Goal: Transaction & Acquisition: Purchase product/service

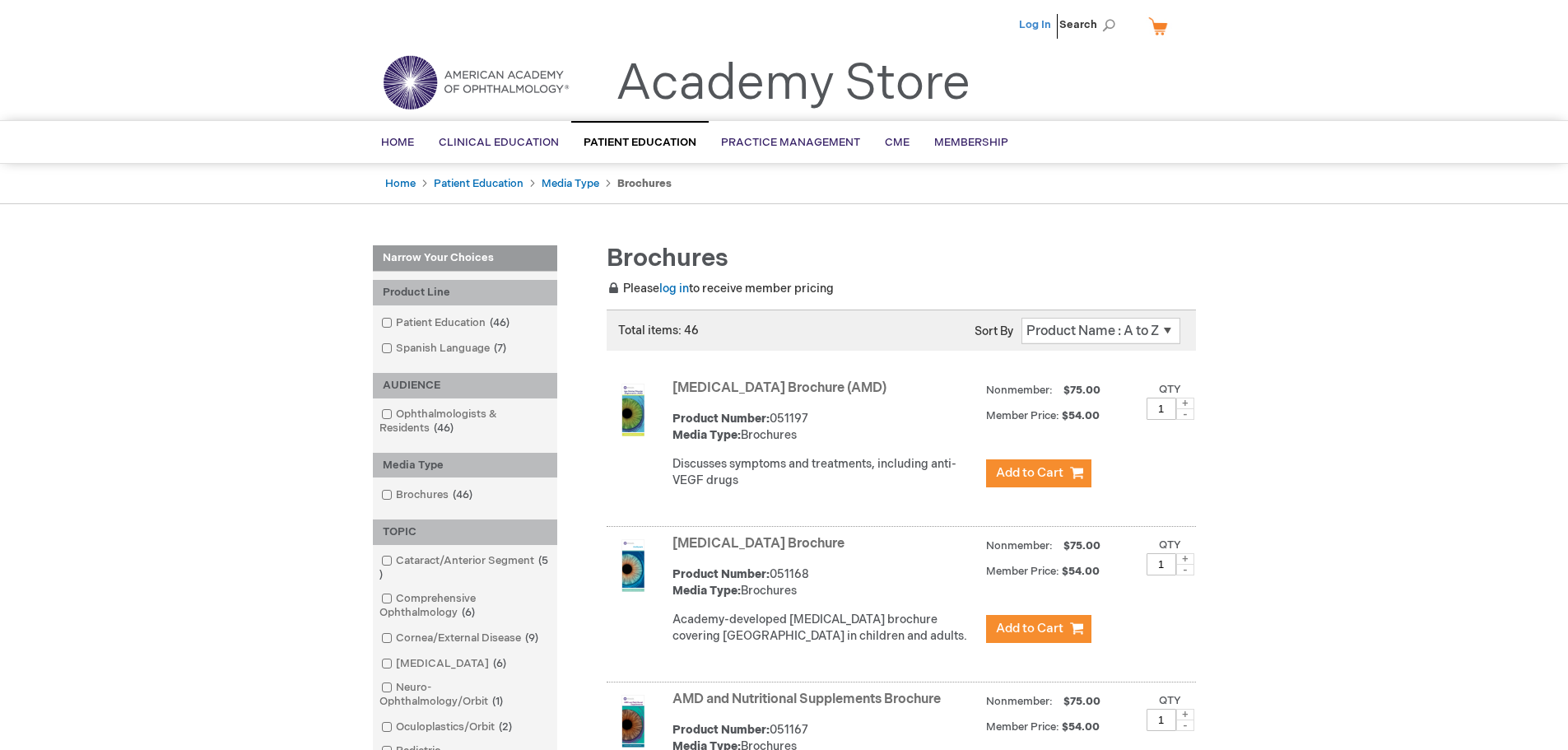
click at [1037, 29] on link "Log In" at bounding box center [1034, 25] width 33 height 13
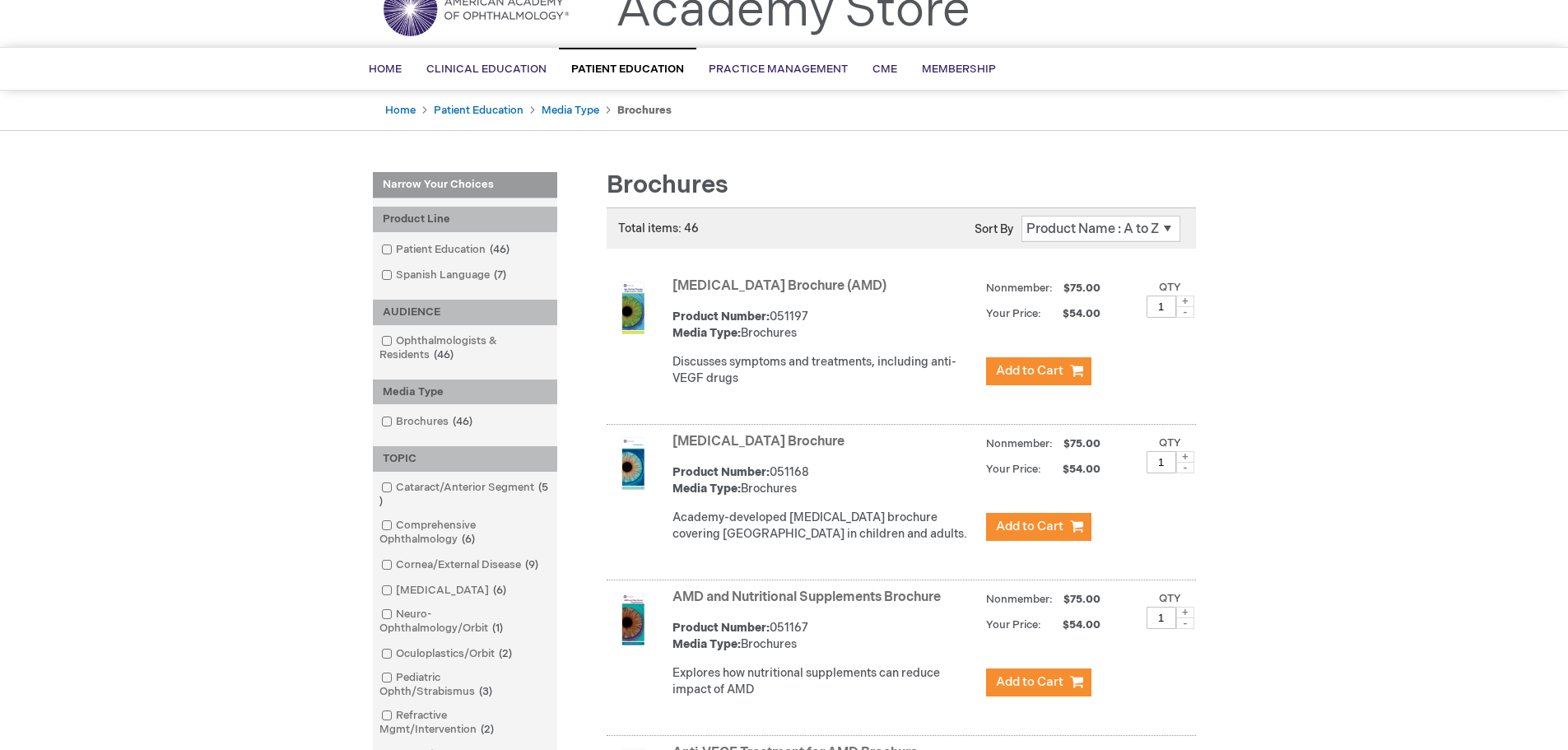
scroll to position [110, 0]
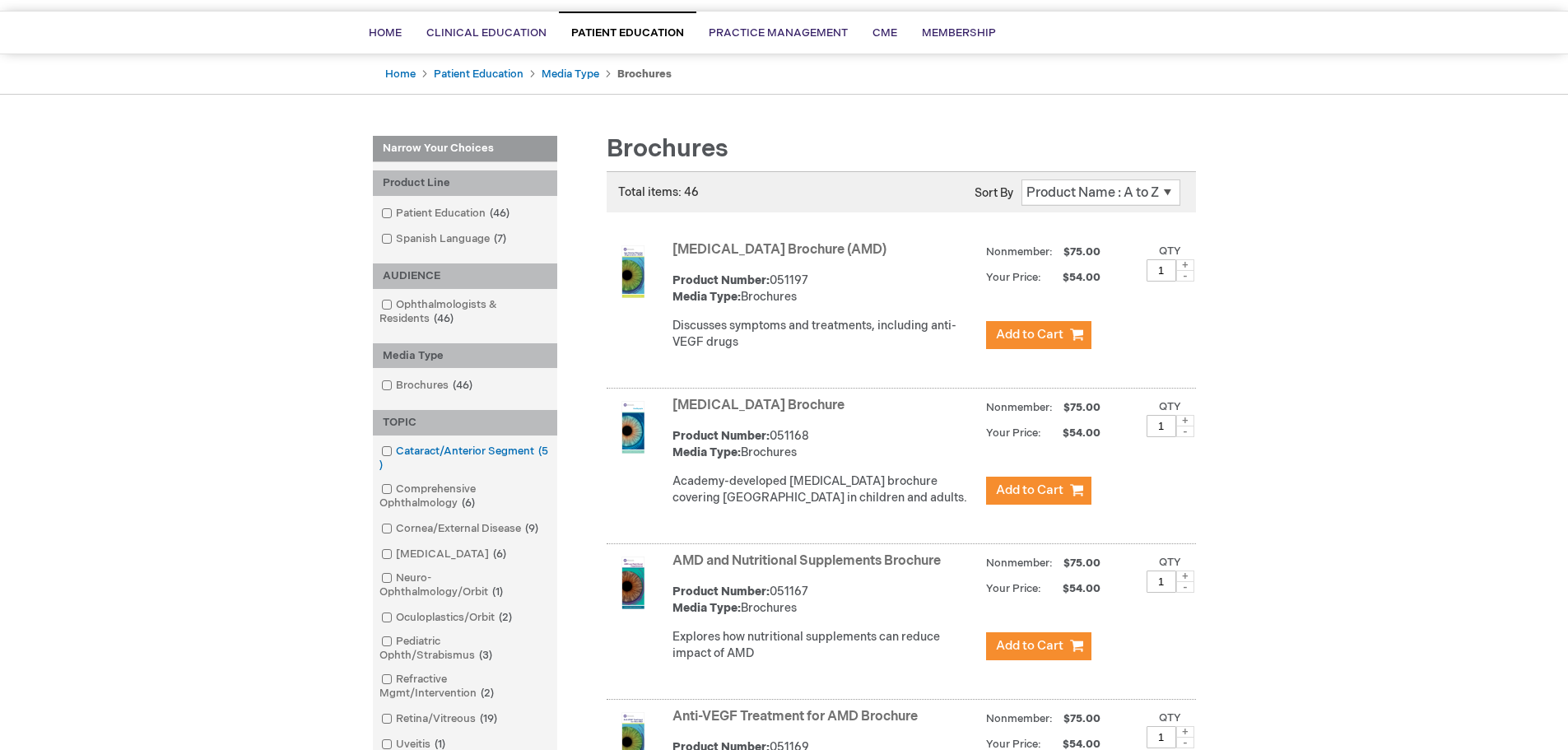
click at [392, 458] on link "Cataract/Anterior Segment 5 items" at bounding box center [465, 459] width 176 height 30
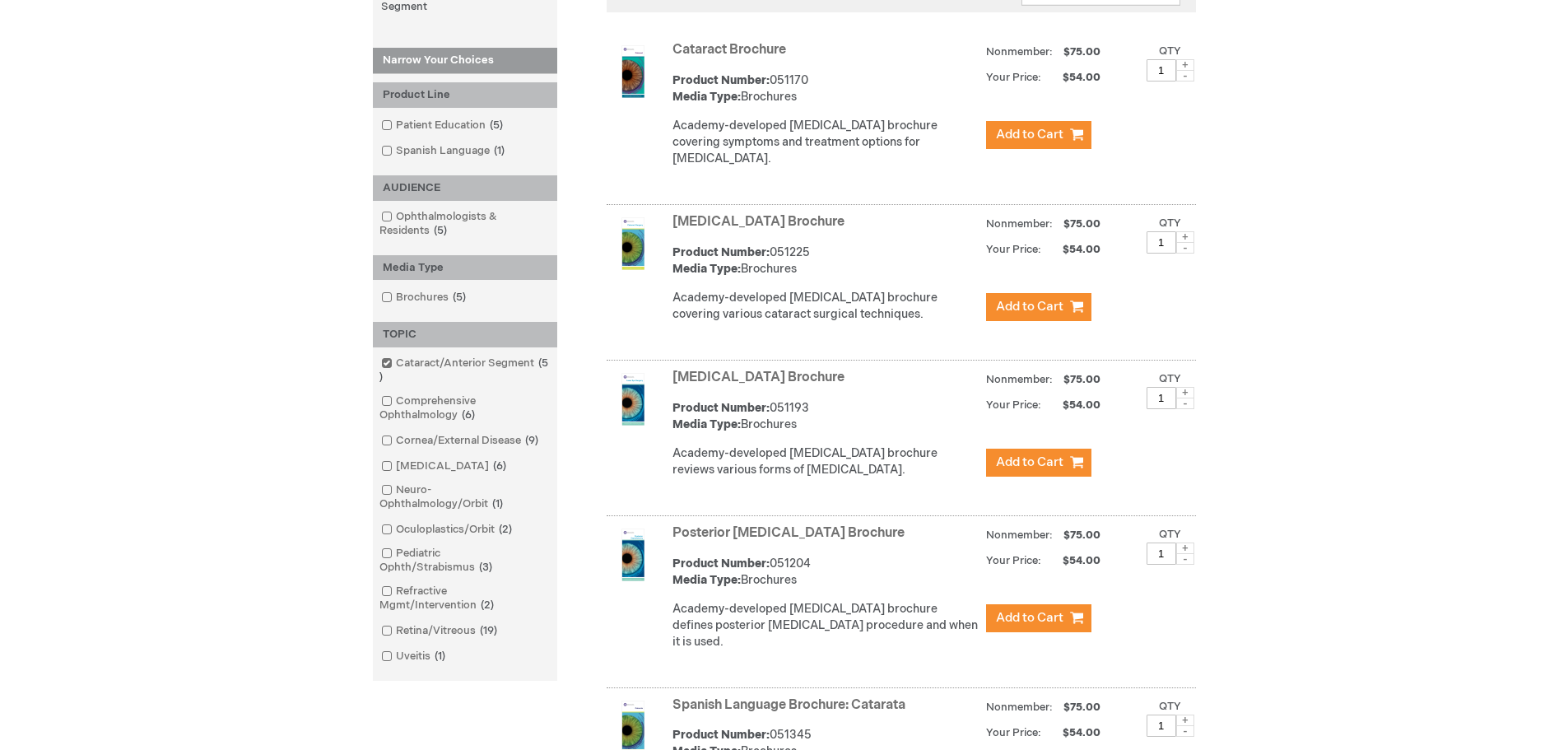
scroll to position [659, 0]
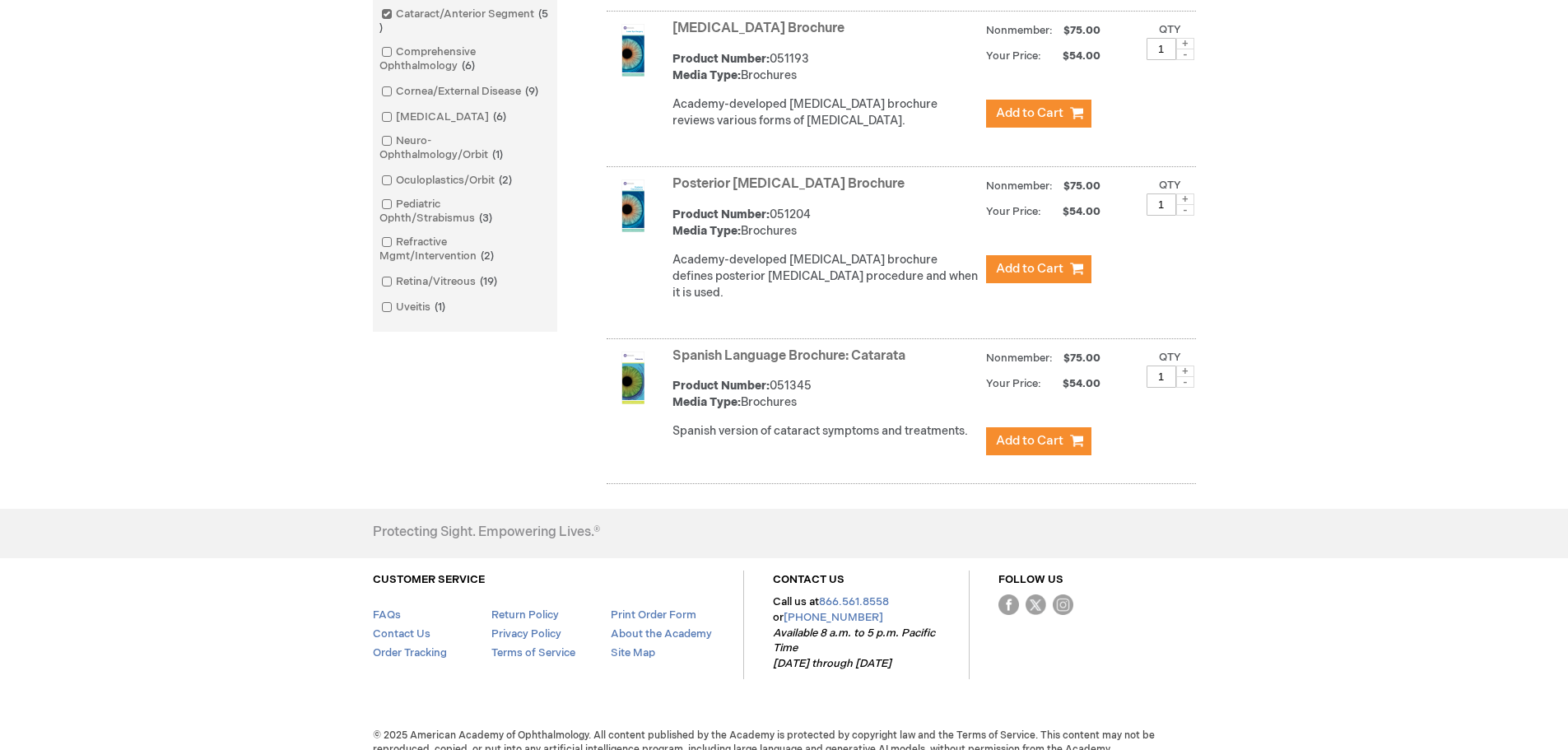
click at [808, 184] on link "Posterior [MEDICAL_DATA] Brochure" at bounding box center [788, 184] width 232 height 16
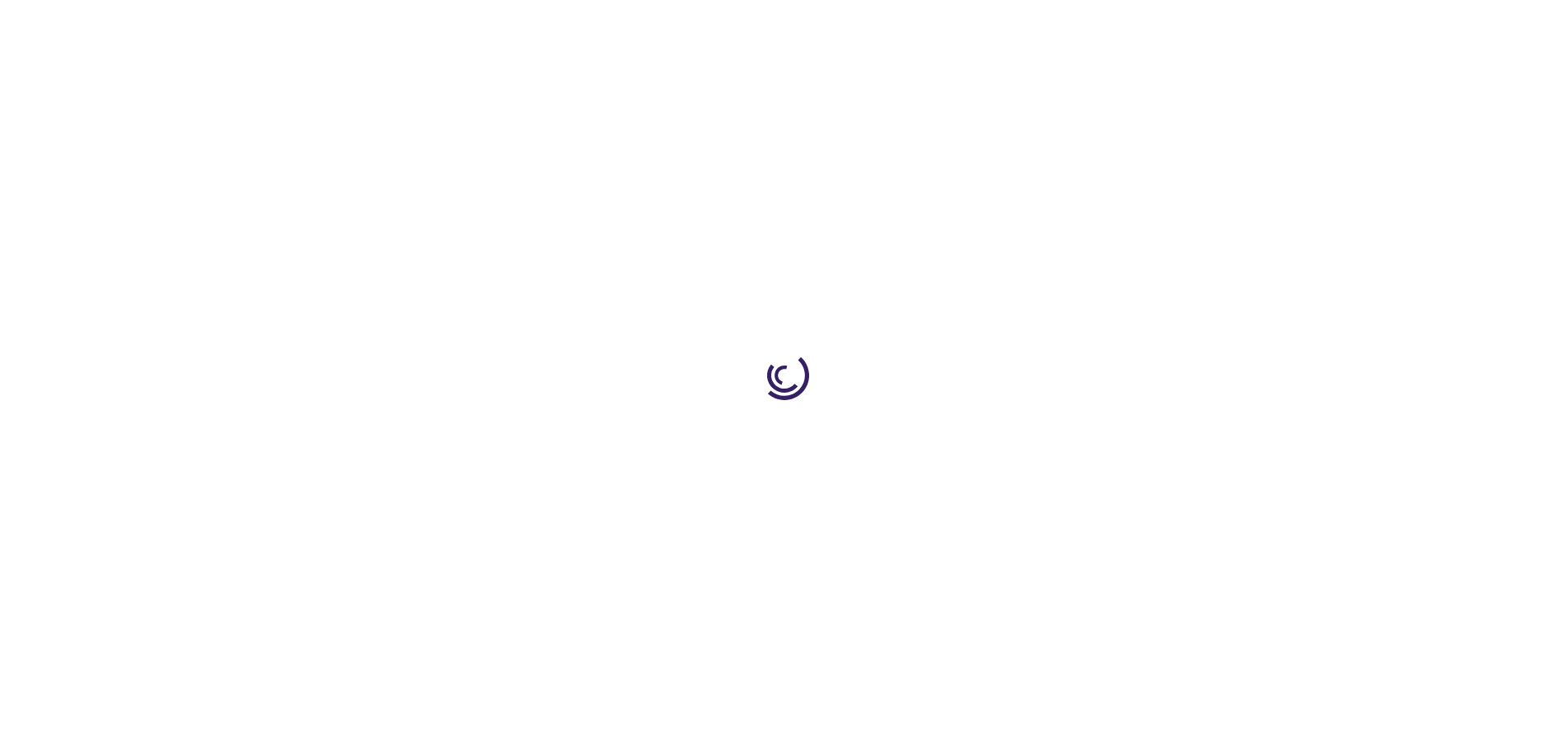
type input "1"
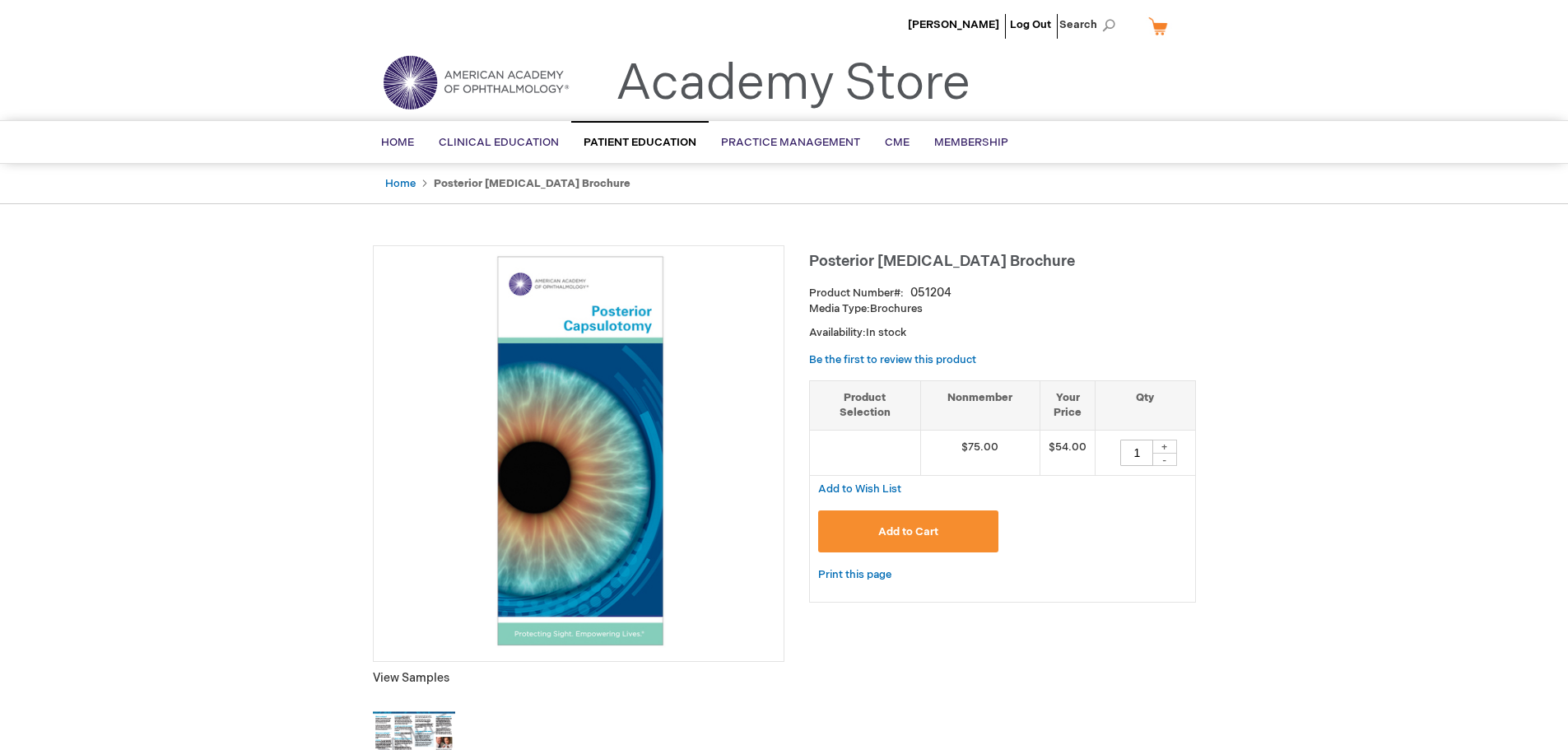
scroll to position [220, 0]
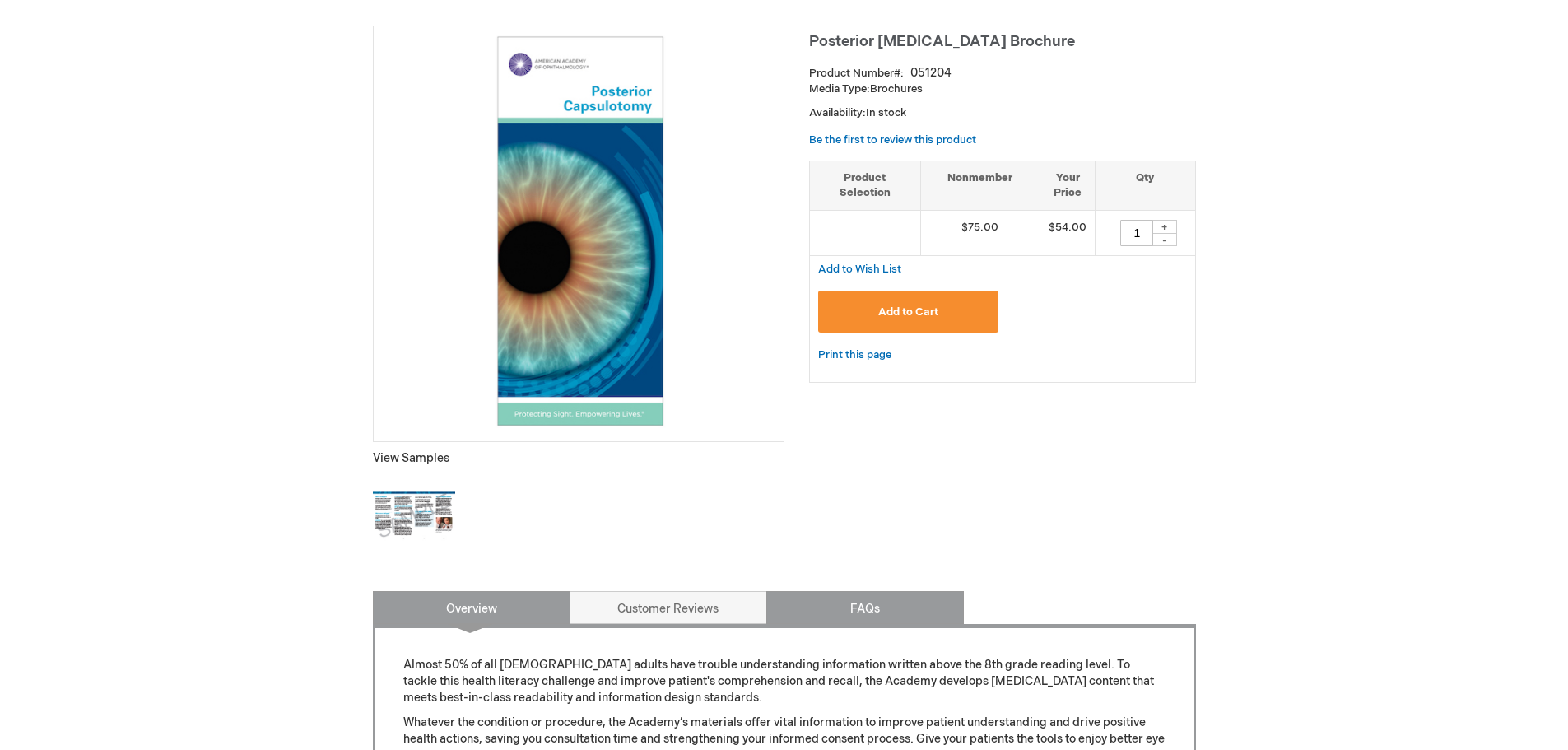
click at [894, 614] on link "FAQs" at bounding box center [865, 607] width 198 height 33
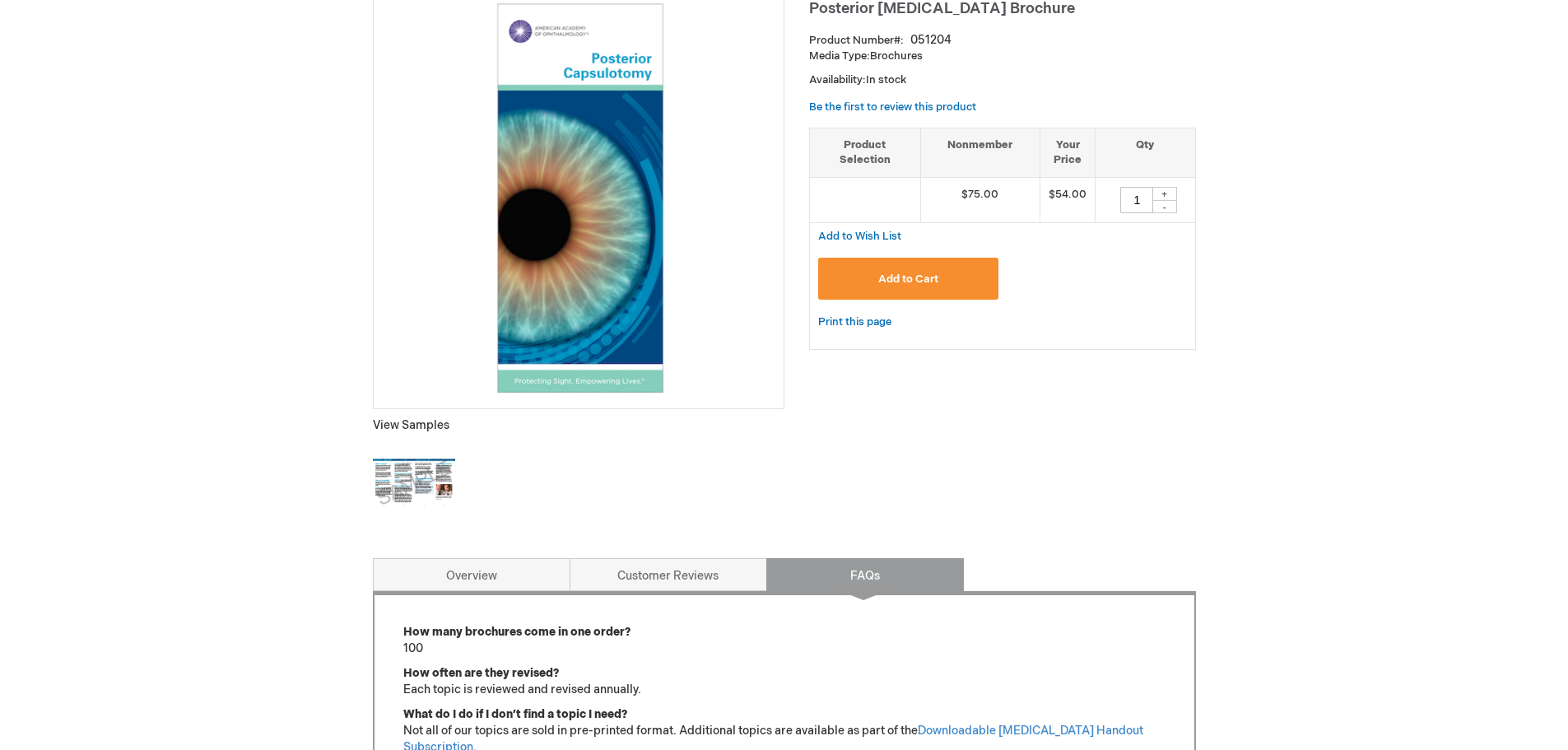
scroll to position [8, 0]
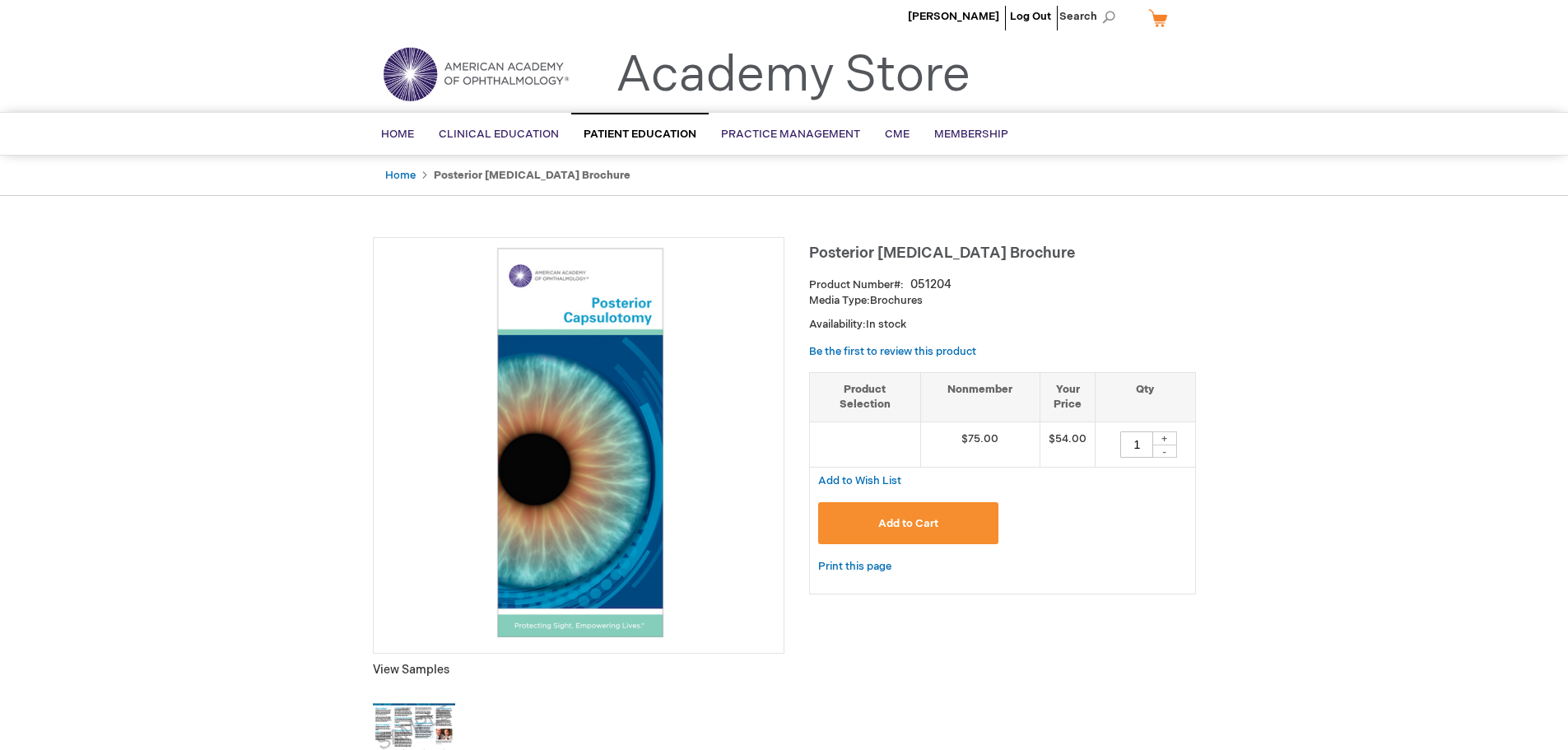
click at [936, 522] on span "Add to Cart" at bounding box center [908, 523] width 60 height 13
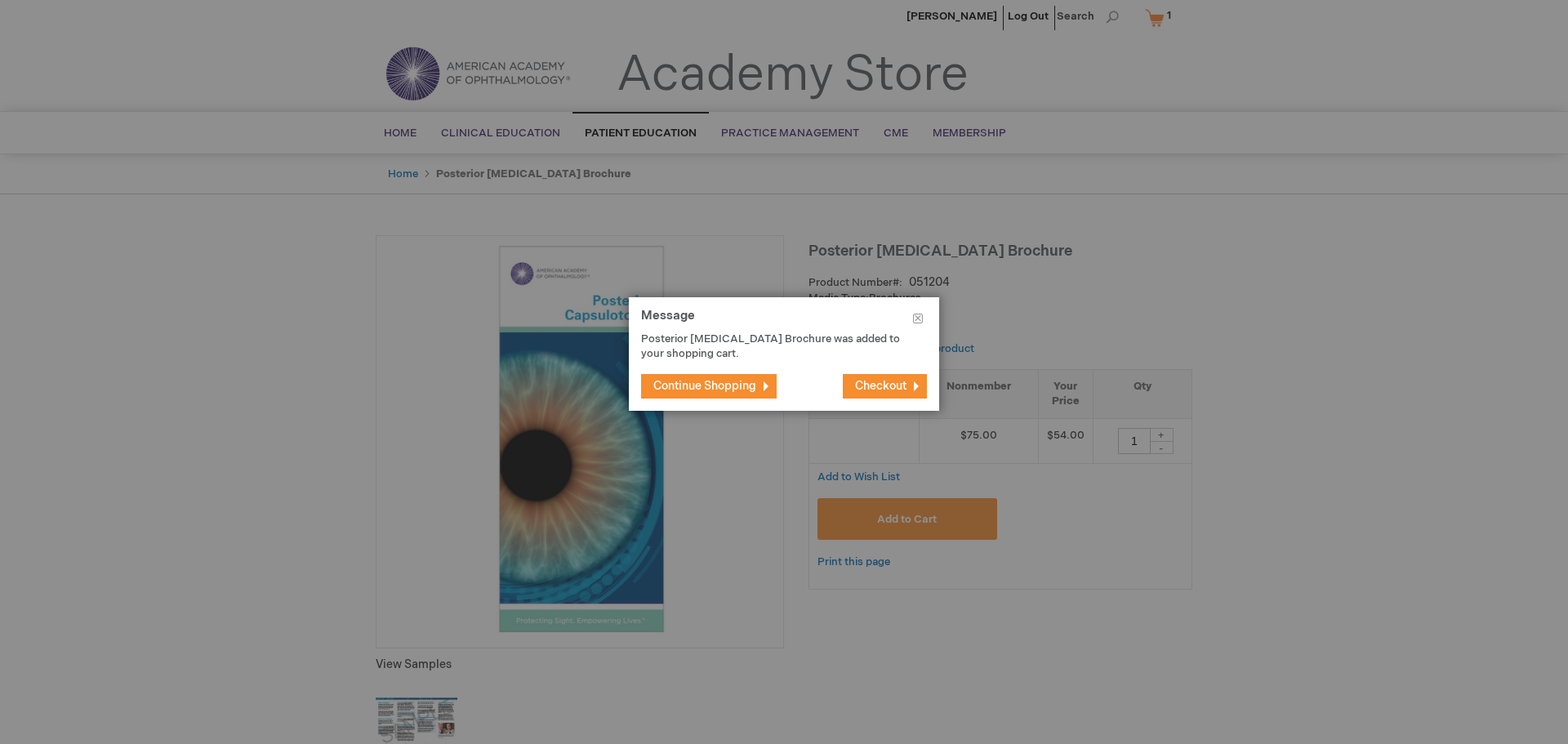
click at [688, 386] on span "Continue Shopping" at bounding box center [705, 386] width 103 height 14
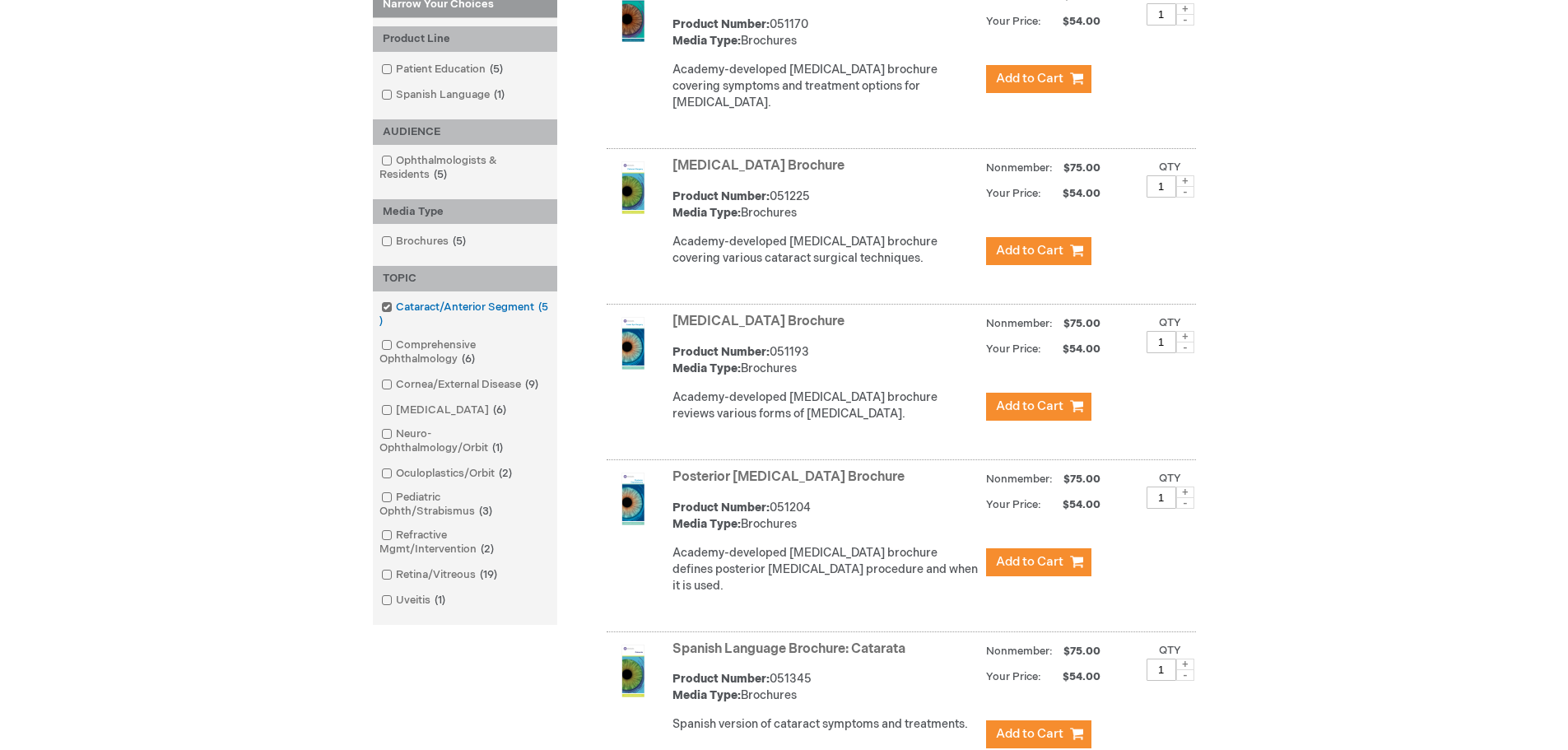
scroll to position [330, 0]
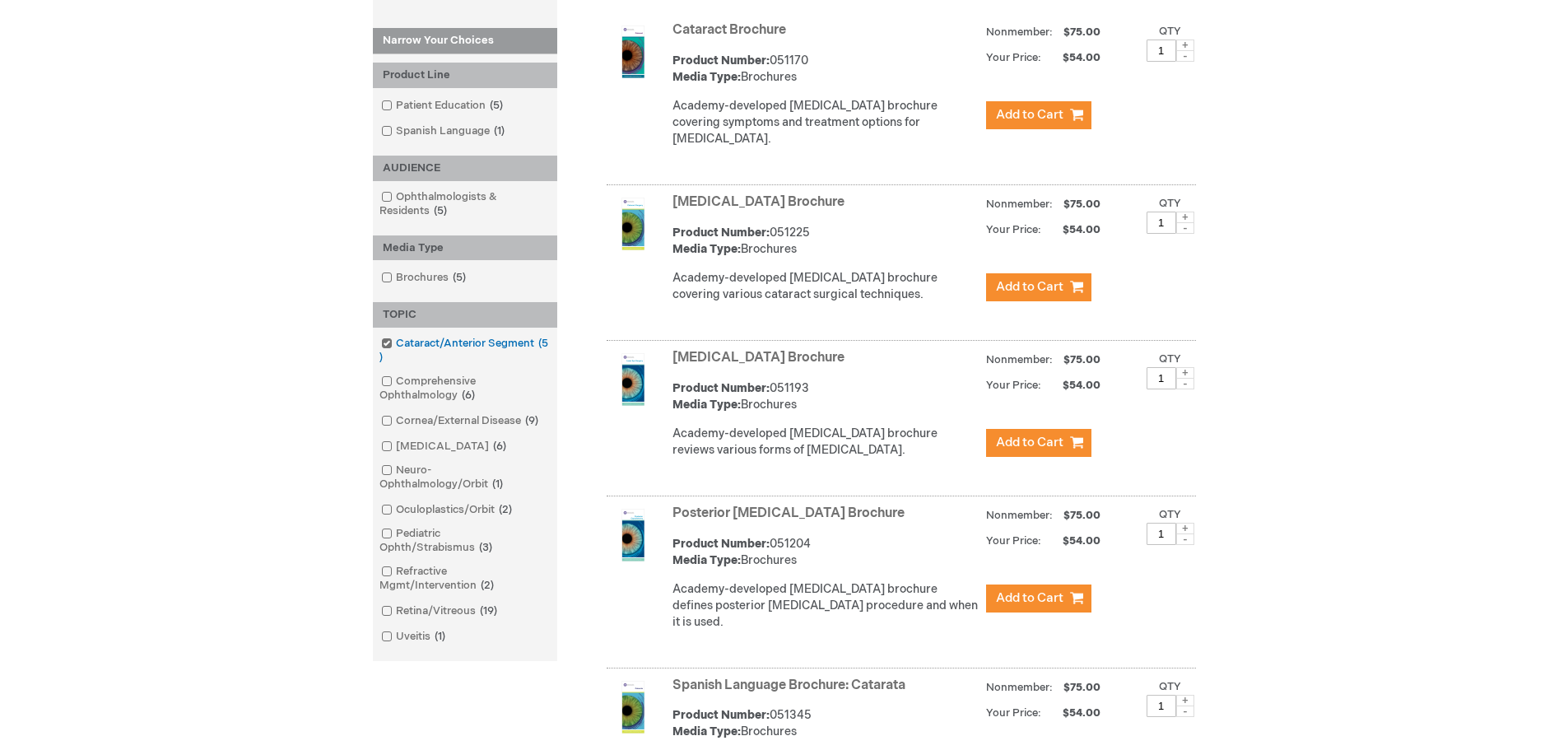
click at [405, 346] on link "Cataract/Anterior Segment 5 items" at bounding box center [465, 351] width 176 height 30
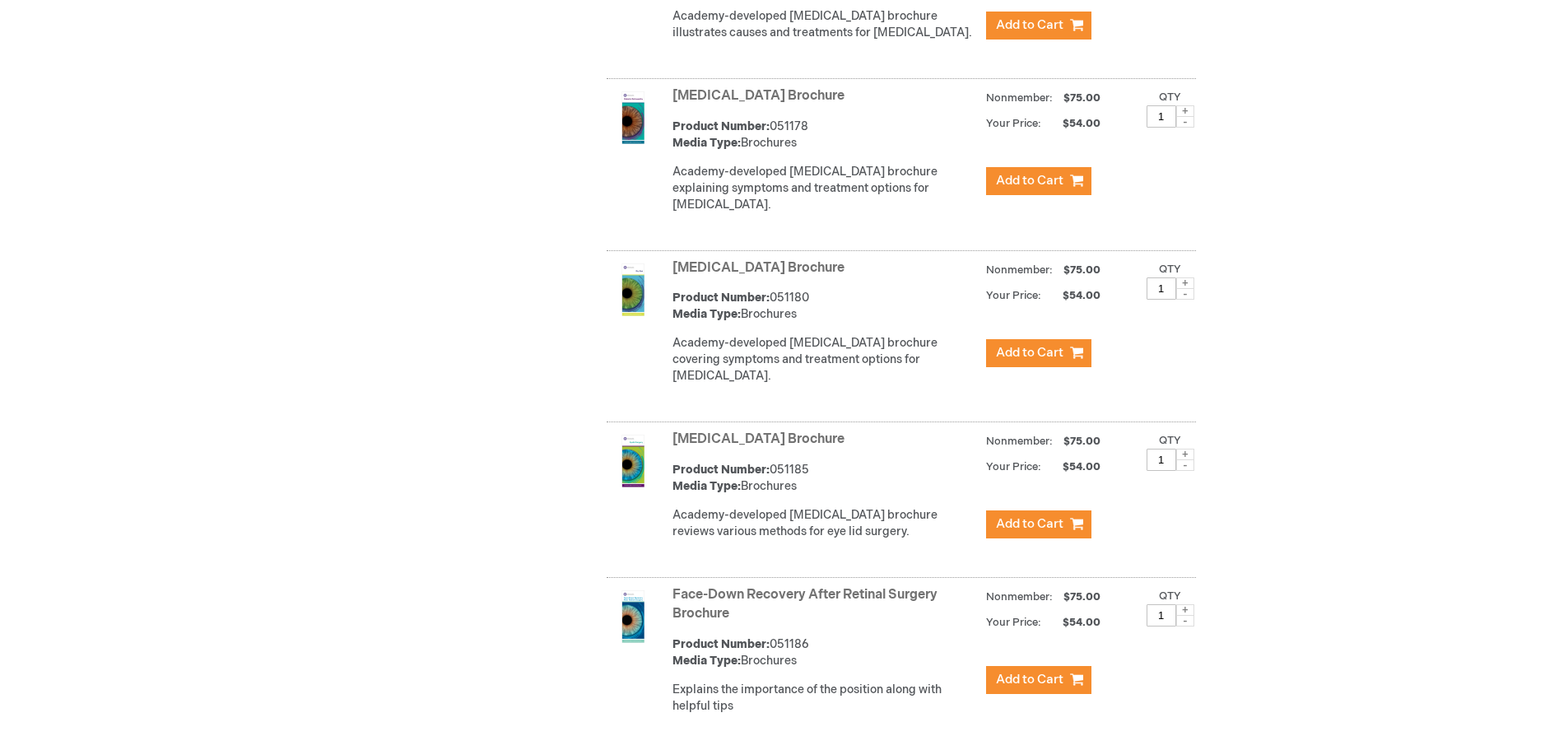
scroll to position [1976, 0]
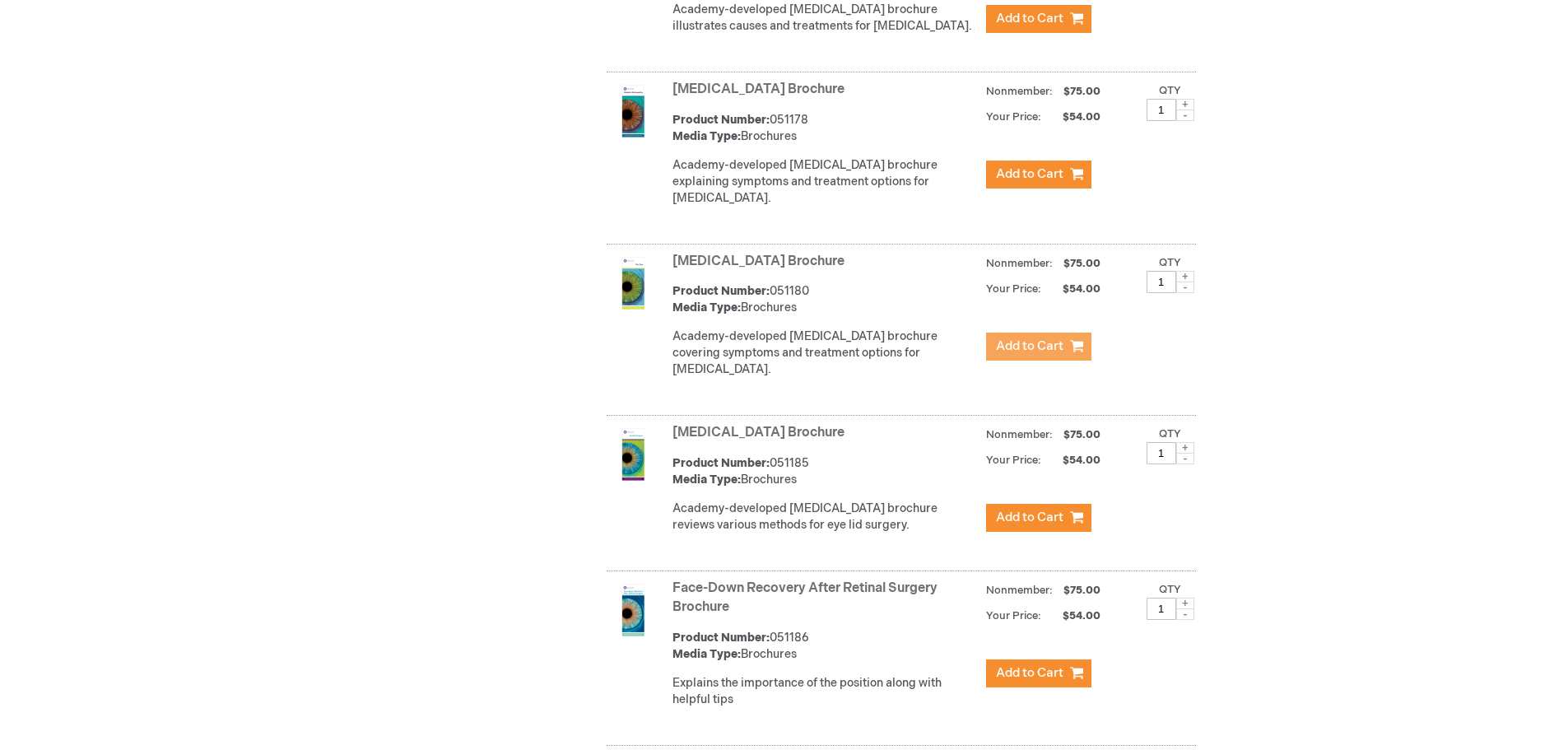
click at [1056, 354] on span "Add to Cart" at bounding box center [1029, 346] width 68 height 16
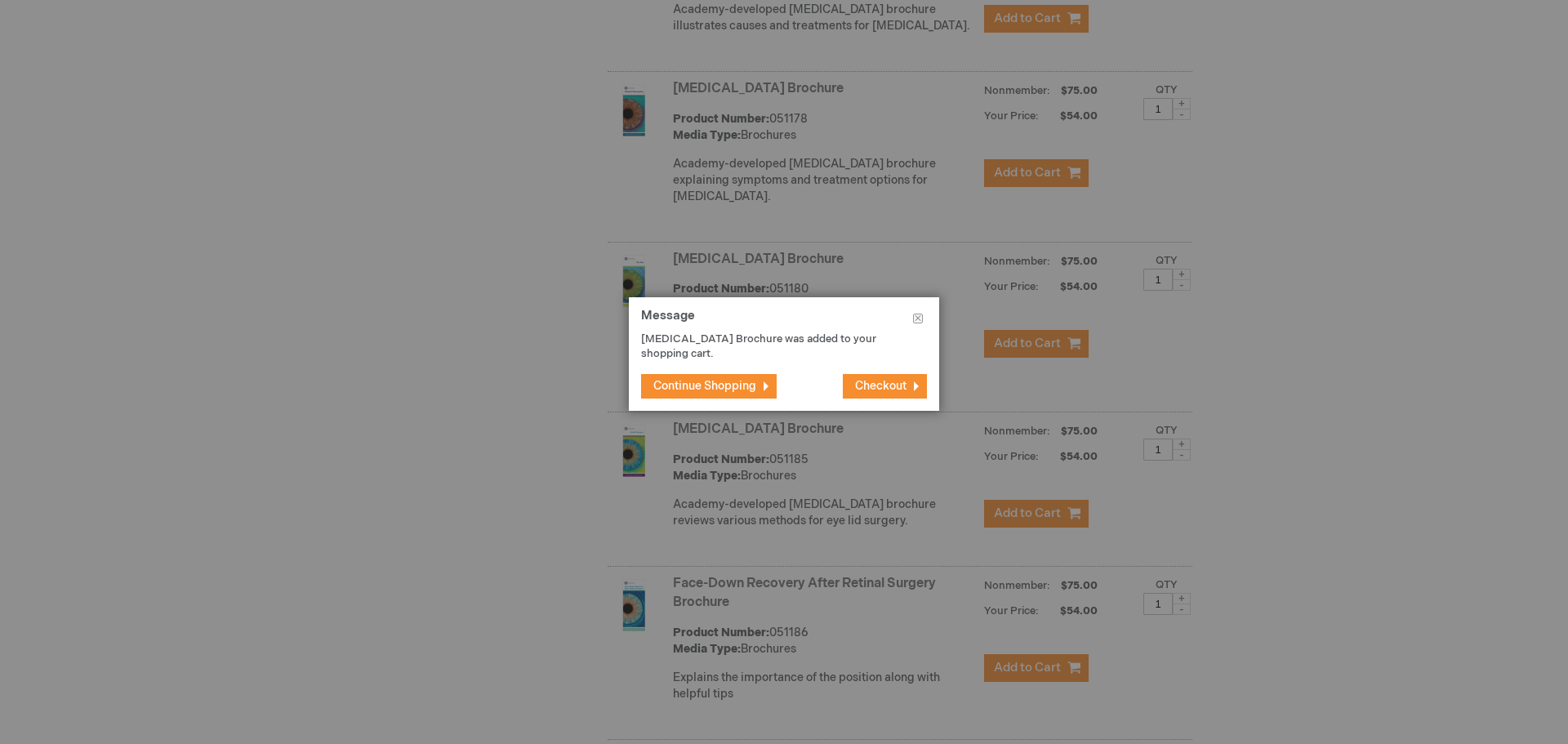
click at [715, 383] on button "Continue Shopping" at bounding box center [708, 386] width 135 height 24
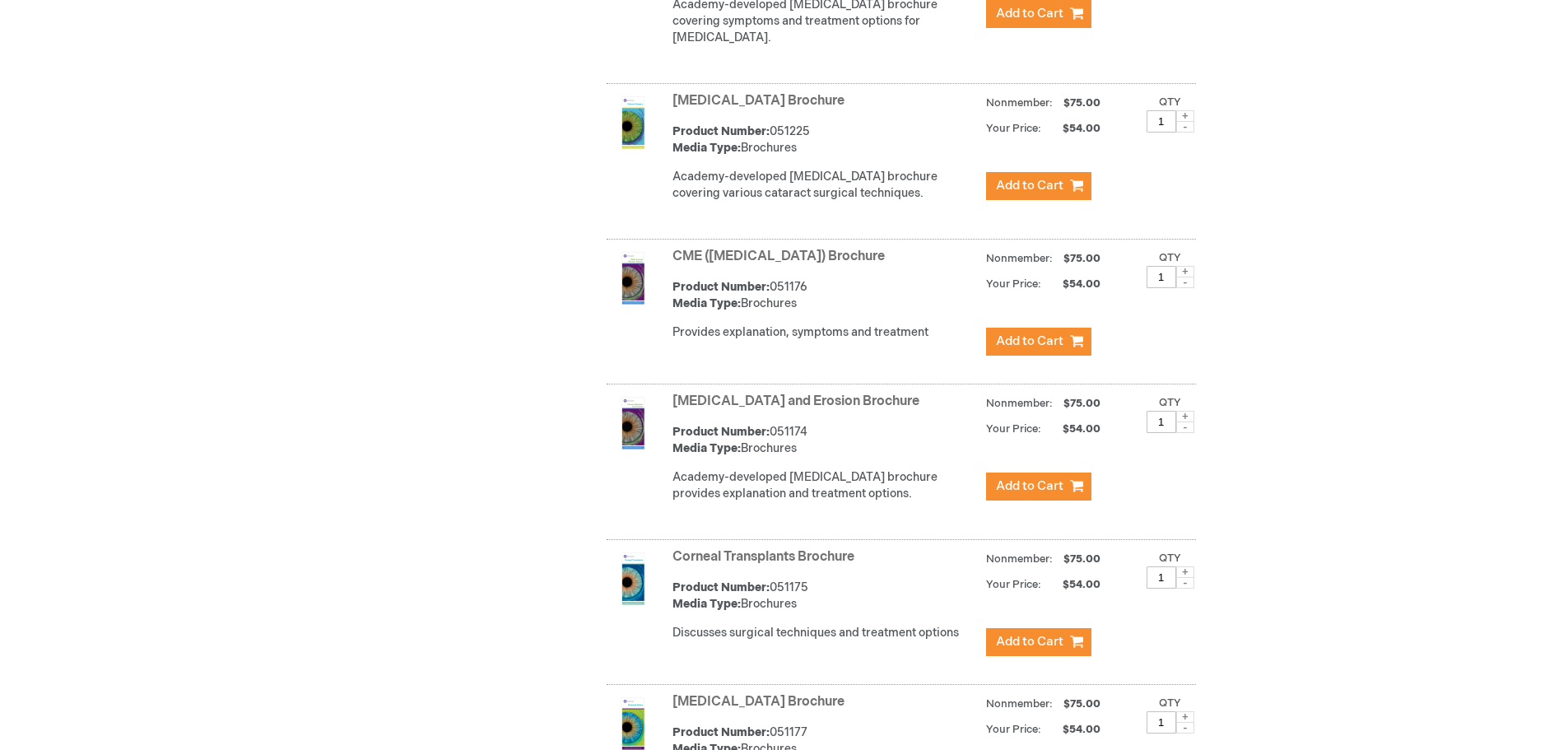
scroll to position [1097, 0]
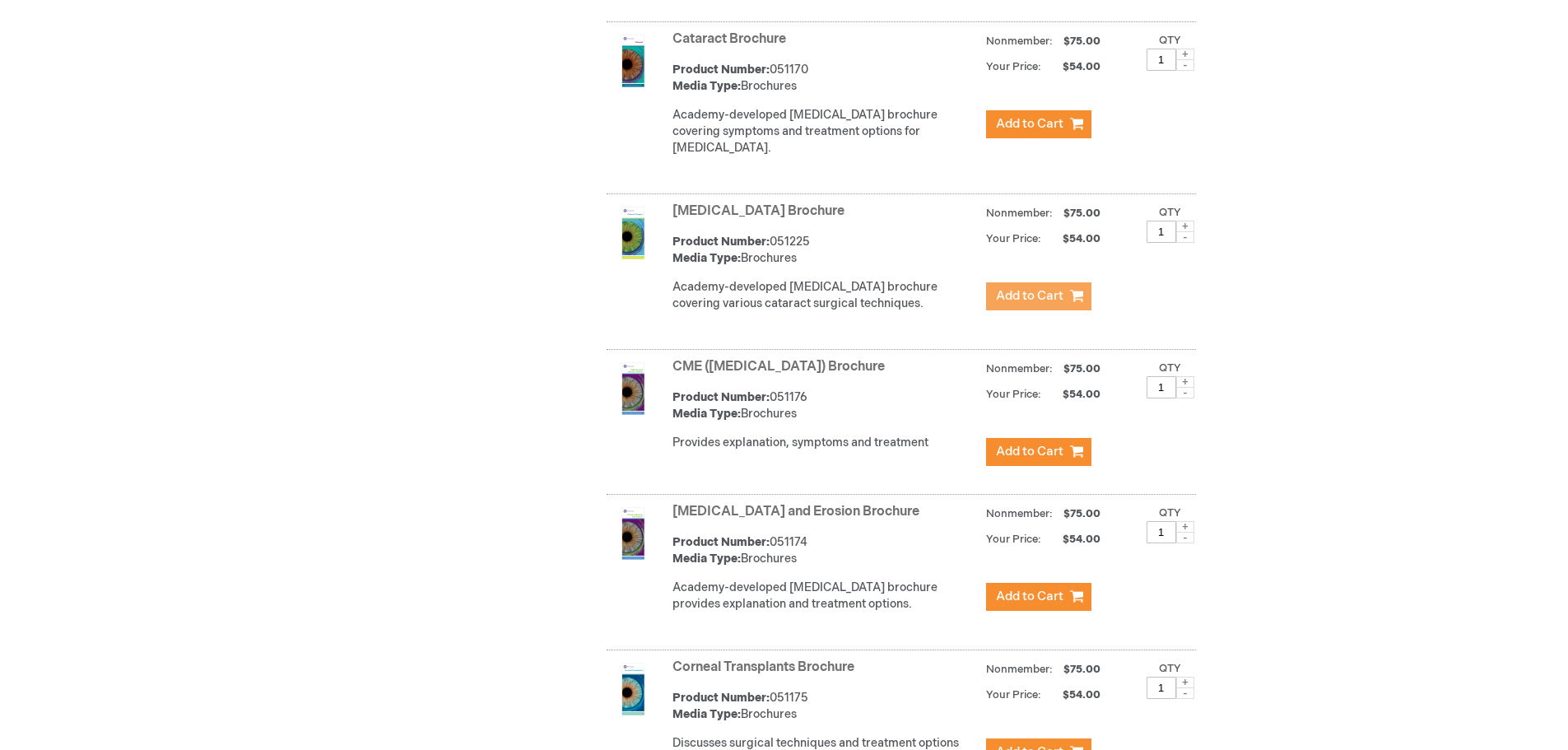
click at [1017, 303] on span "Add to Cart" at bounding box center [1029, 296] width 68 height 16
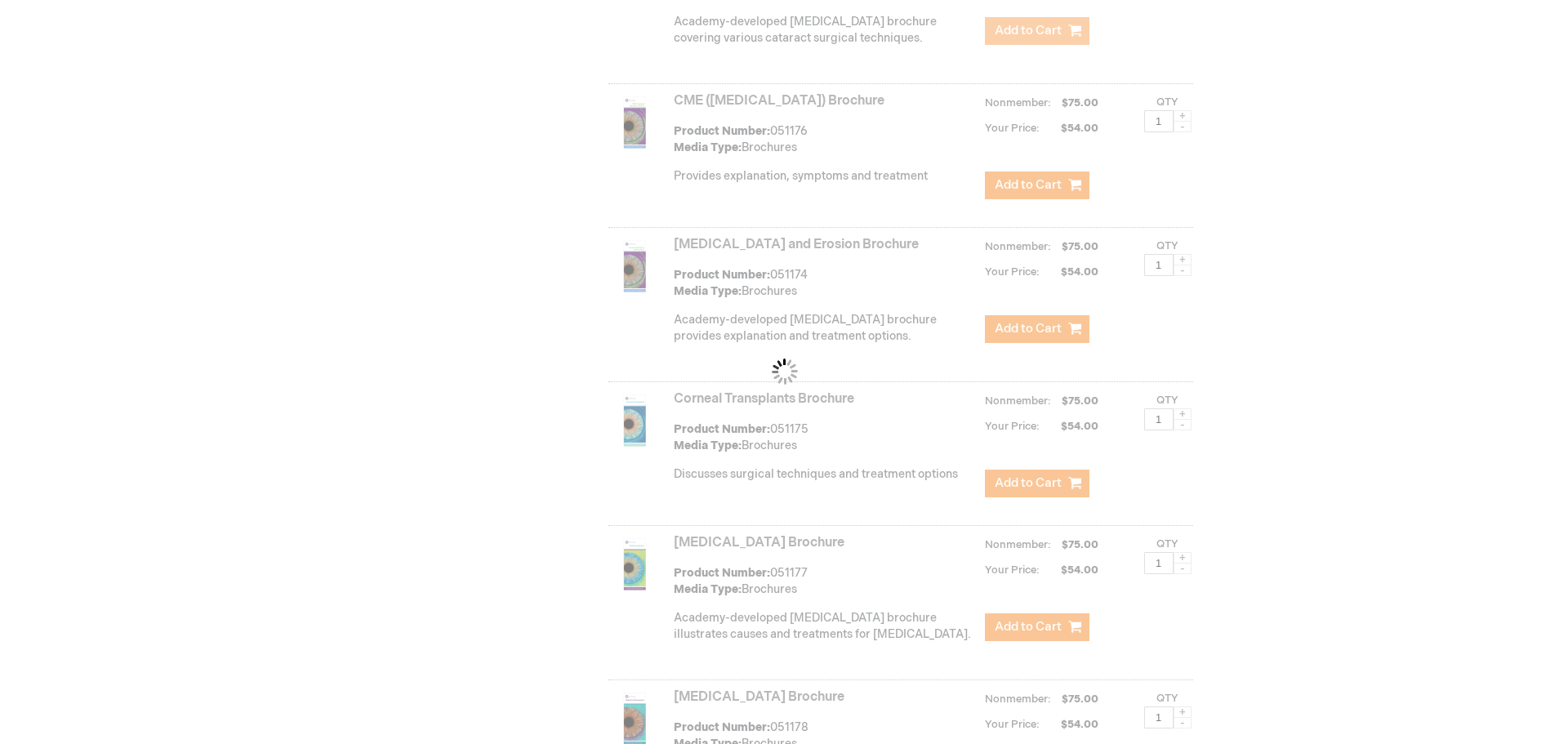
scroll to position [1742, 0]
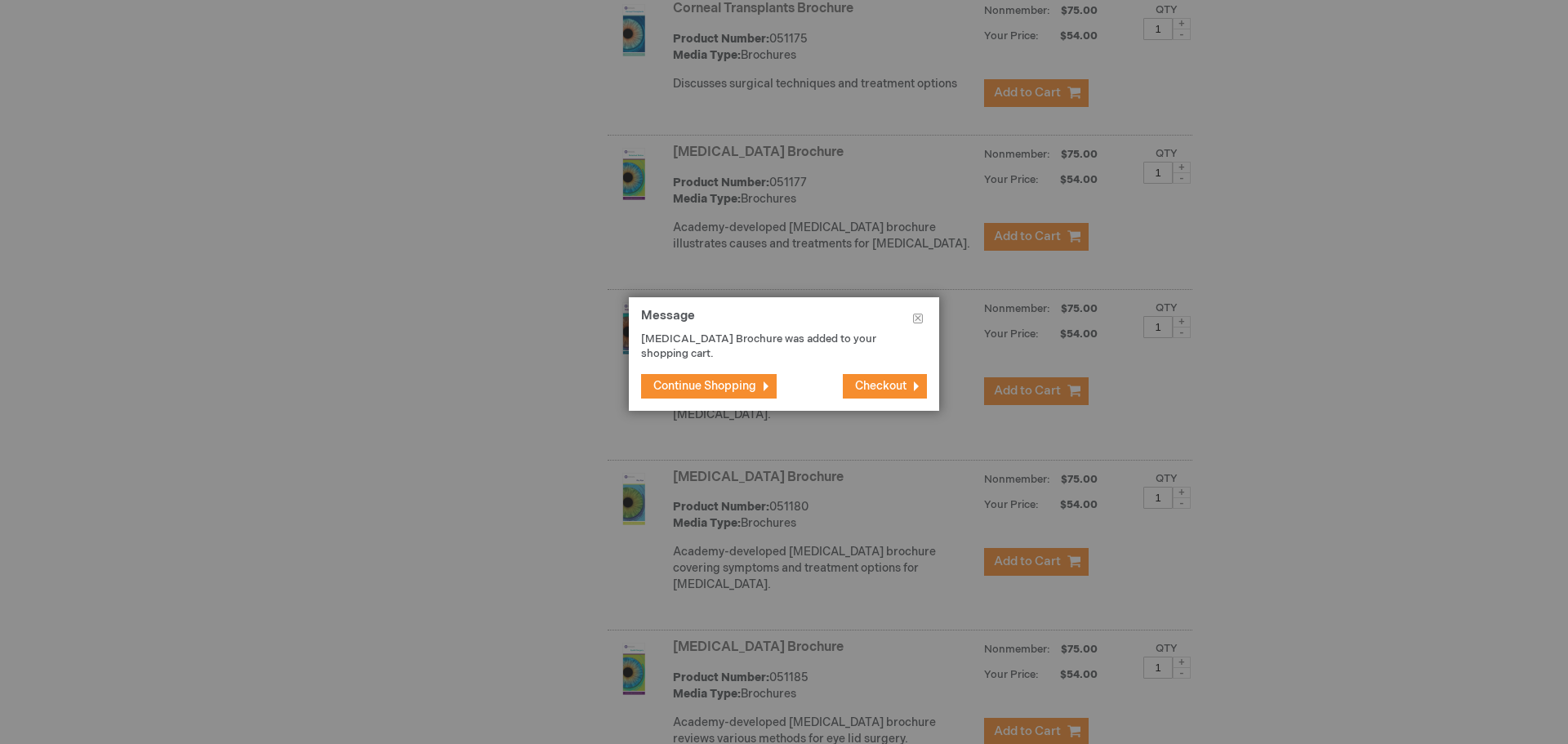
click at [722, 389] on span "Continue Shopping" at bounding box center [705, 386] width 103 height 14
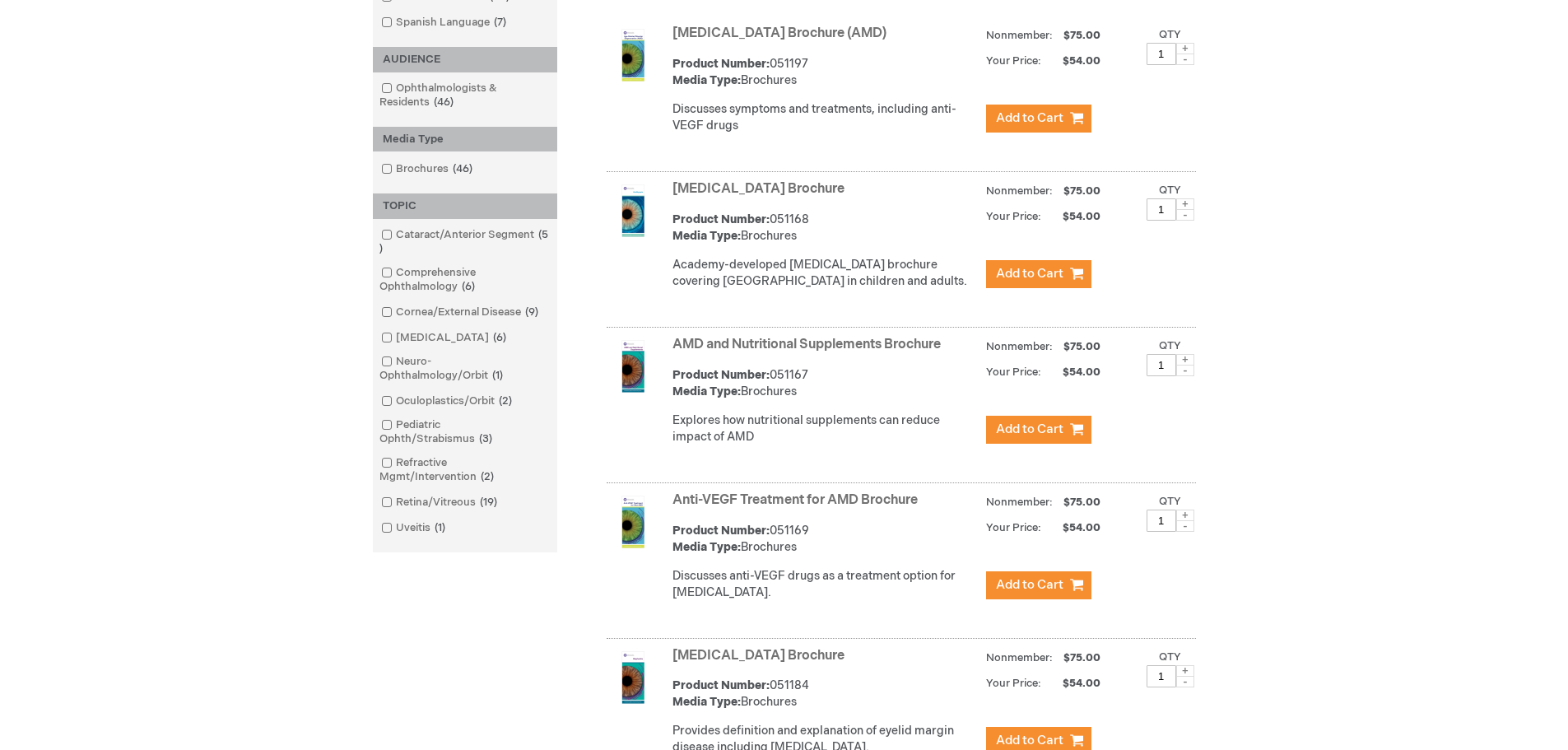
scroll to position [270, 0]
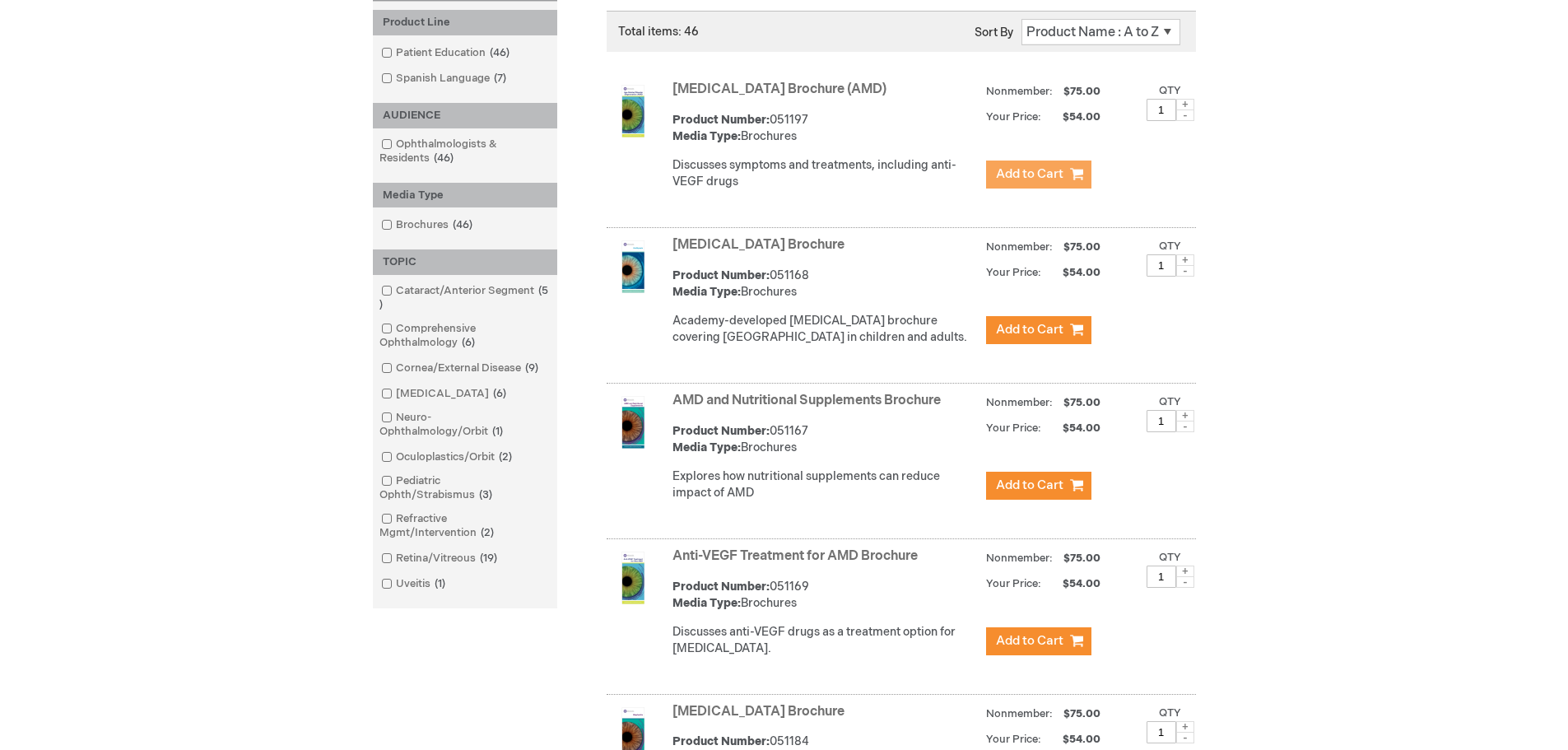
click at [1018, 178] on span "Add to Cart" at bounding box center [1029, 174] width 68 height 16
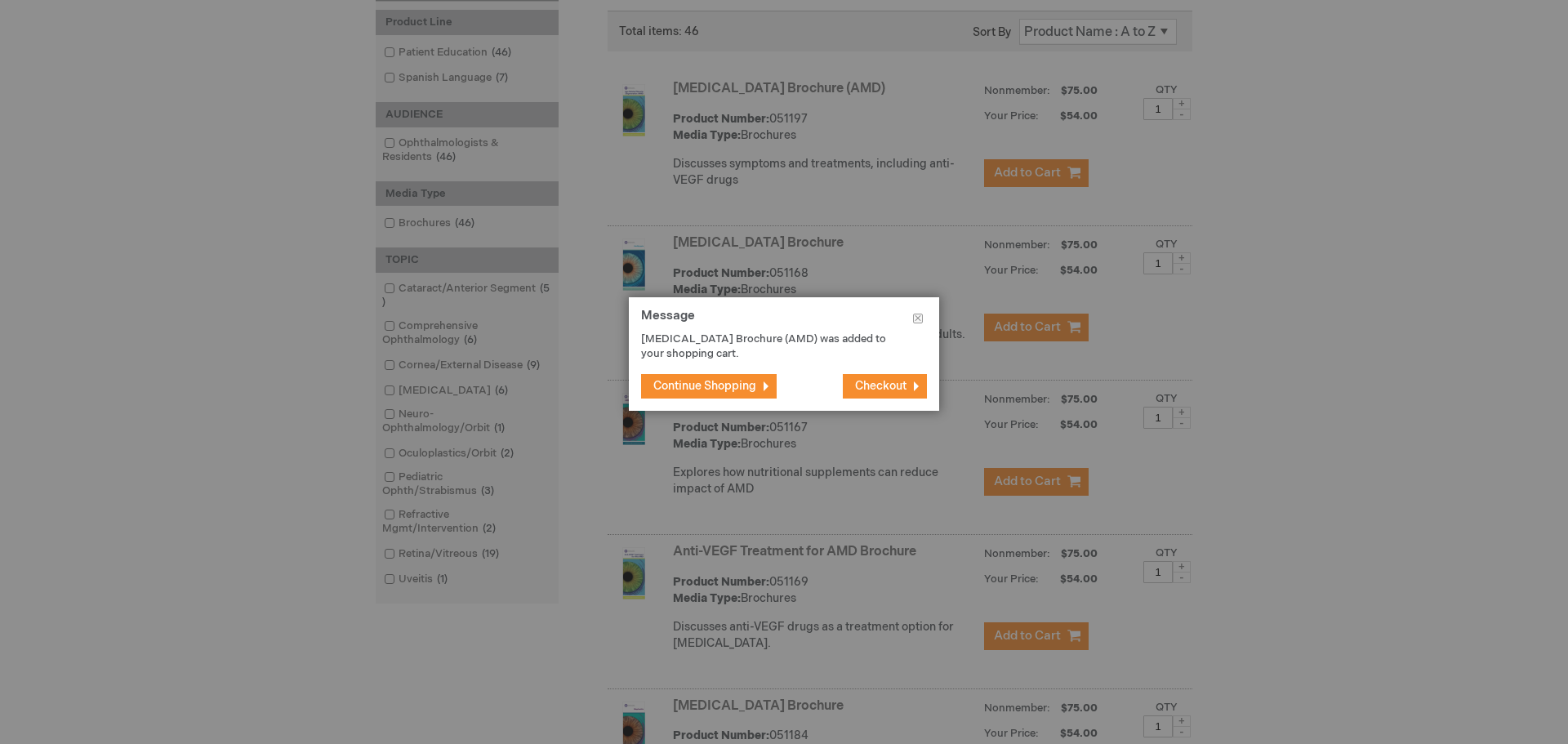
click at [766, 379] on button "Continue Shopping" at bounding box center [708, 386] width 135 height 24
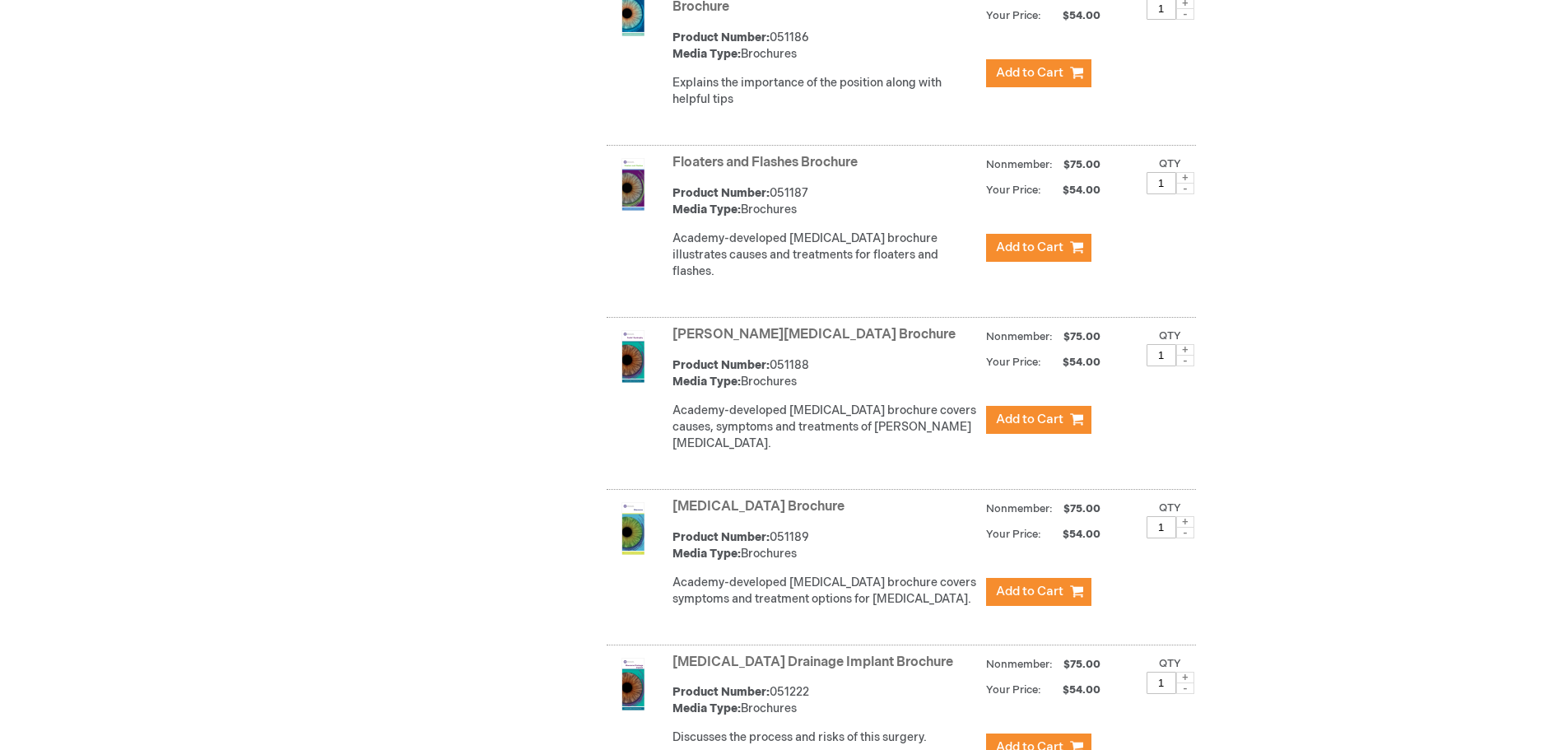
scroll to position [2466, 0]
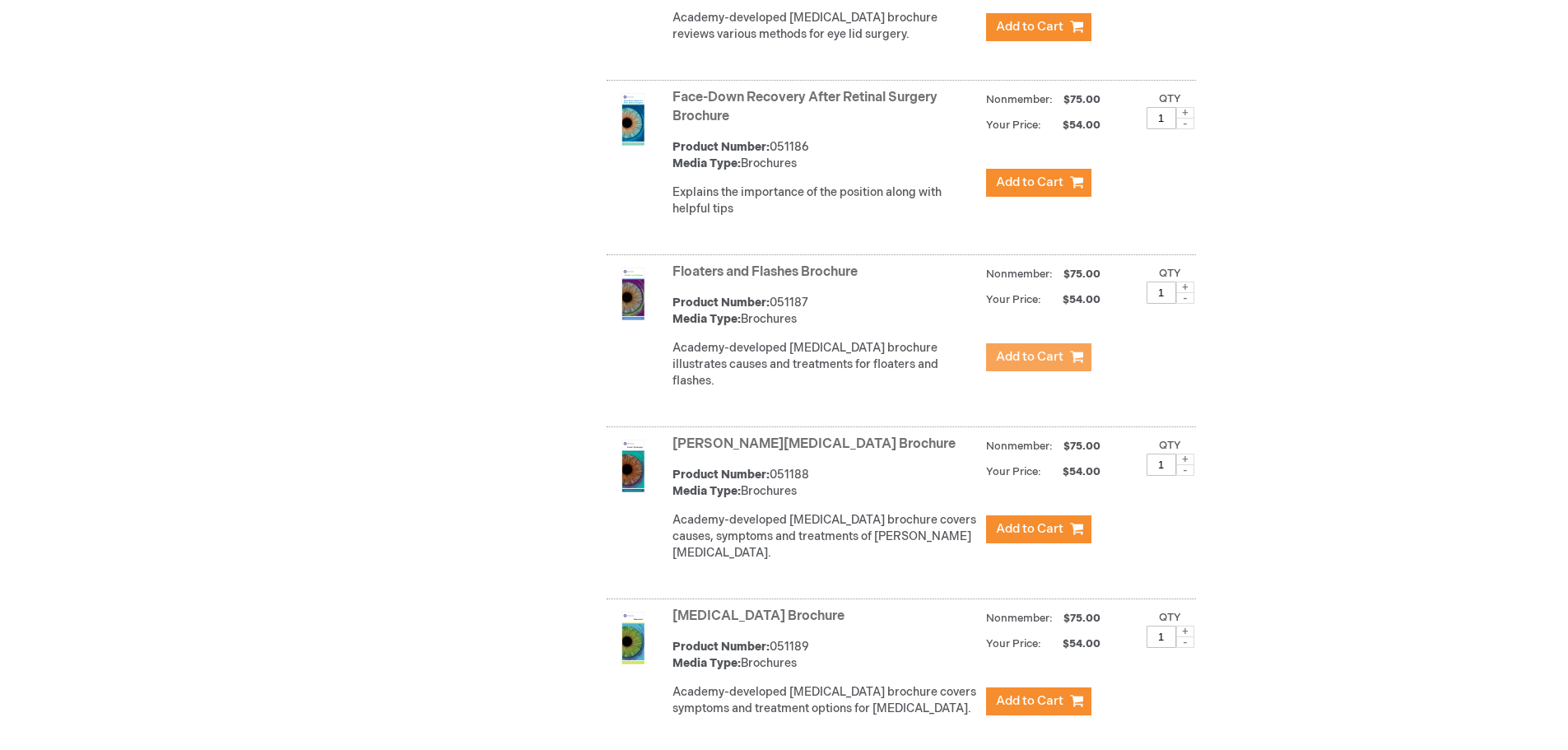
click at [1034, 360] on span "Add to Cart" at bounding box center [1029, 357] width 68 height 16
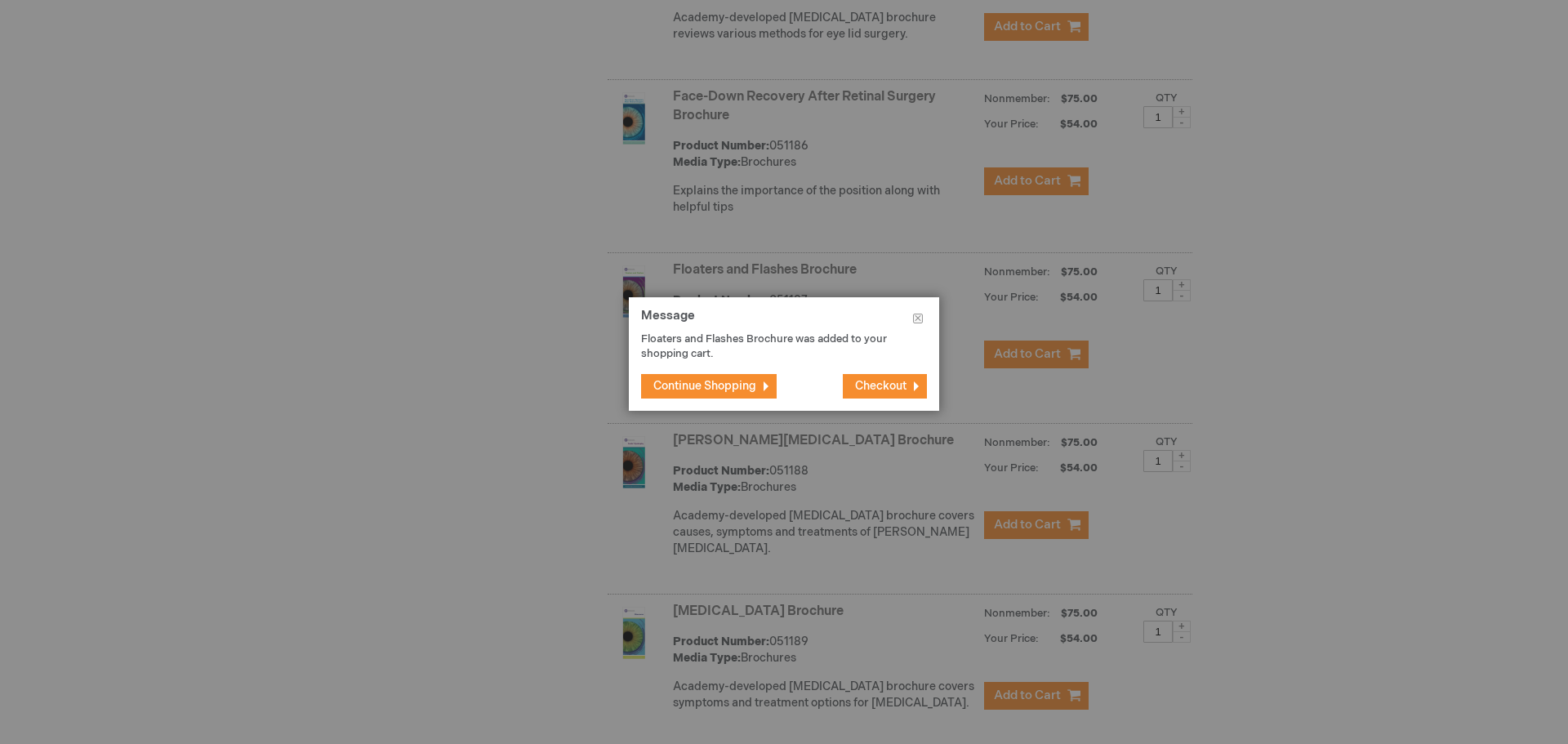
click at [738, 382] on span "Continue Shopping" at bounding box center [705, 386] width 103 height 14
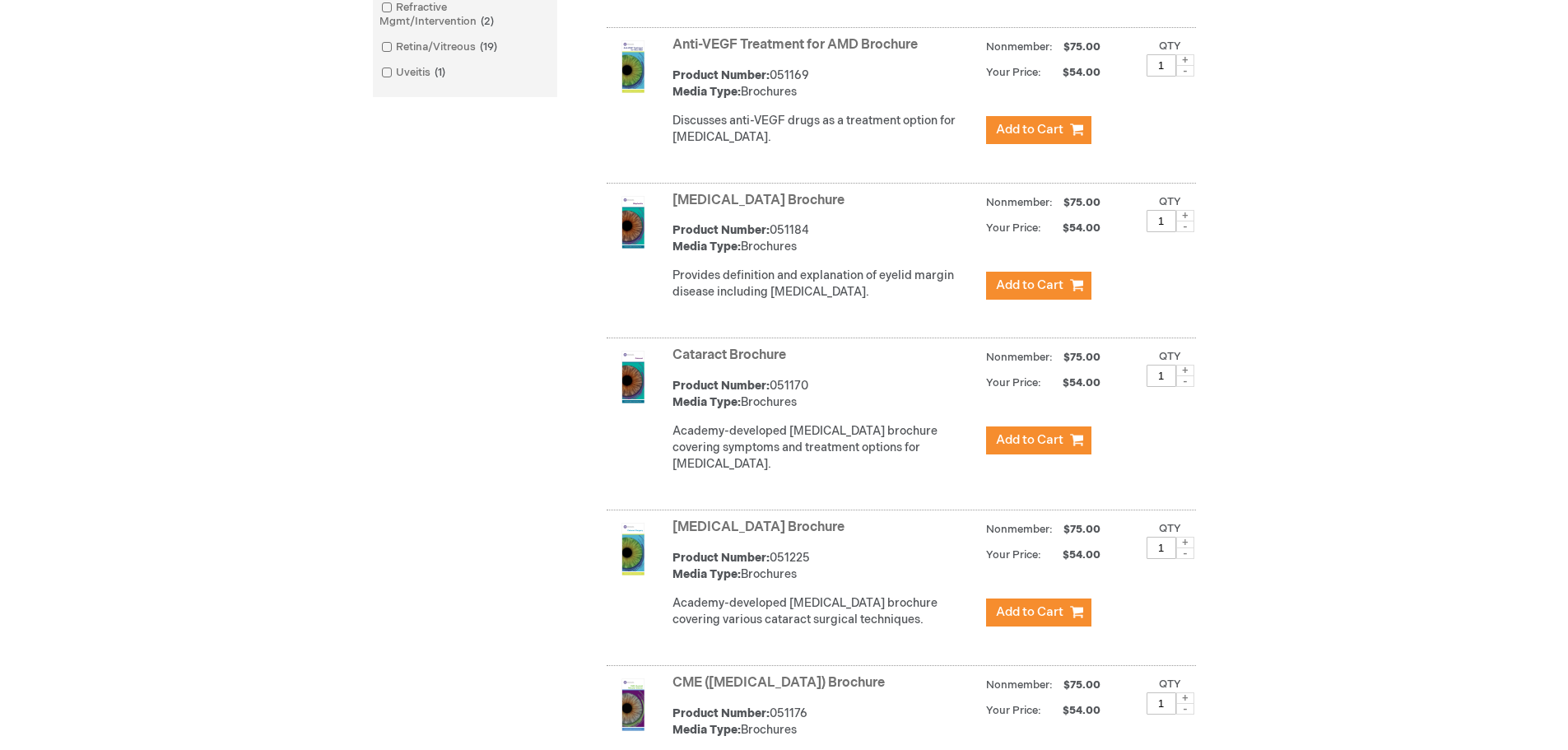
scroll to position [491, 0]
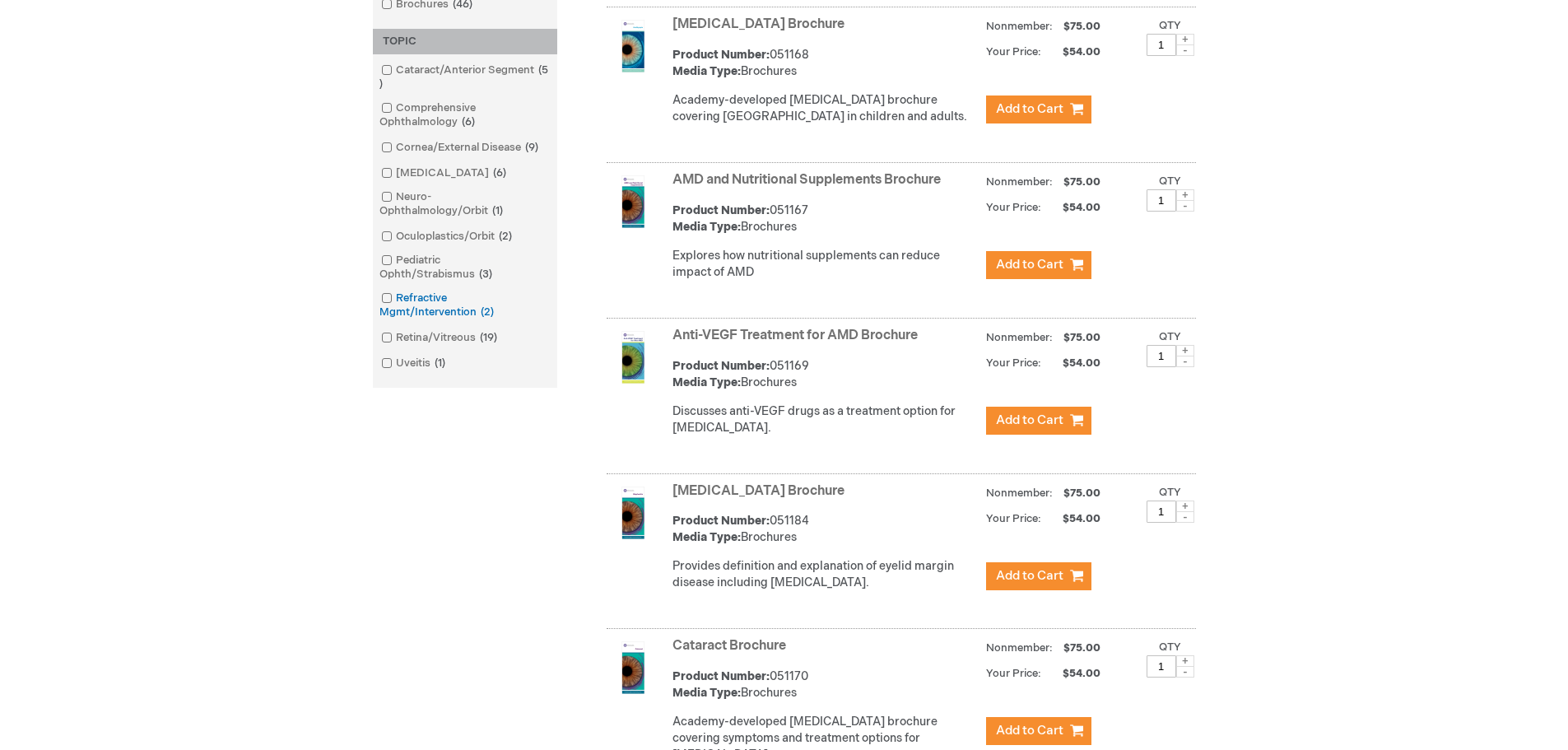
click at [461, 304] on link "Refractive Mgmt/Intervention 2 items" at bounding box center [465, 306] width 176 height 30
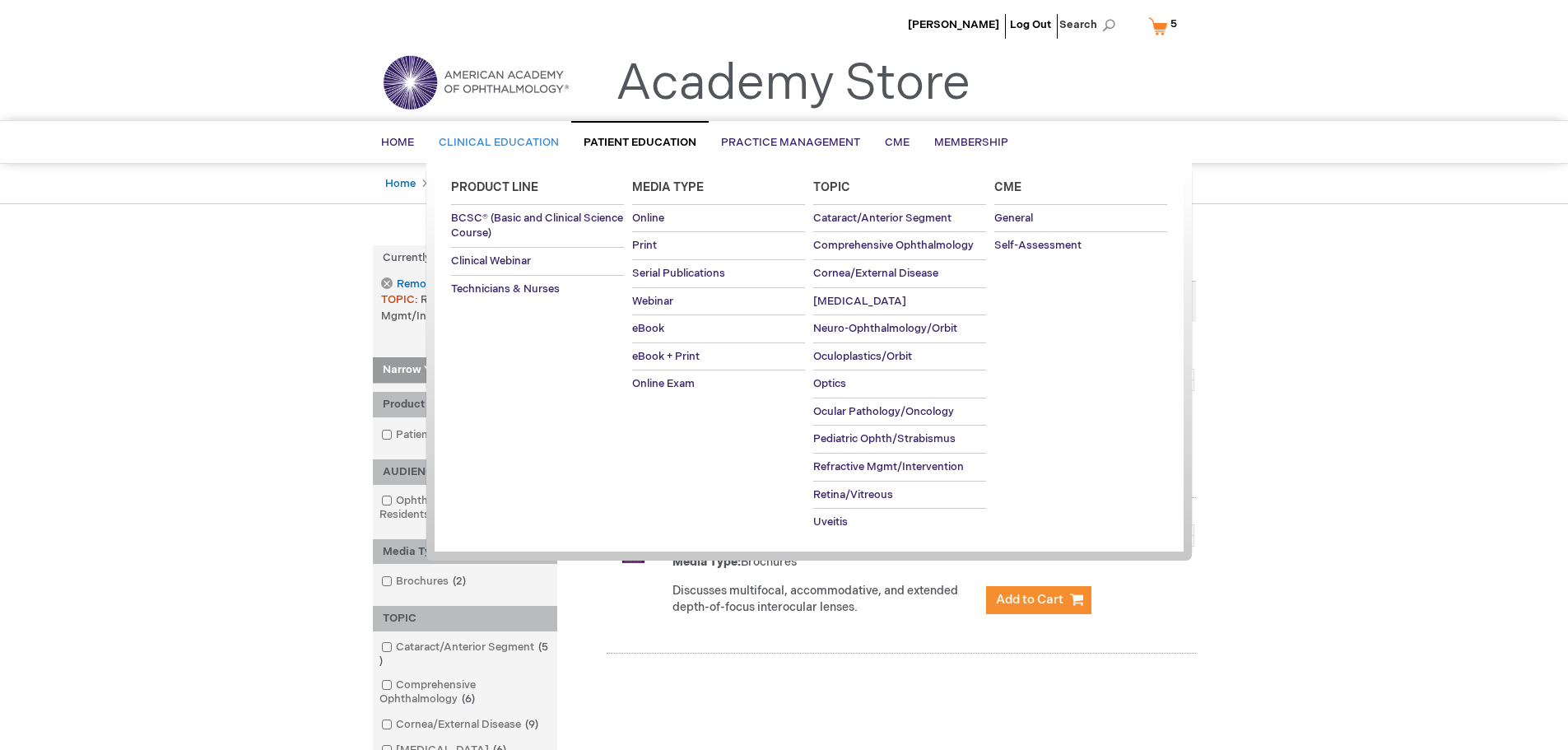
click at [534, 143] on span "Clinical Education" at bounding box center [498, 142] width 120 height 13
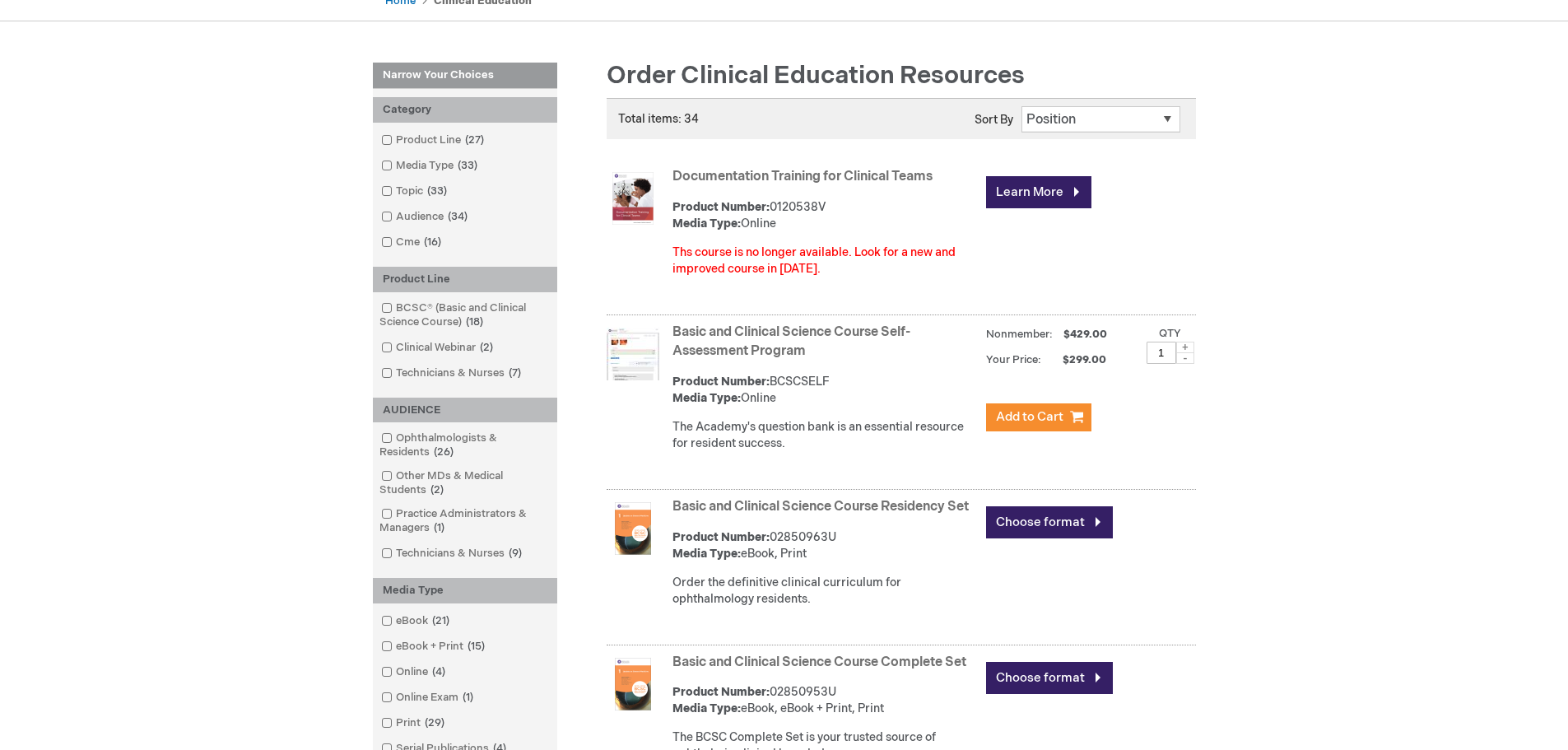
scroll to position [220, 0]
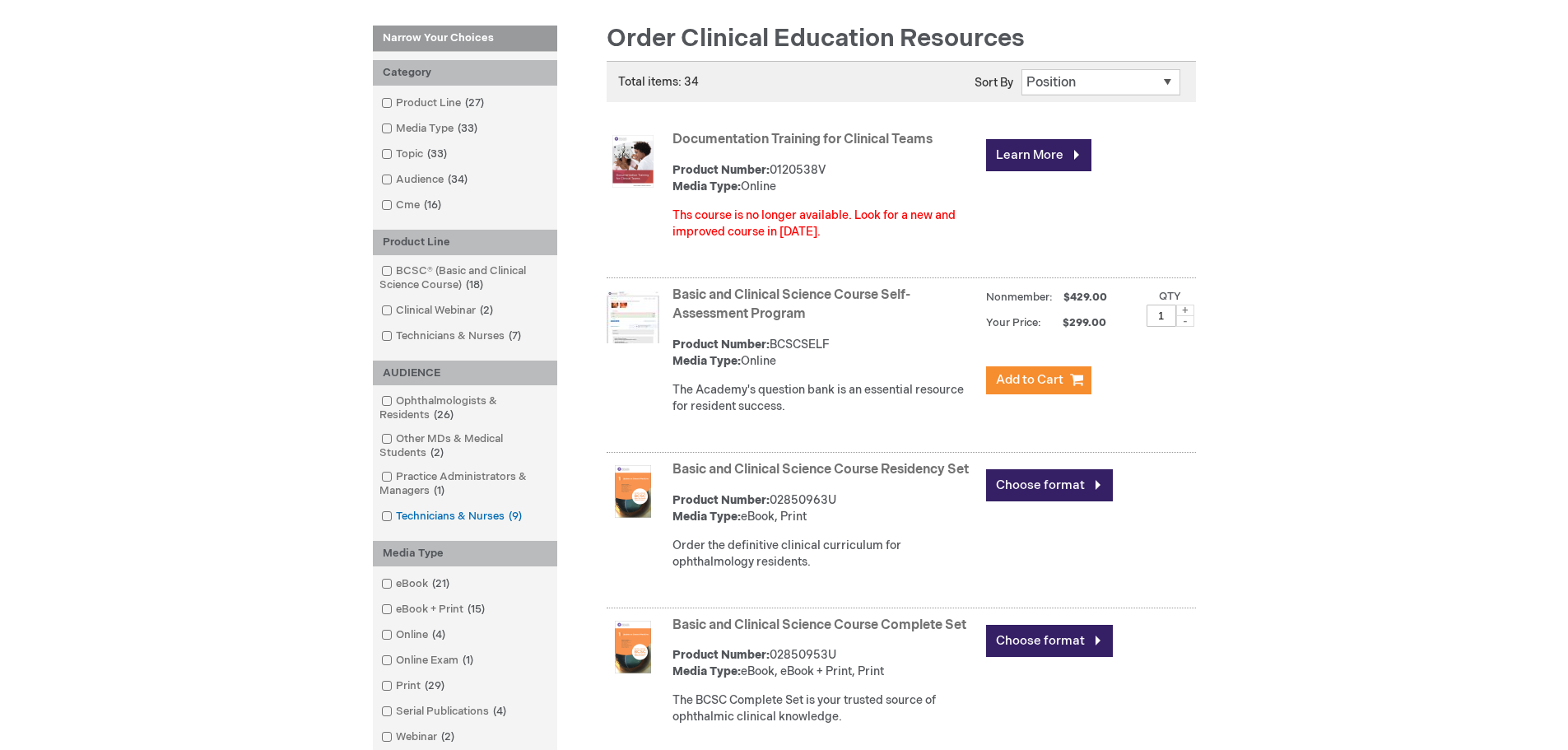
click at [393, 521] on link "Technicians & Nurses 9 items" at bounding box center [453, 517] width 151 height 16
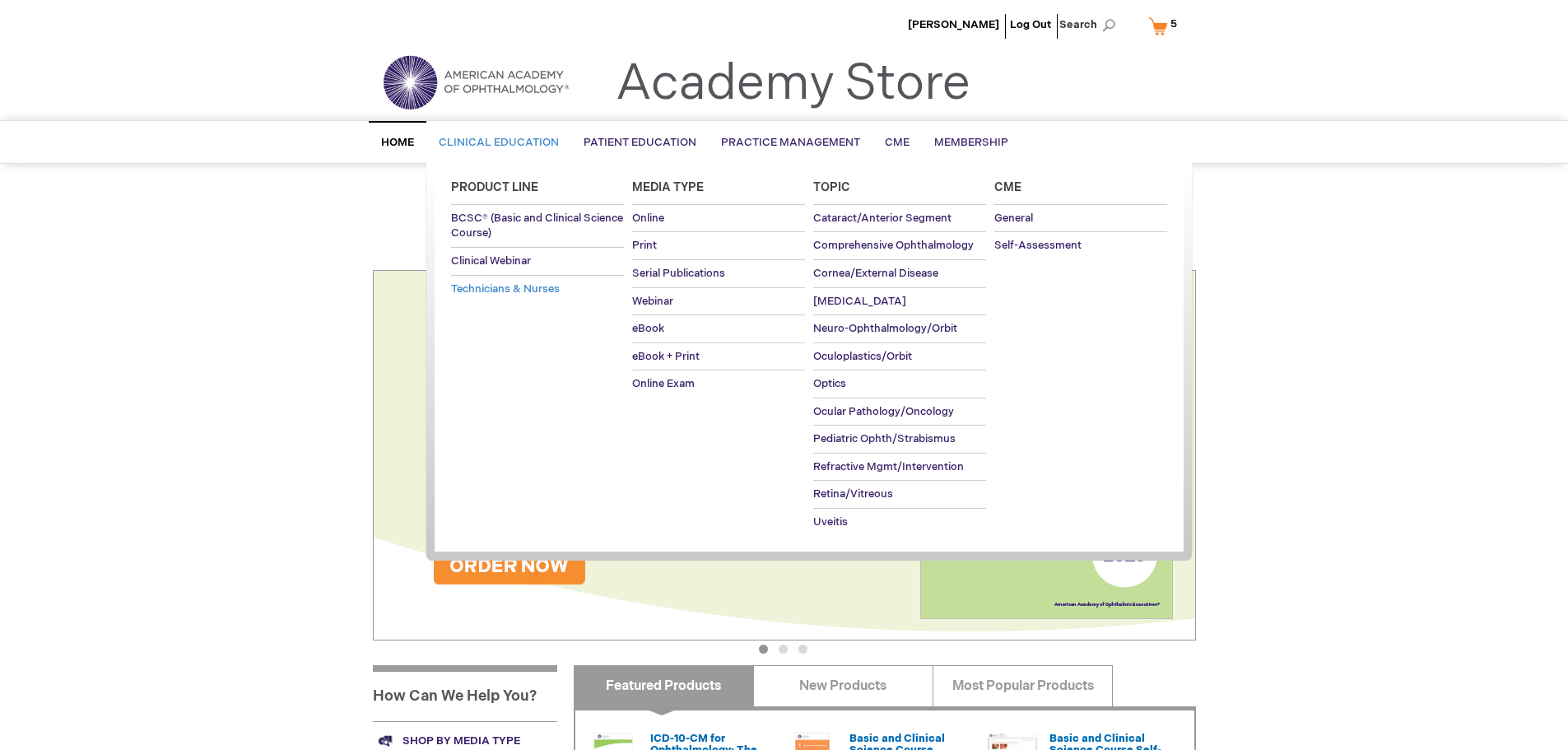
click at [511, 295] on span "Technicians & Nurses" at bounding box center [505, 288] width 109 height 13
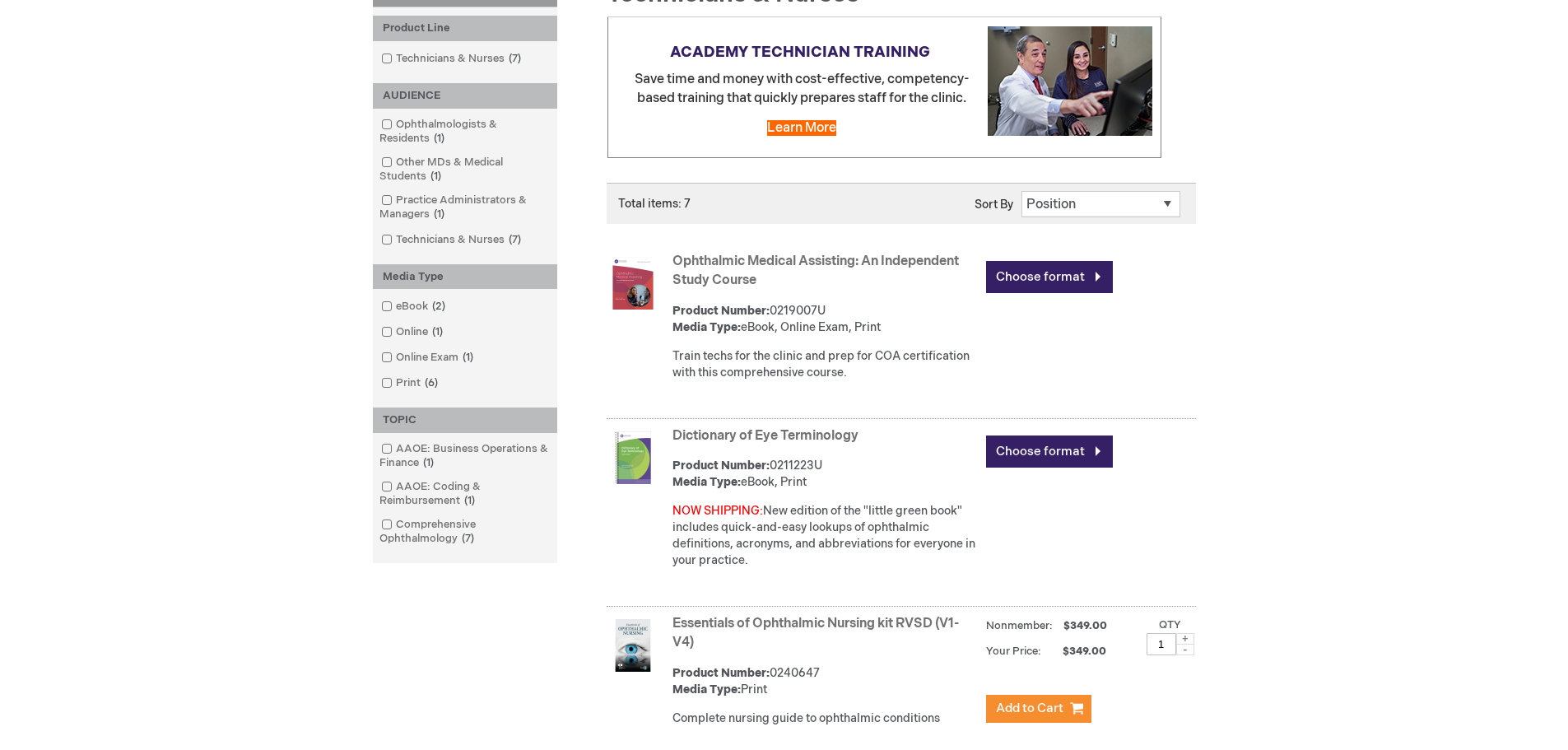
scroll to position [330, 0]
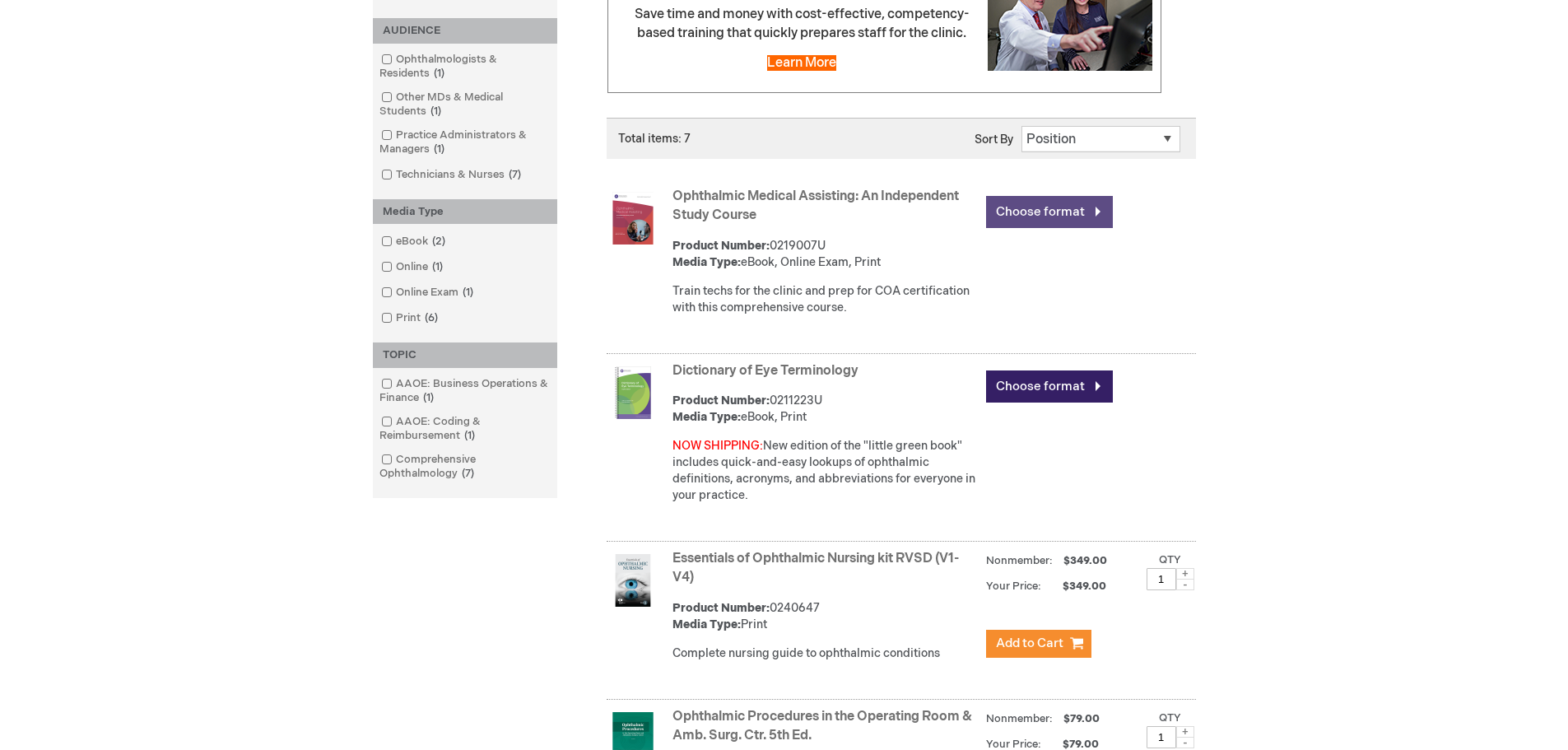
click at [1029, 212] on link "Choose format" at bounding box center [1049, 212] width 127 height 33
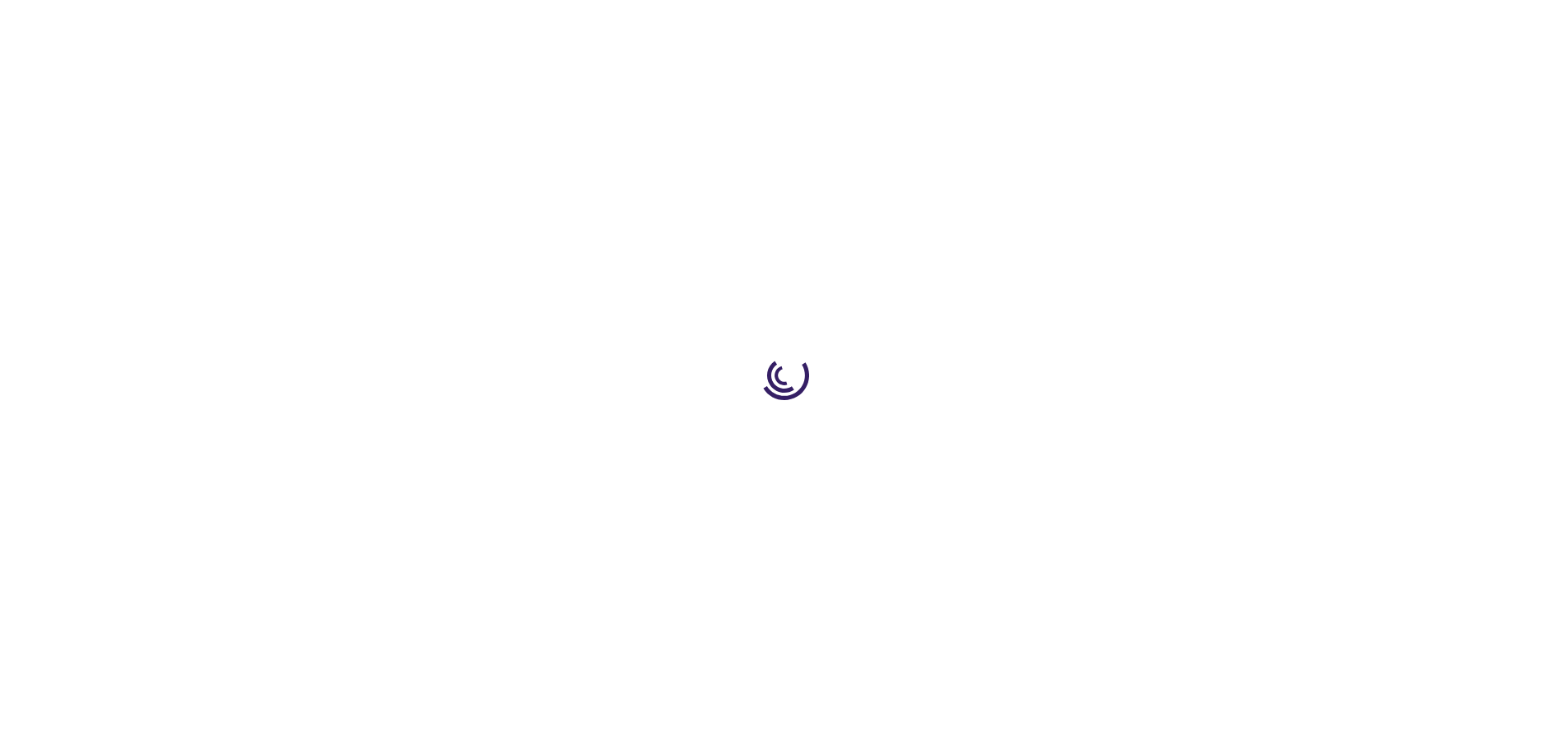
type input "0"
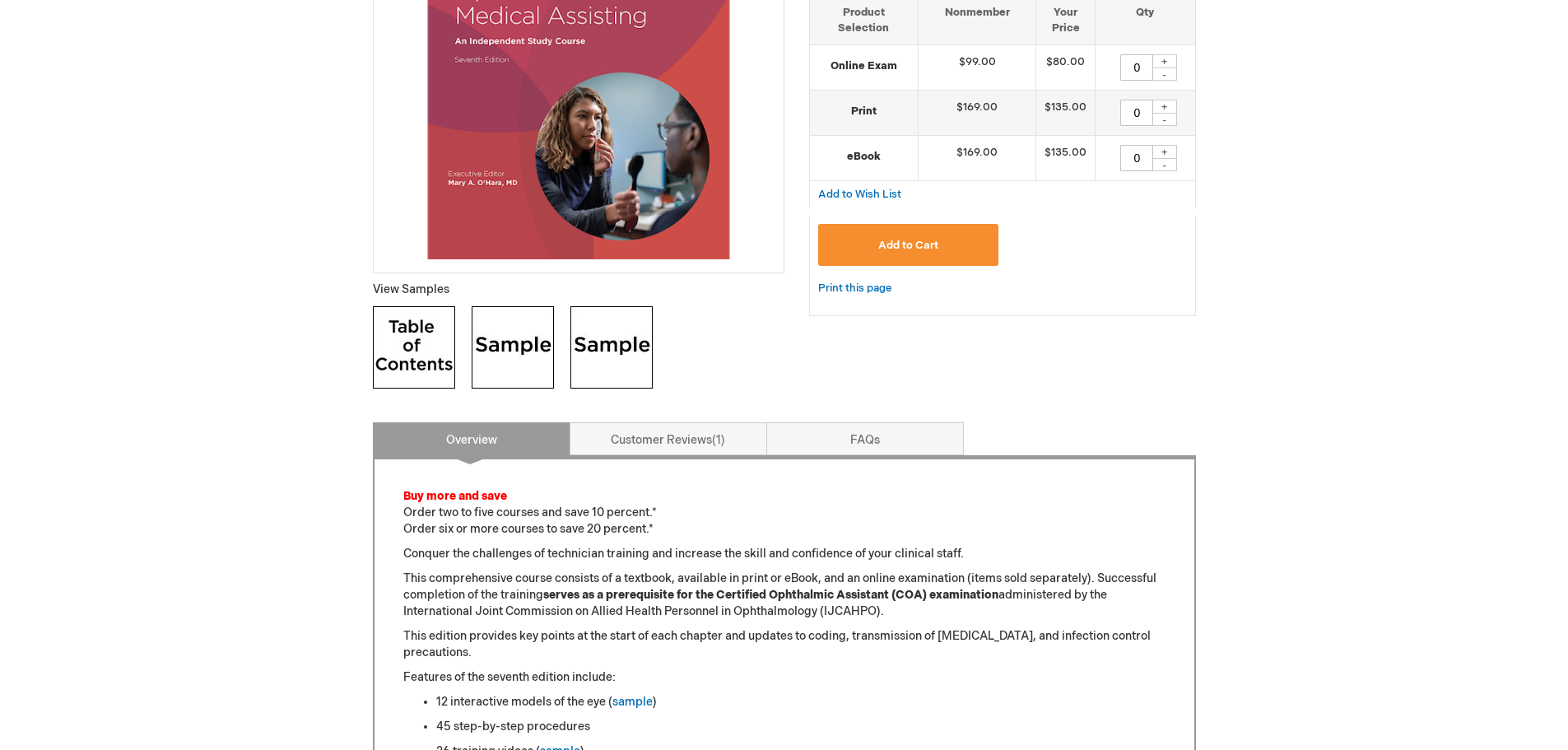
scroll to position [220, 0]
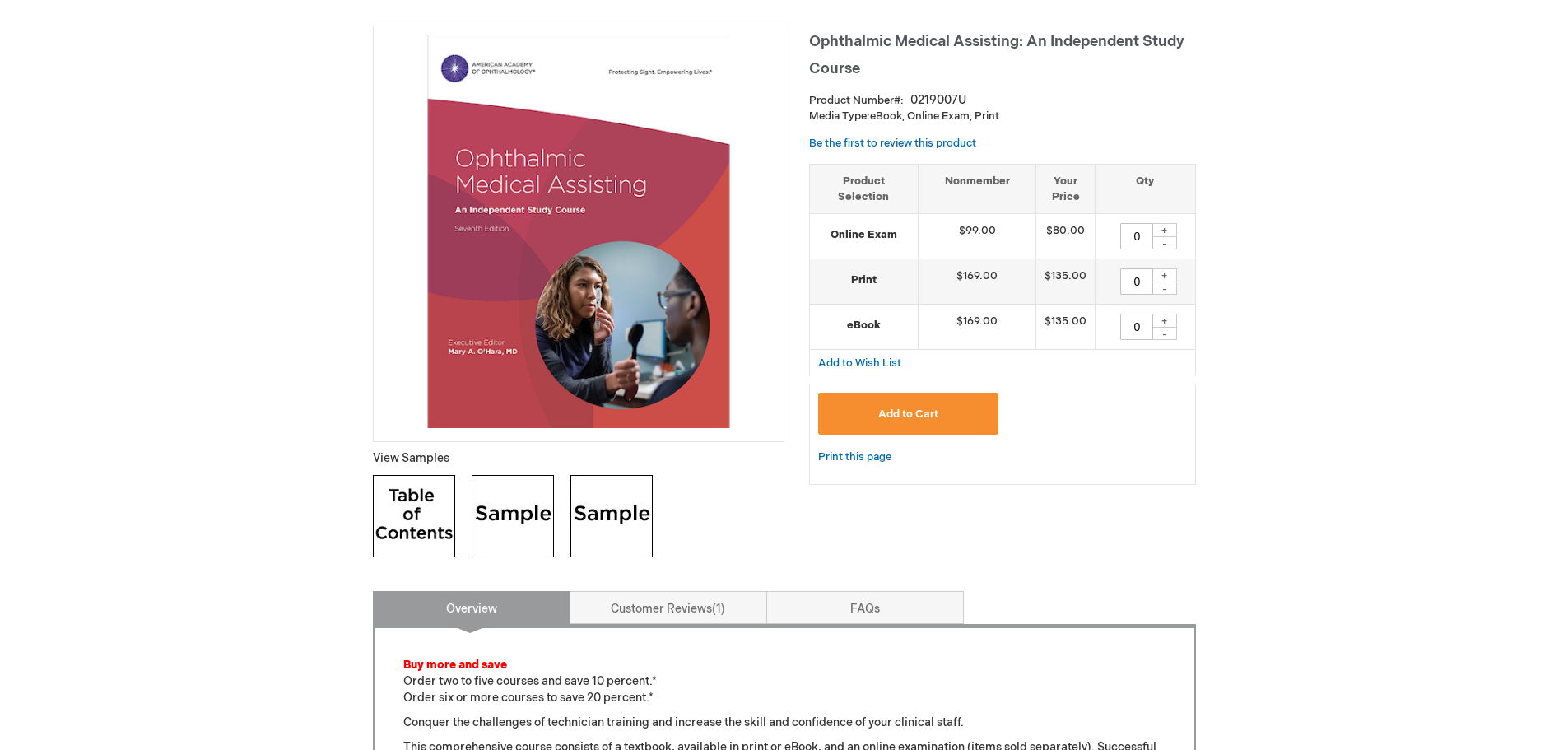
click at [1169, 275] on div "+" at bounding box center [1165, 275] width 25 height 14
type input "2"
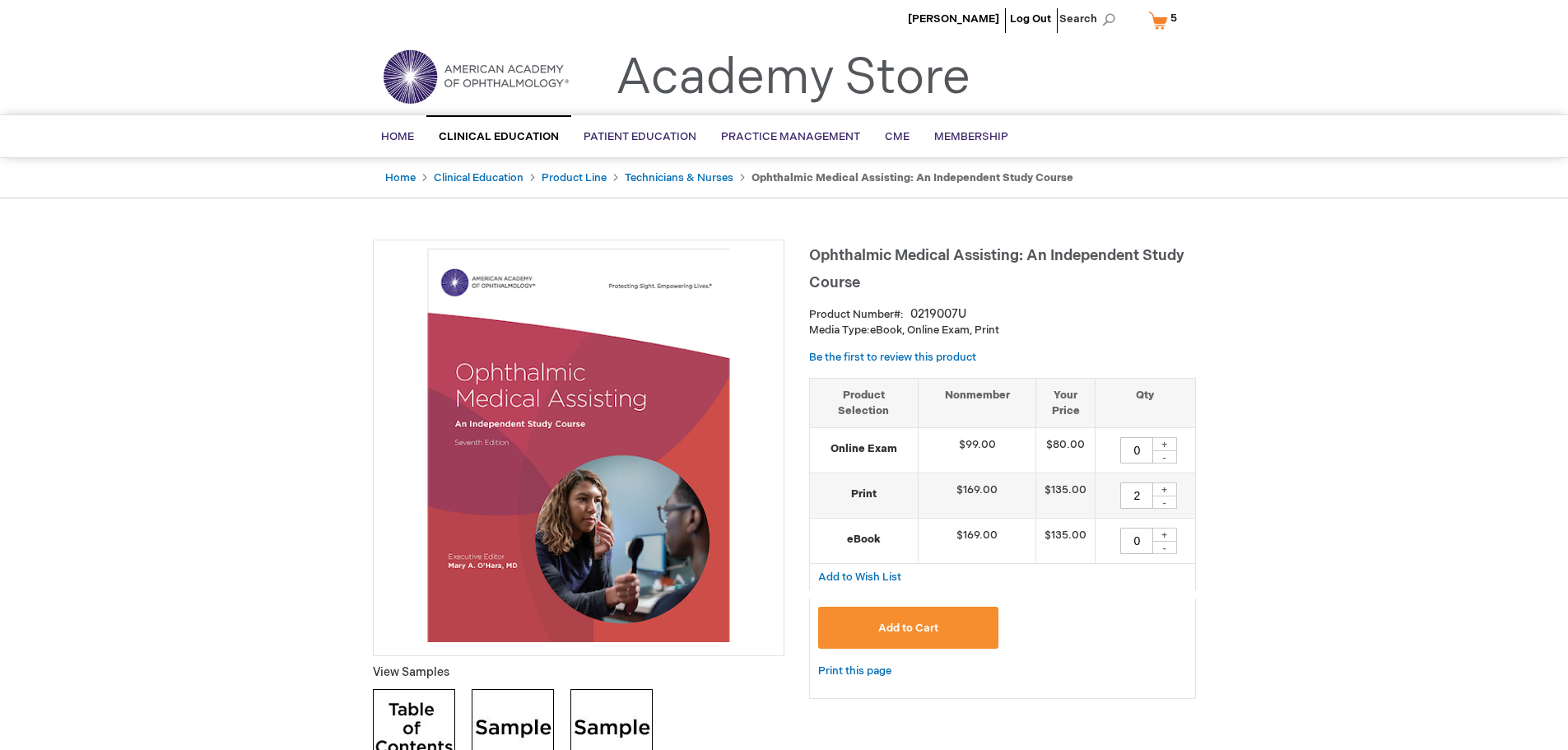
scroll to position [0, 0]
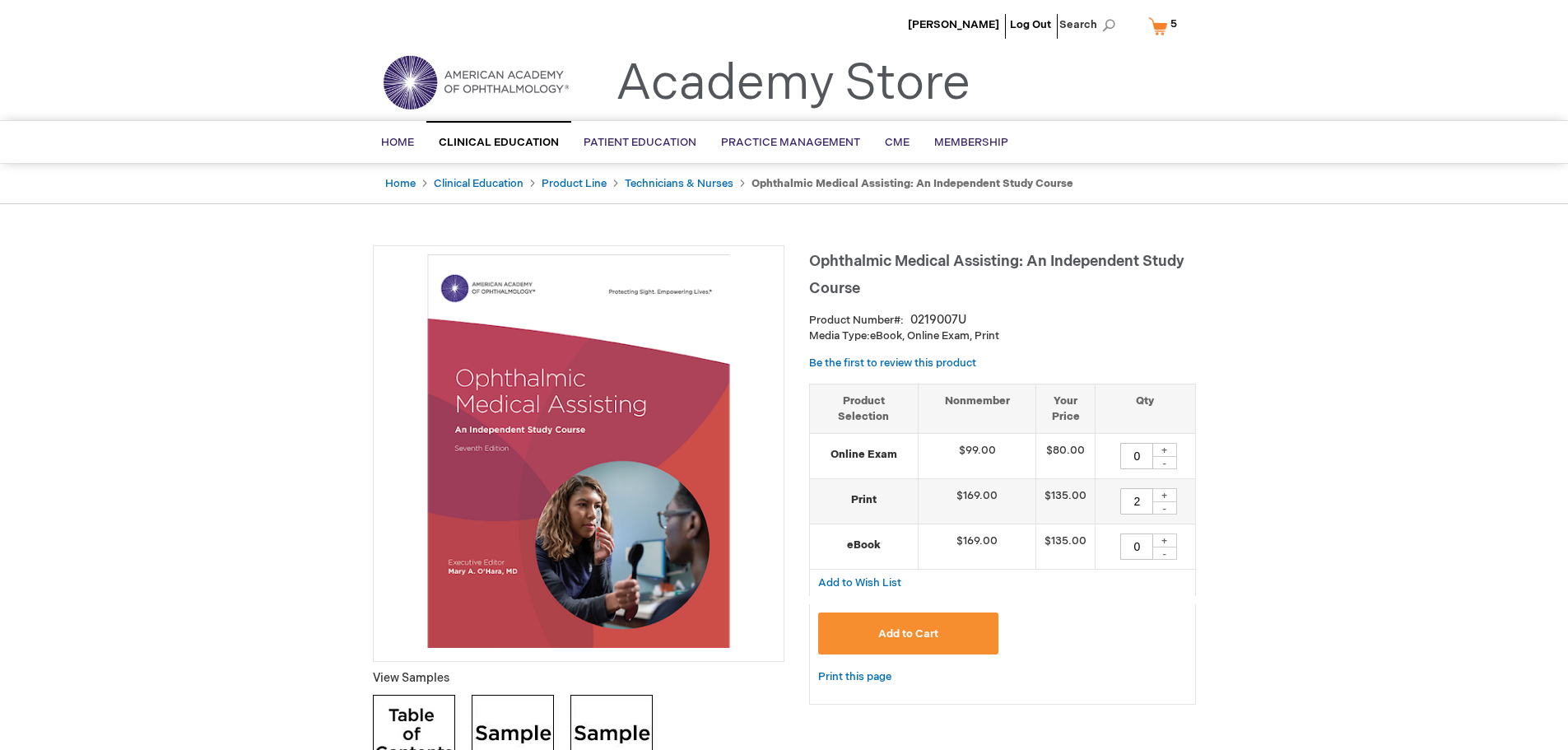
click at [908, 634] on span "Add to Cart" at bounding box center [908, 633] width 60 height 13
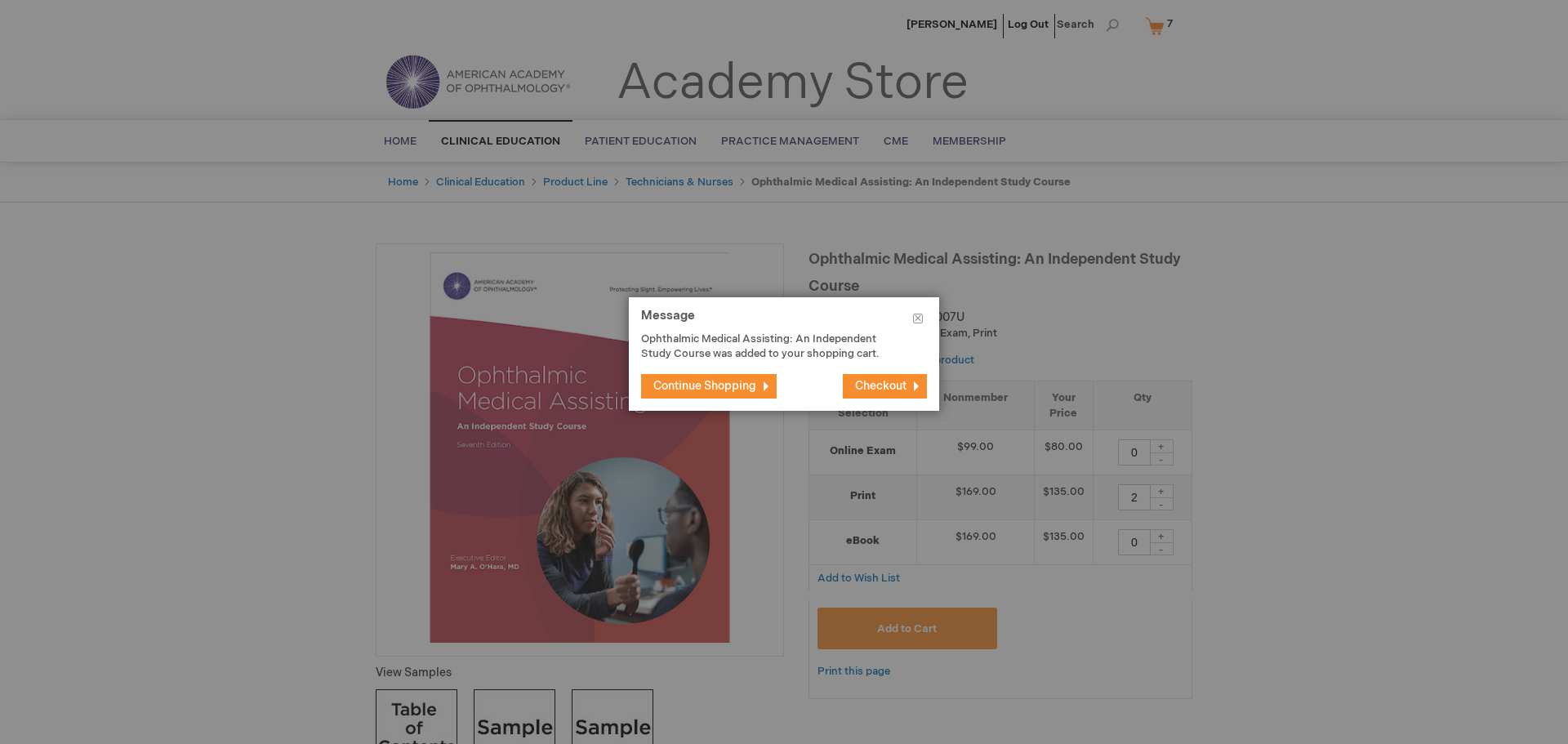
click at [758, 389] on button "Continue Shopping" at bounding box center [708, 386] width 135 height 24
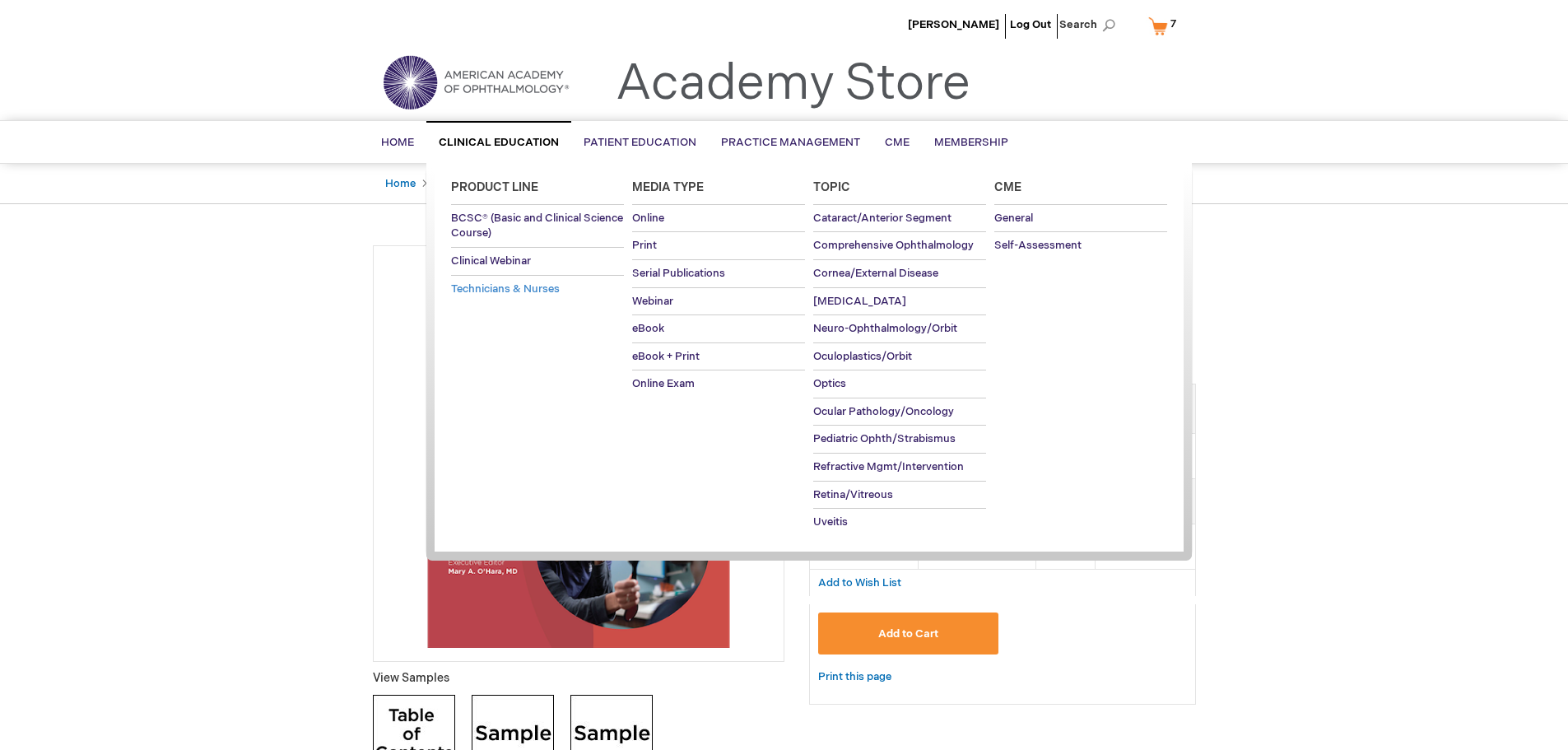
click at [509, 294] on span "Technicians & Nurses" at bounding box center [505, 288] width 109 height 13
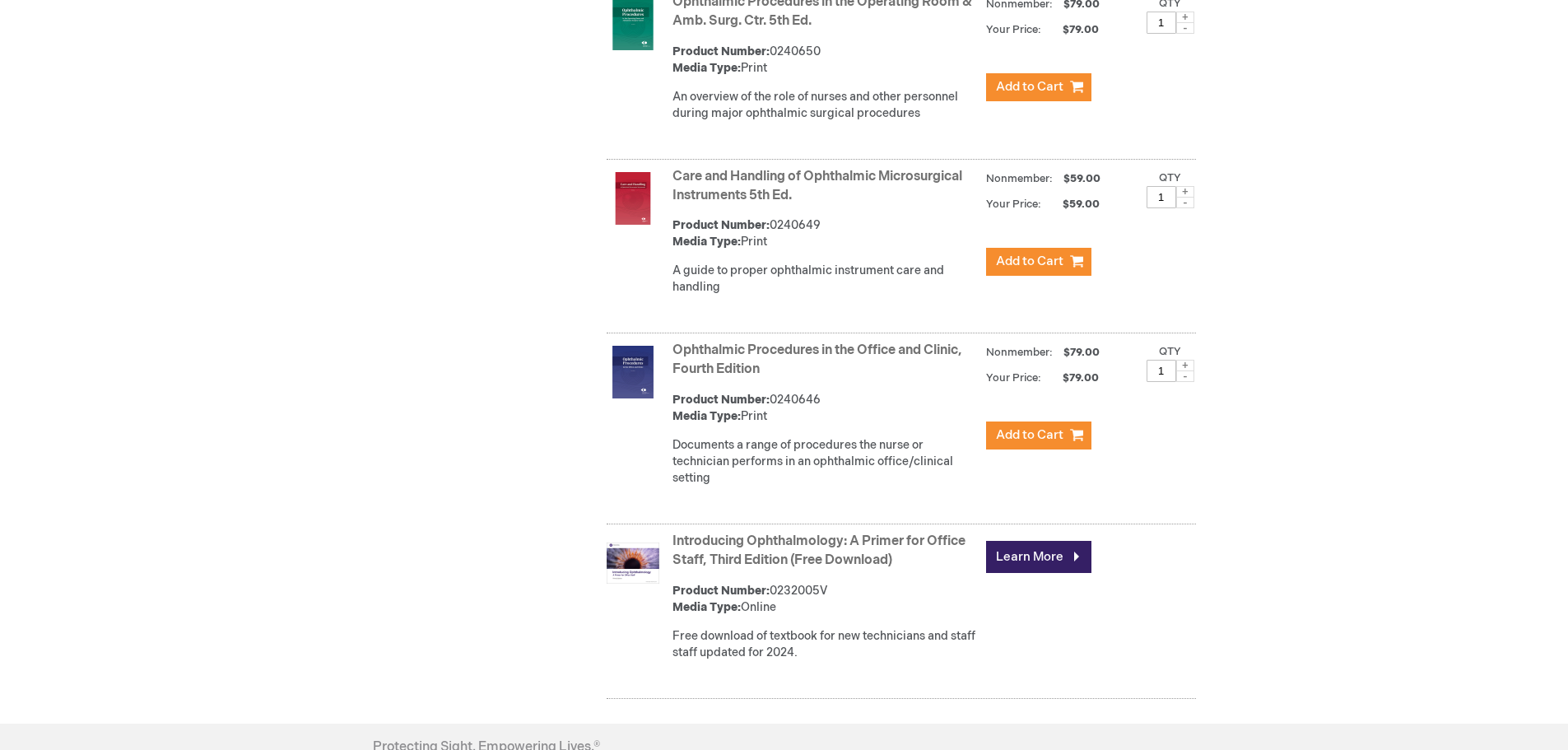
scroll to position [1208, 0]
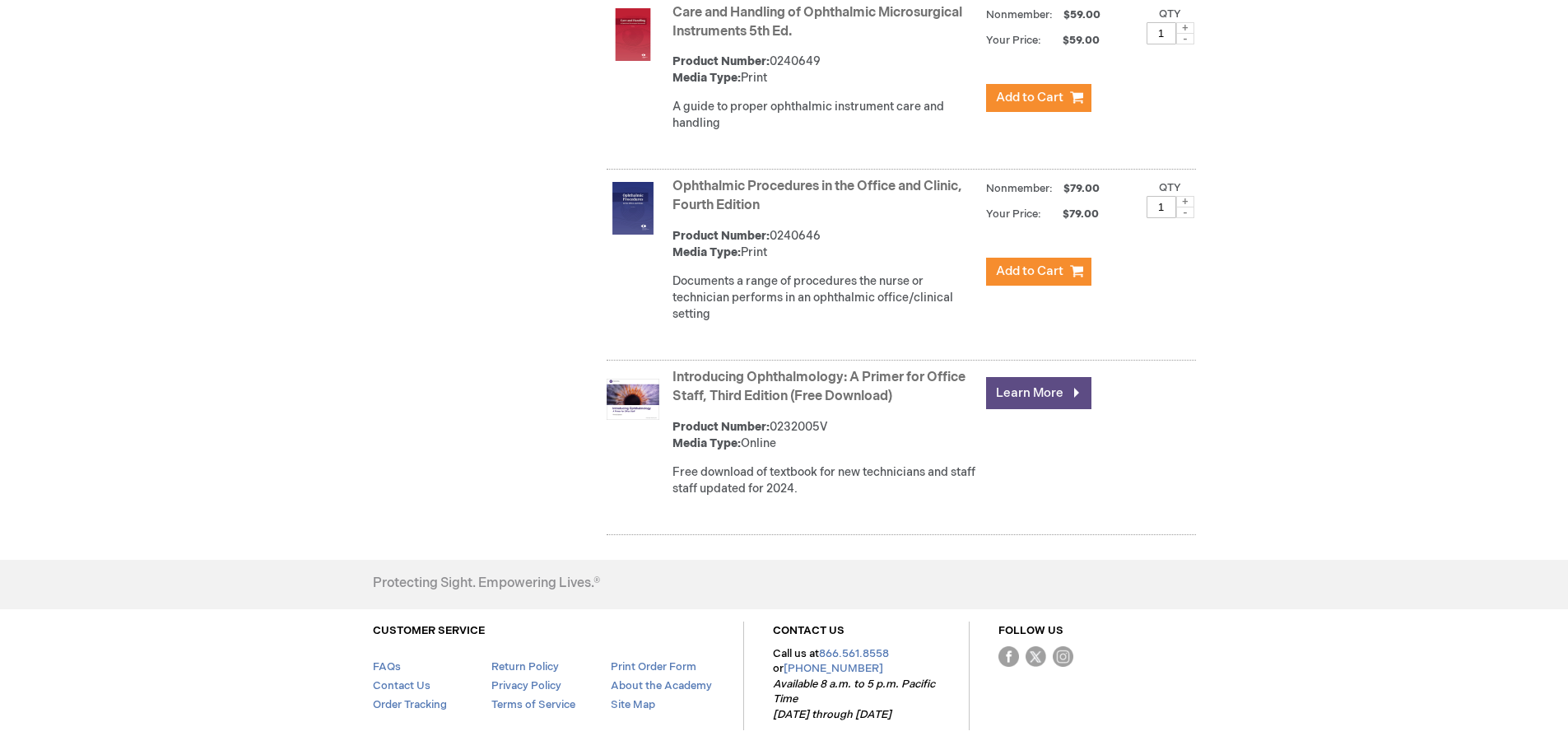
click at [1050, 397] on link "Learn More" at bounding box center [1039, 393] width 105 height 33
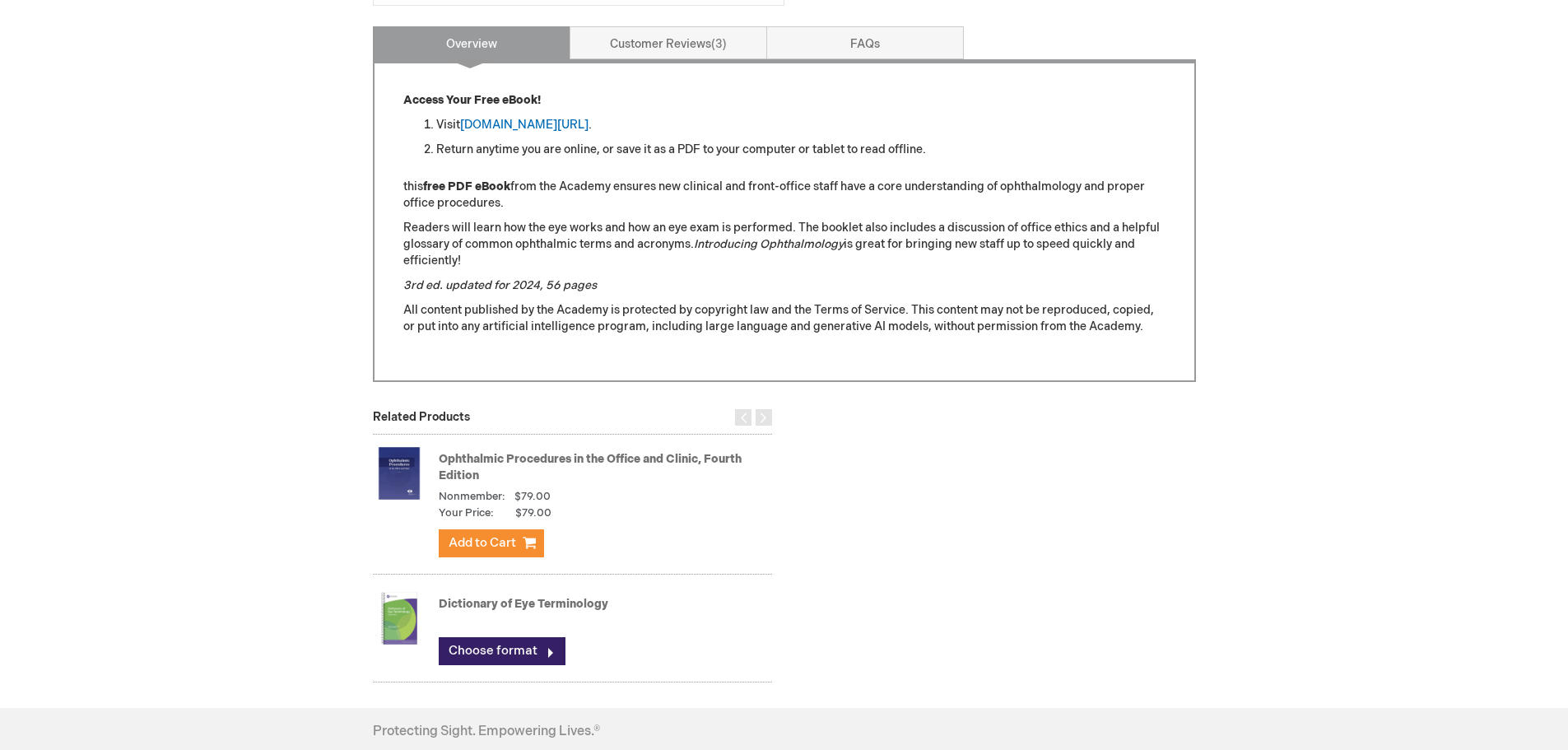
scroll to position [550, 0]
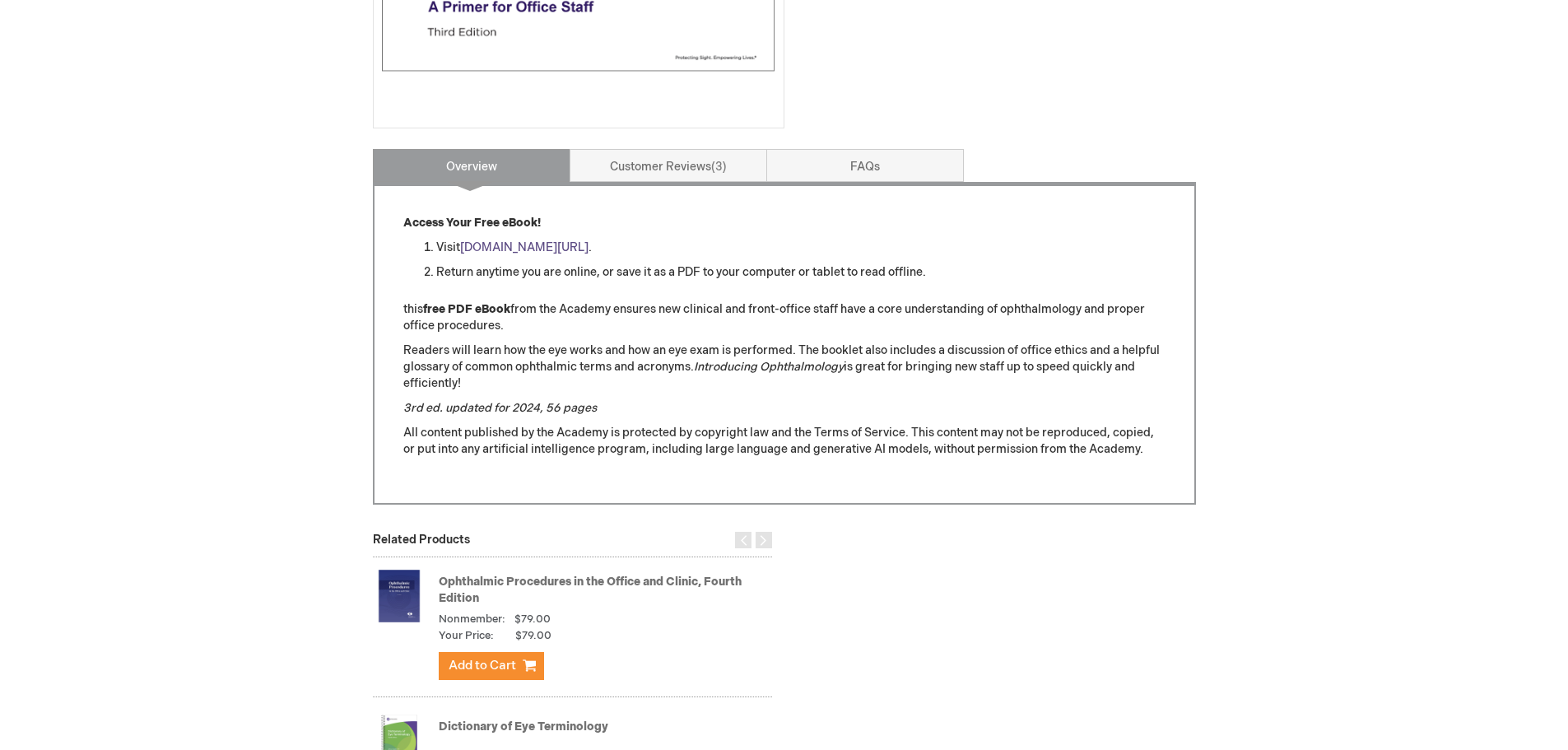
click at [588, 245] on link "aao.org/introducing_ophthalmology" at bounding box center [524, 247] width 128 height 14
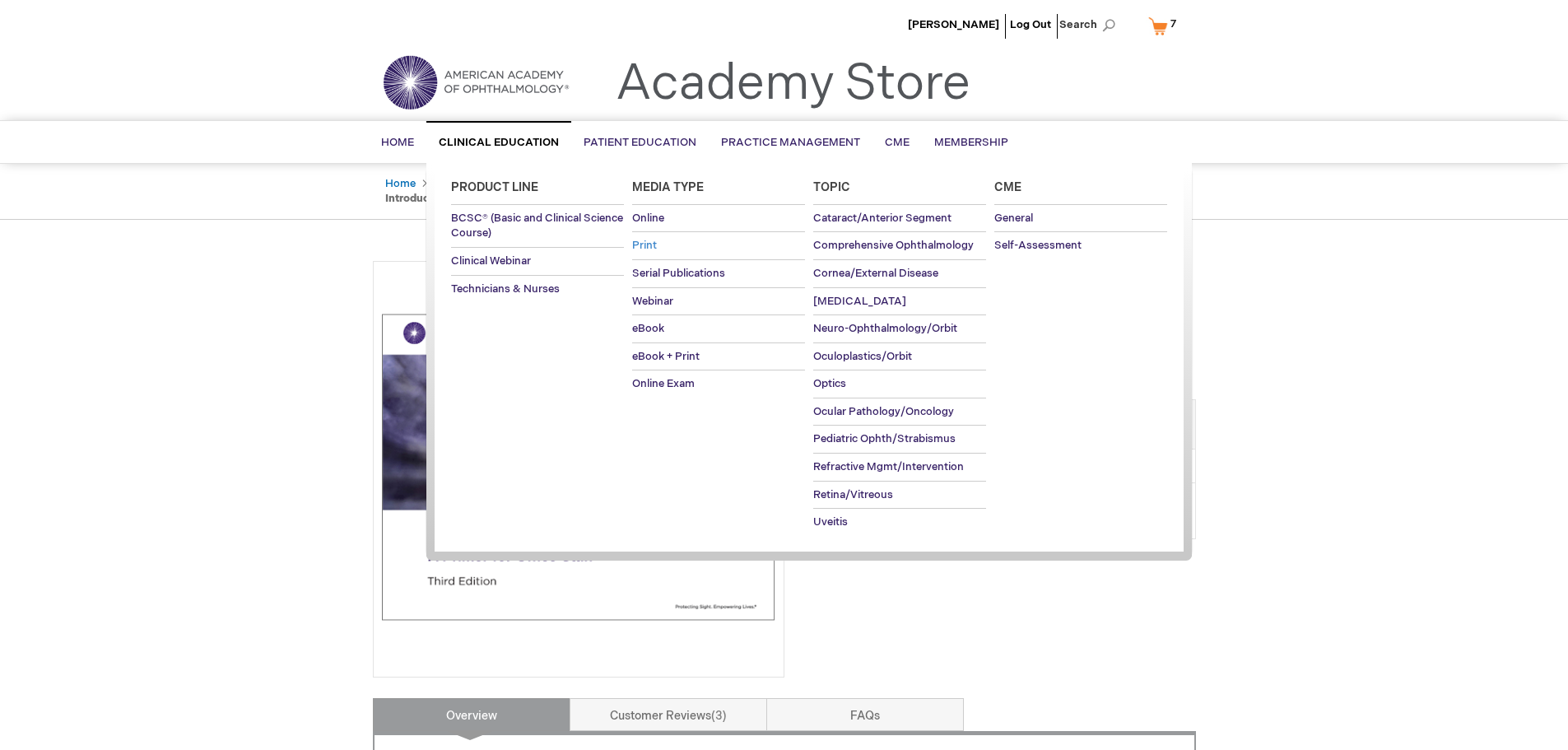
click at [638, 251] on span "Print" at bounding box center [644, 245] width 25 height 13
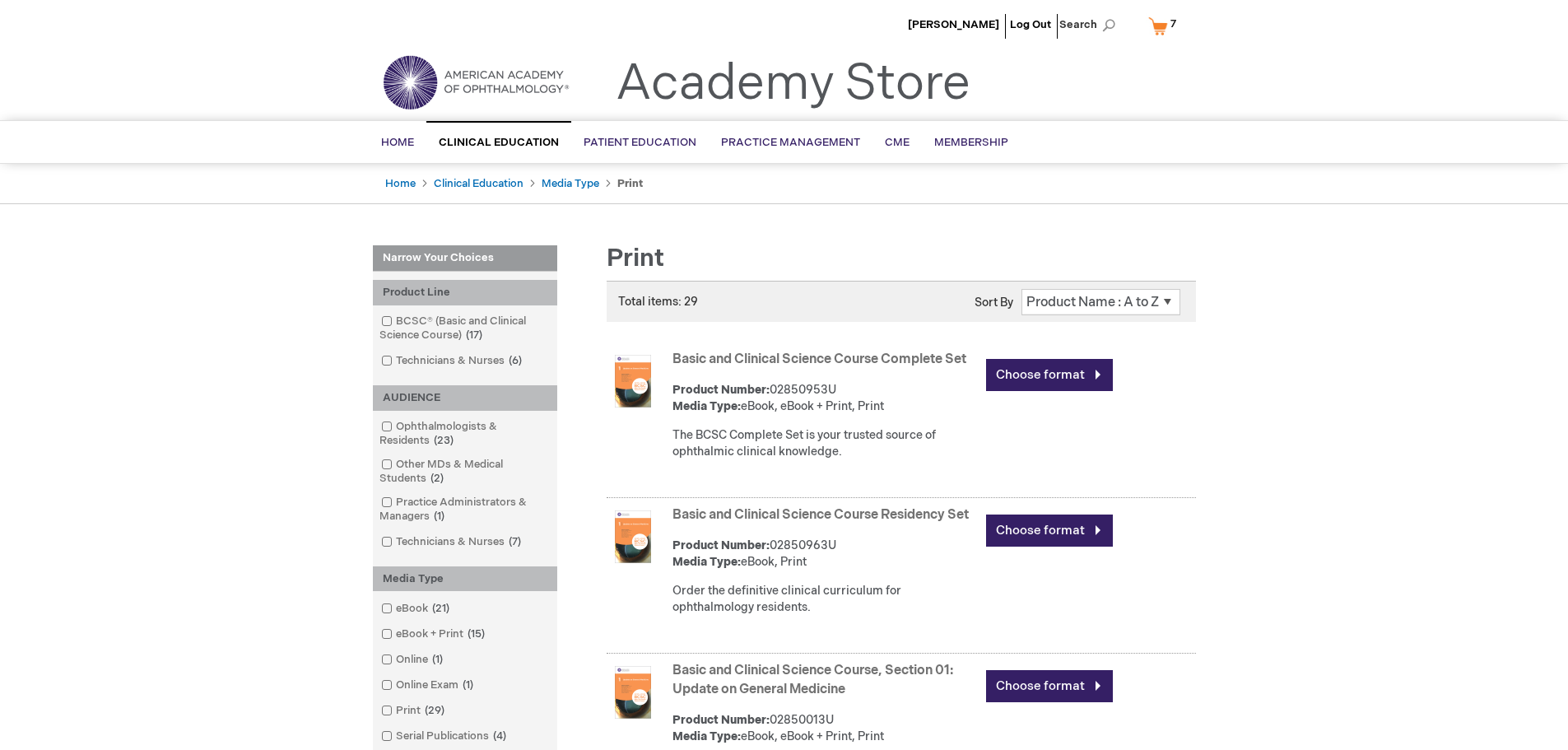
click at [1159, 24] on link "My Cart 7 7 items" at bounding box center [1165, 25] width 42 height 29
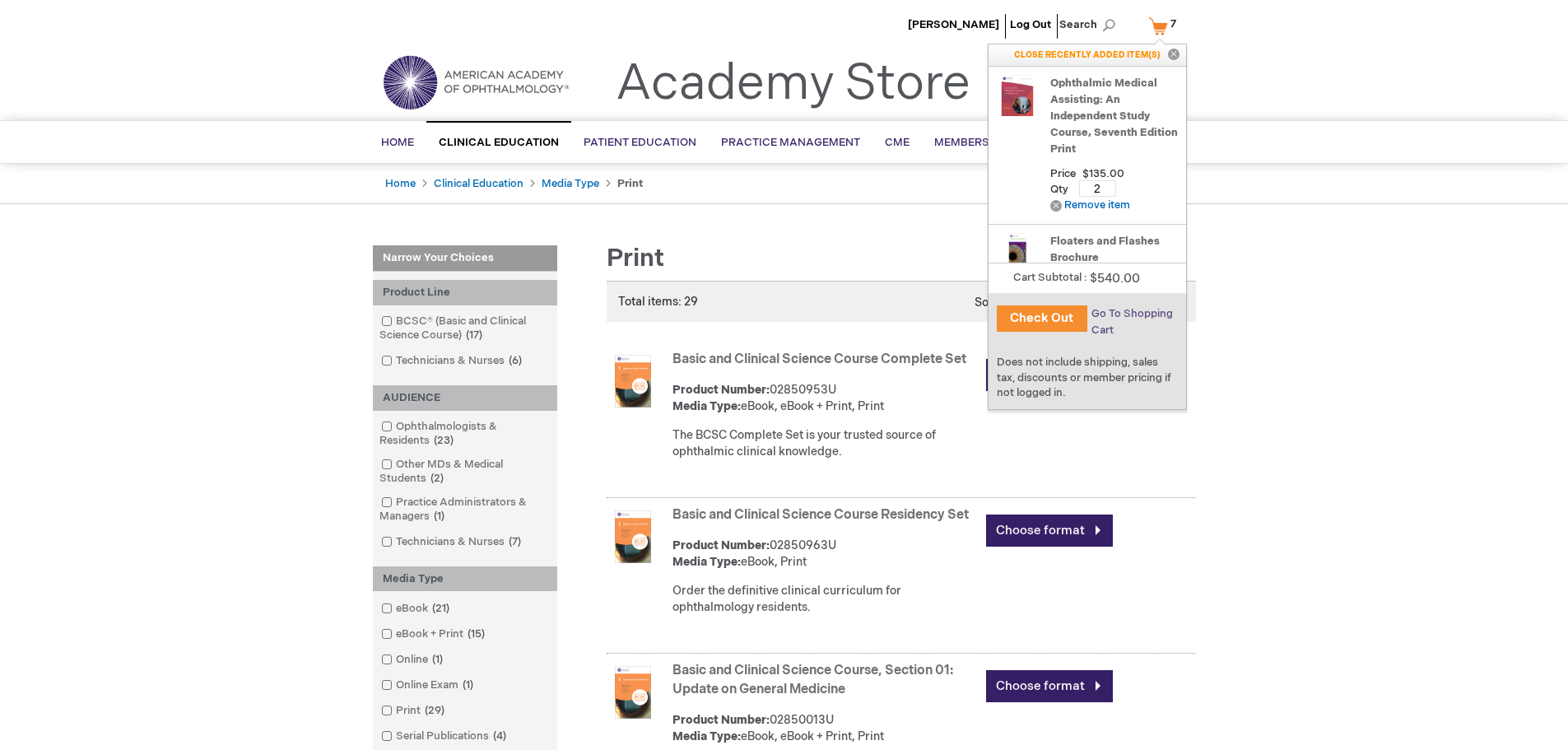
click at [1129, 317] on span "Go To Shopping Cart" at bounding box center [1132, 322] width 82 height 30
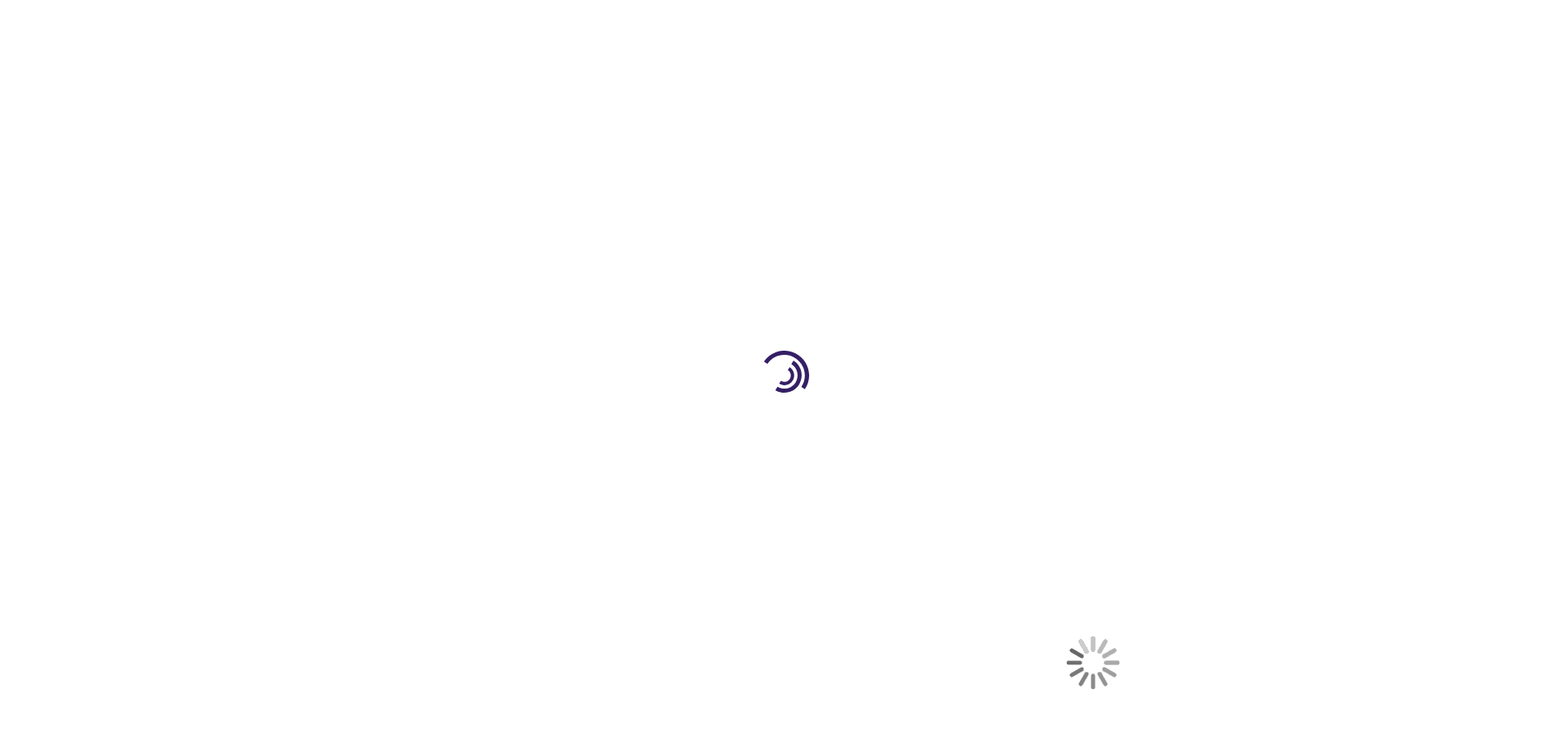
select select "US"
select select "24"
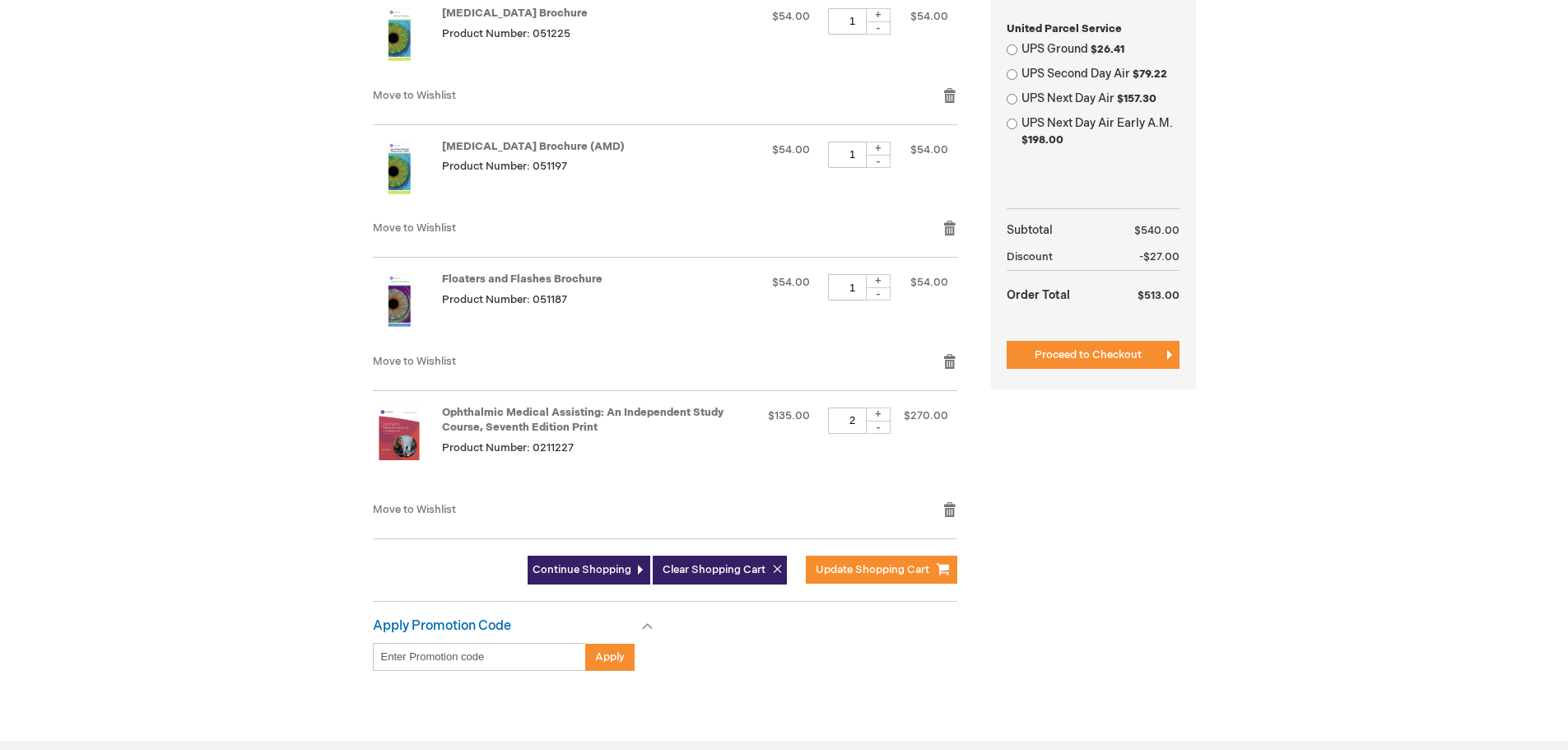
scroll to position [768, 0]
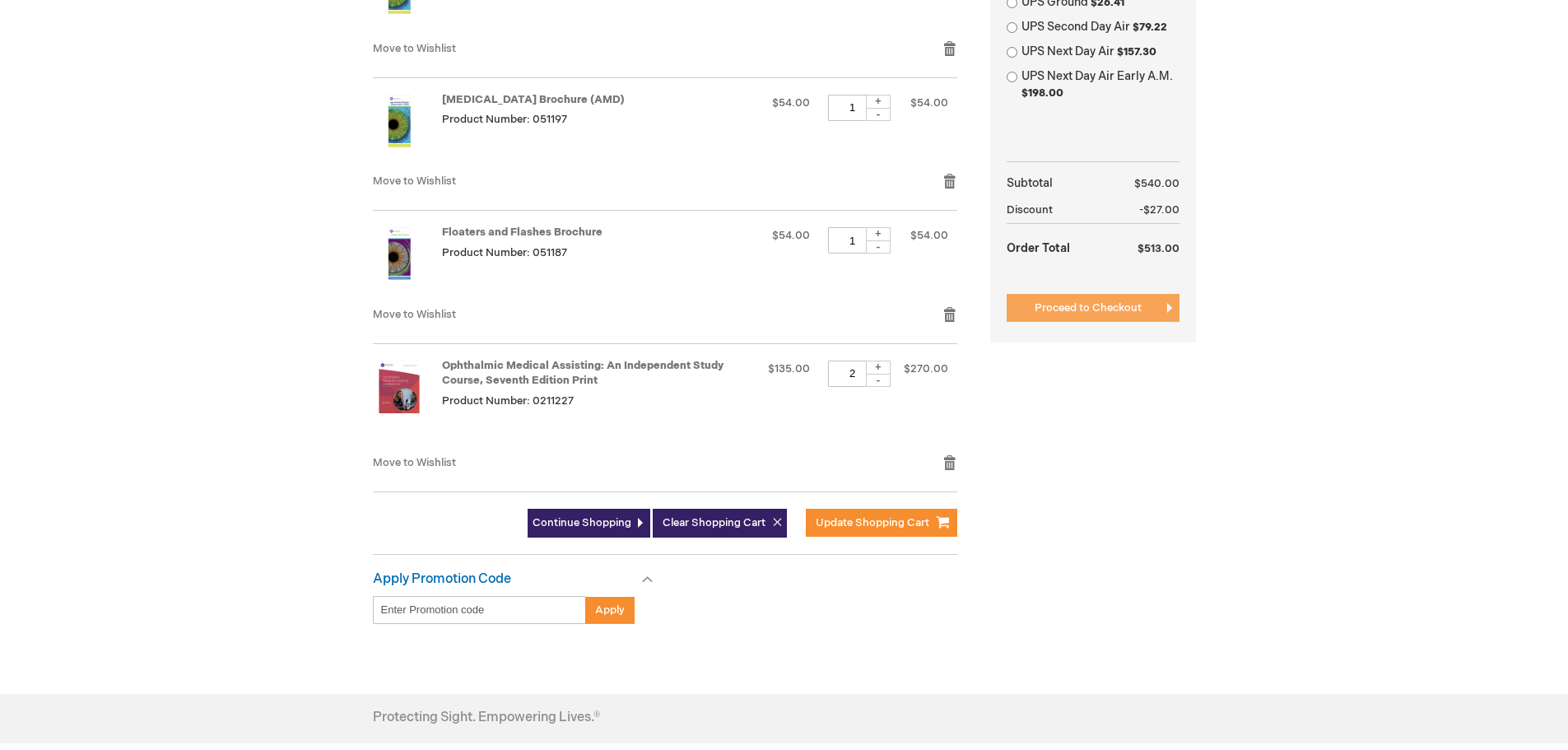
click at [1085, 320] on button "Proceed to Checkout" at bounding box center [1093, 308] width 173 height 28
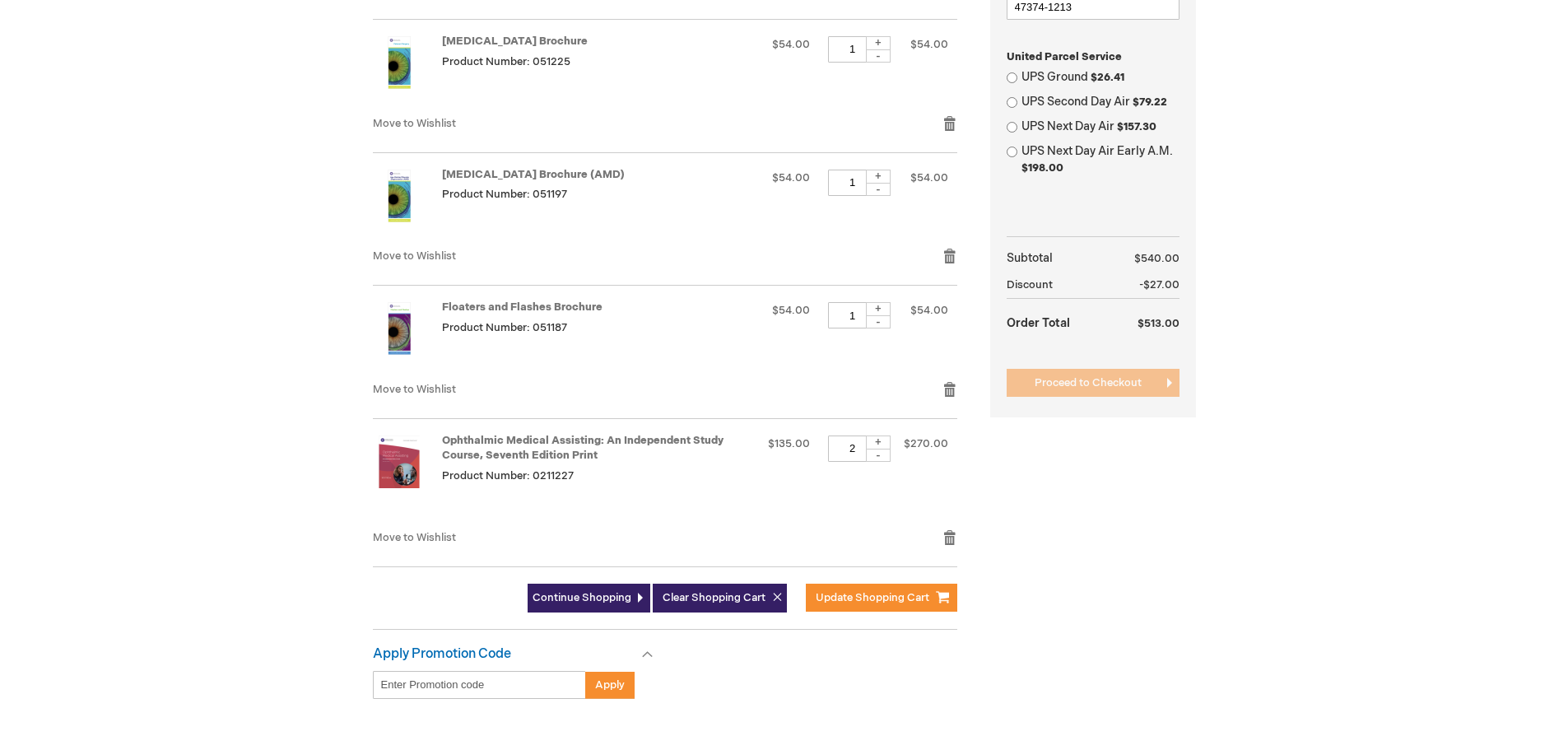
scroll to position [550, 0]
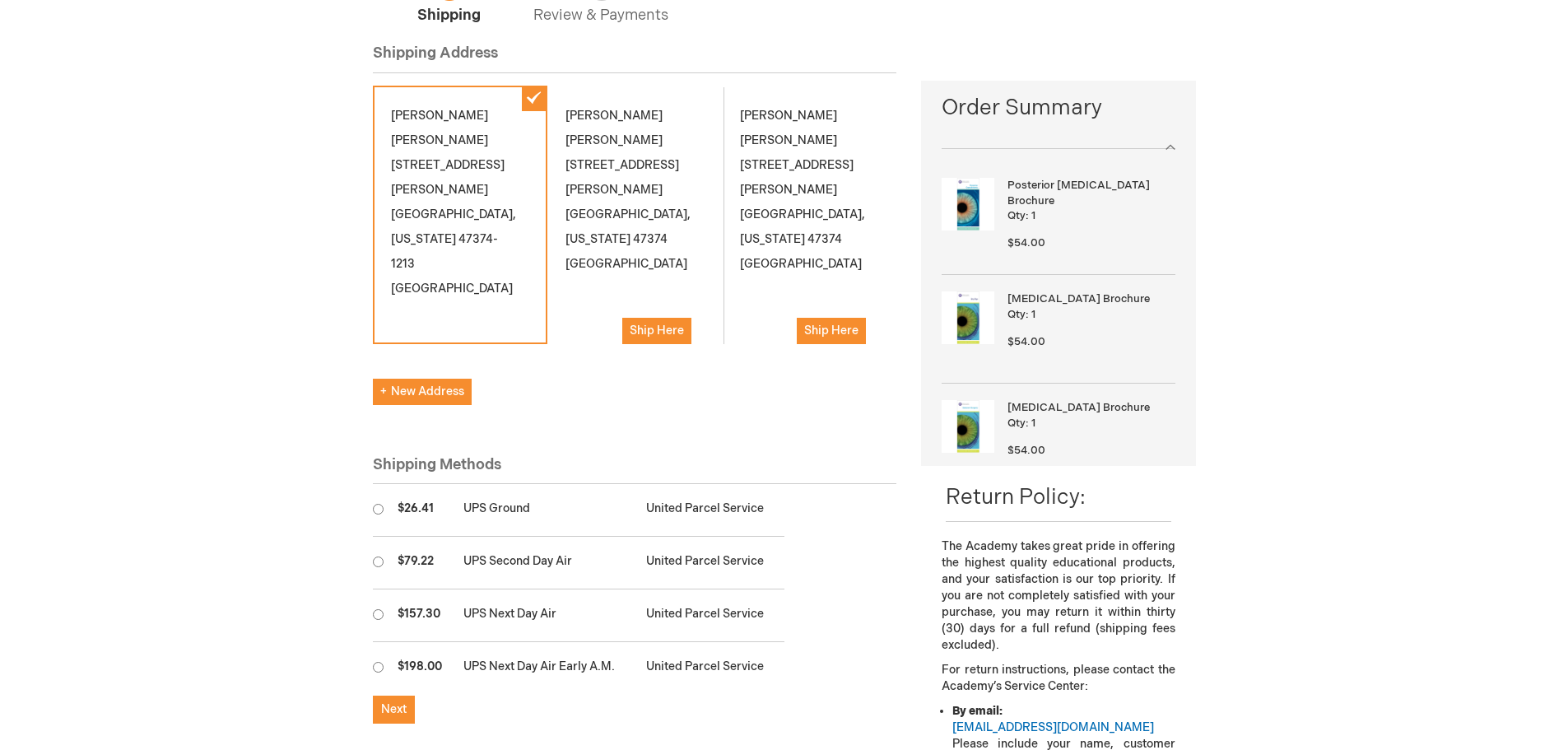
scroll to position [220, 0]
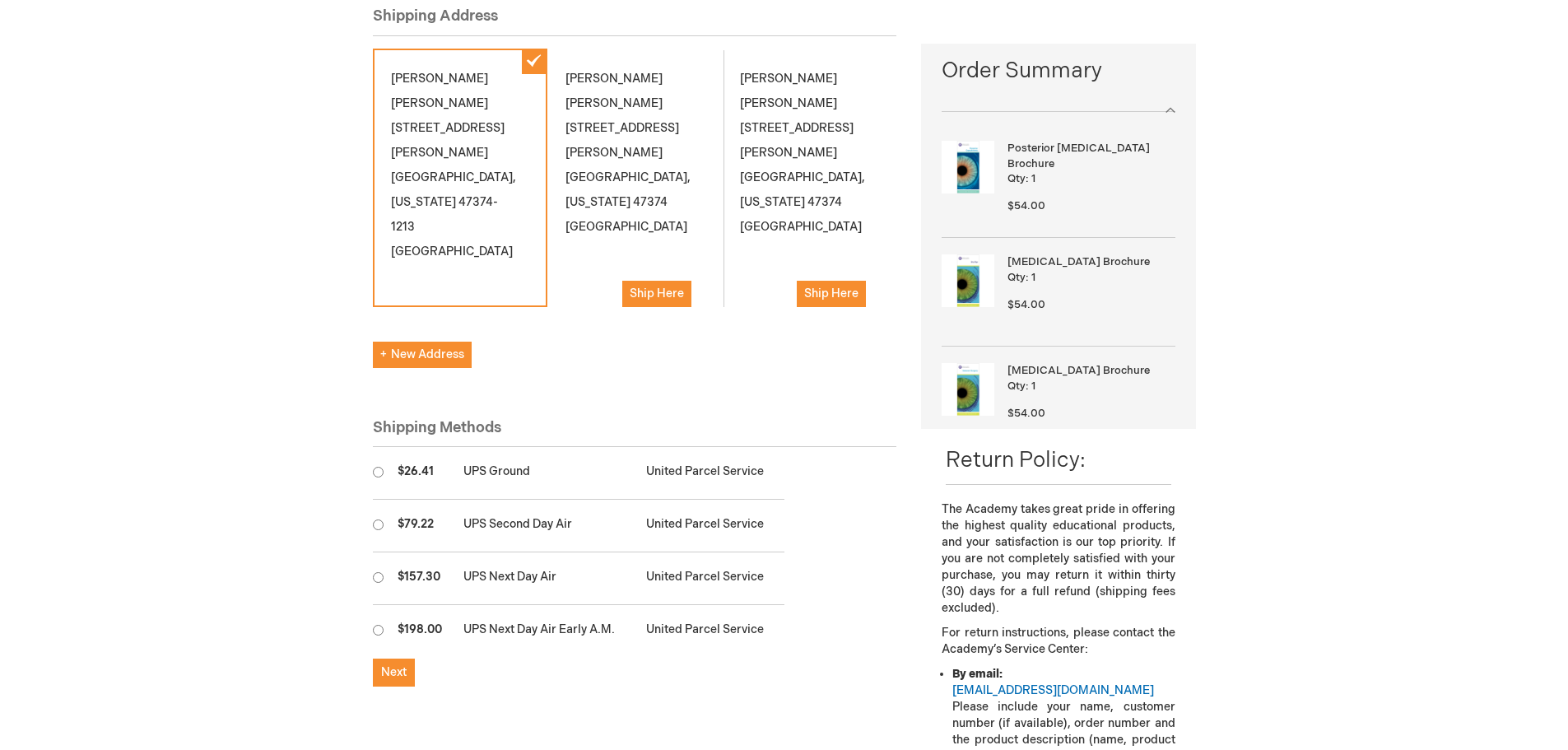
click at [379, 467] on input "radio" at bounding box center [378, 472] width 11 height 11
radio input "true"
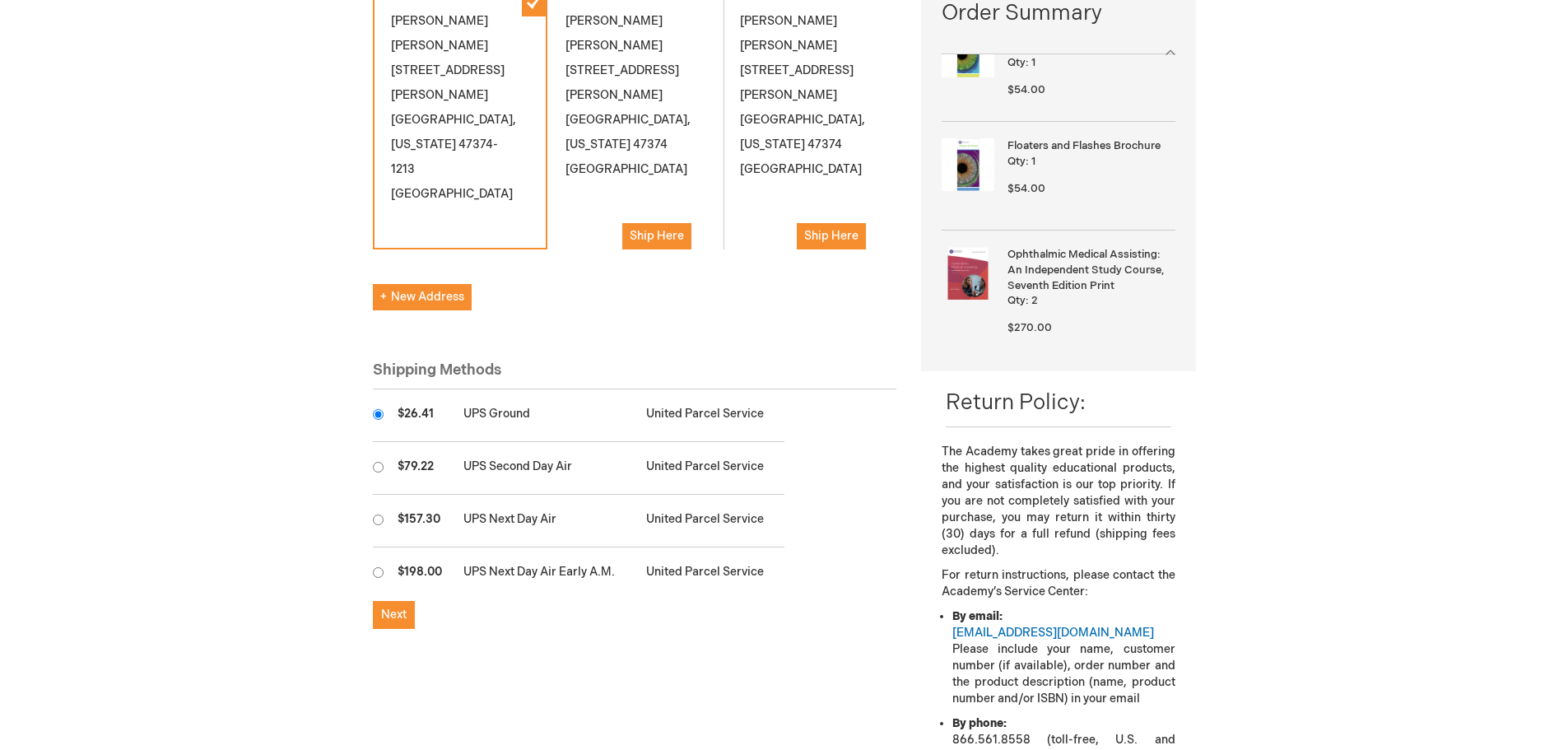
scroll to position [330, 0]
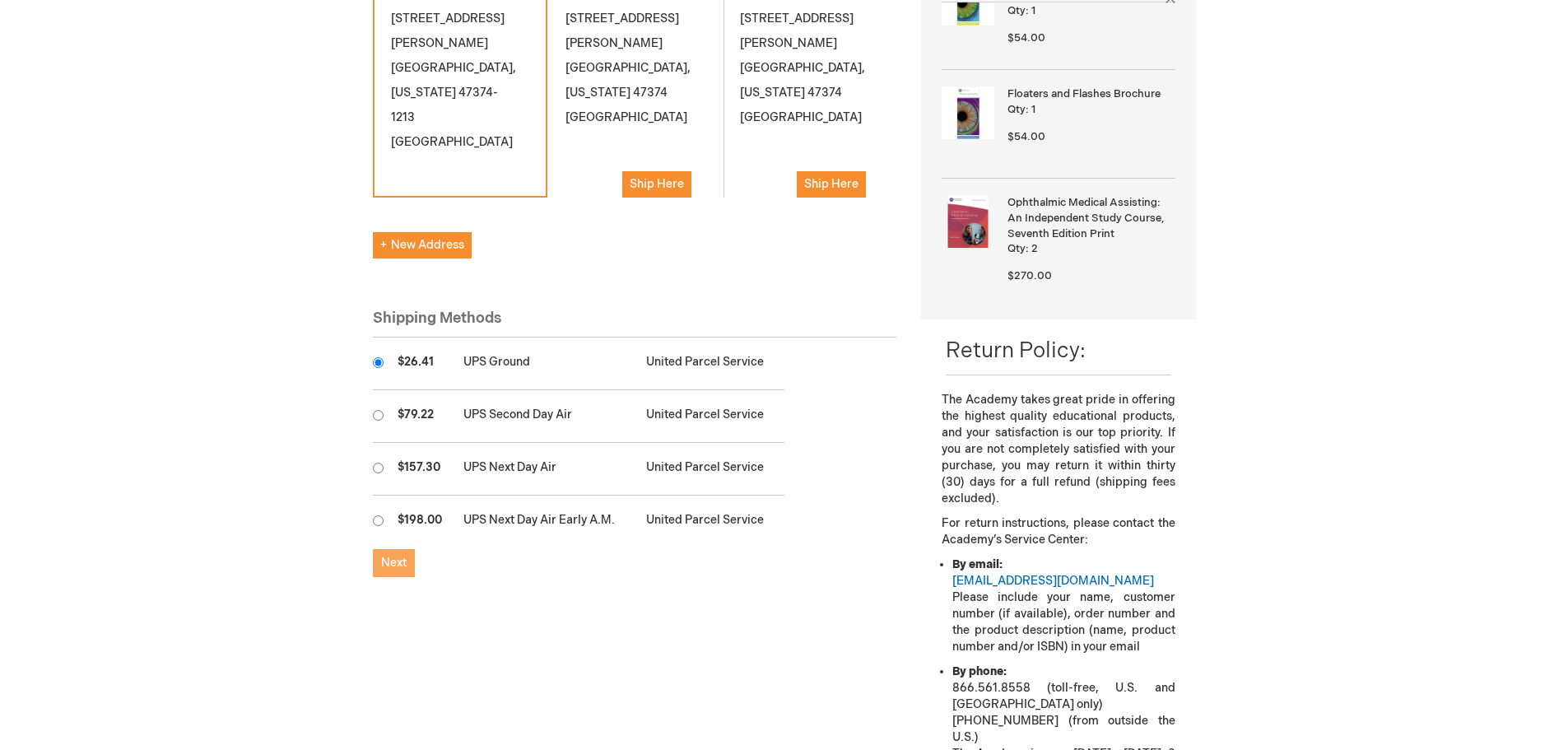
click at [382, 550] on button "Next" at bounding box center [394, 564] width 42 height 28
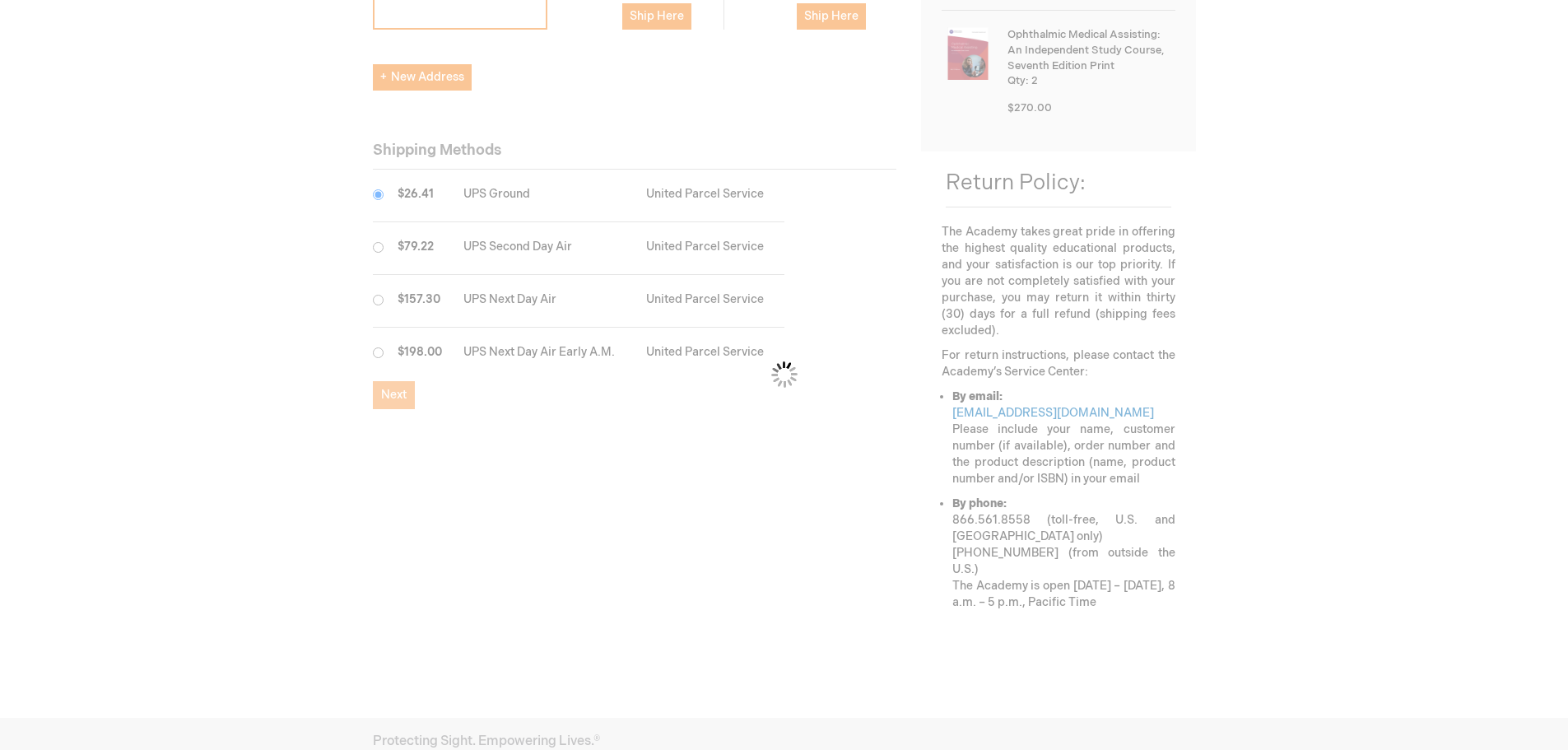
scroll to position [659, 0]
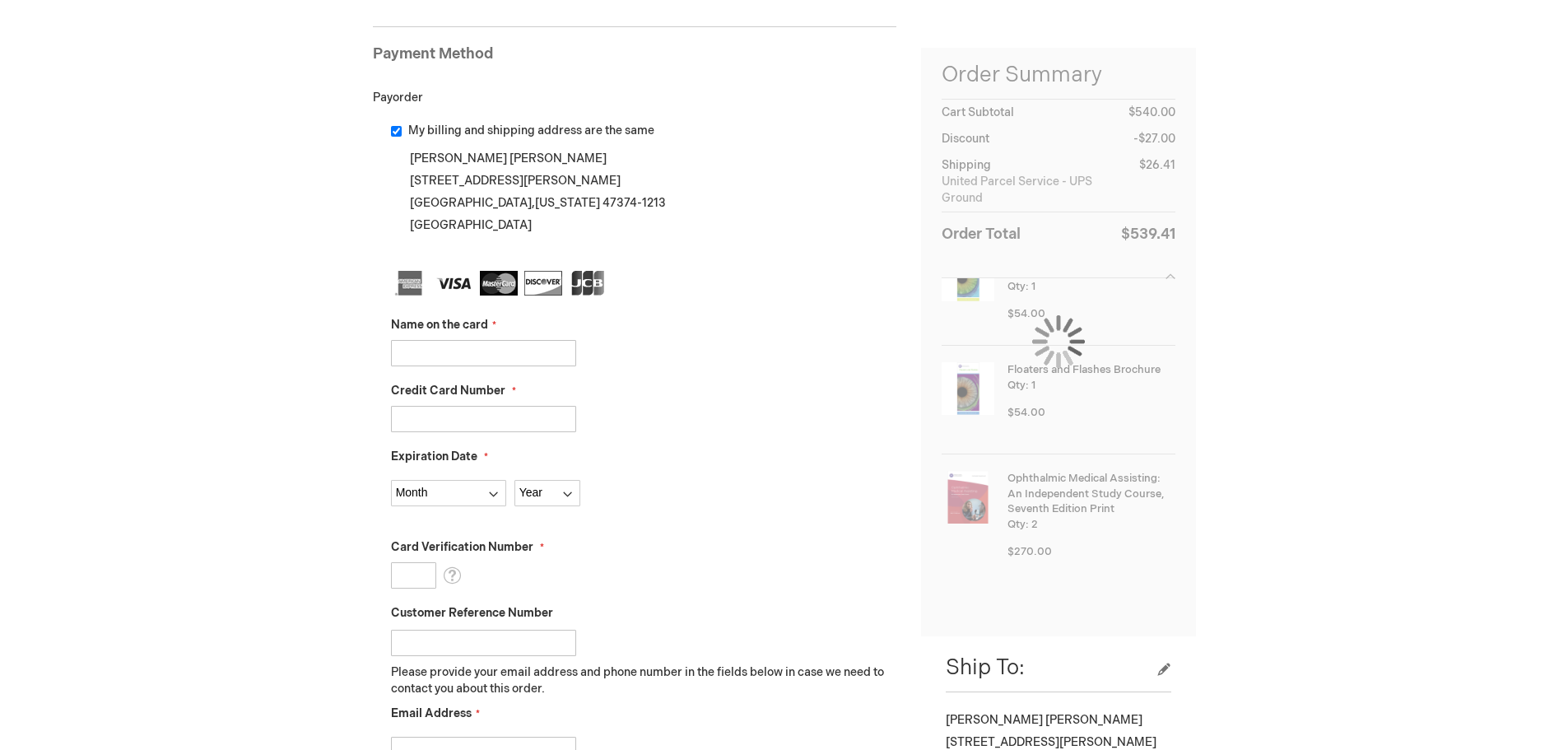
scroll to position [220, 0]
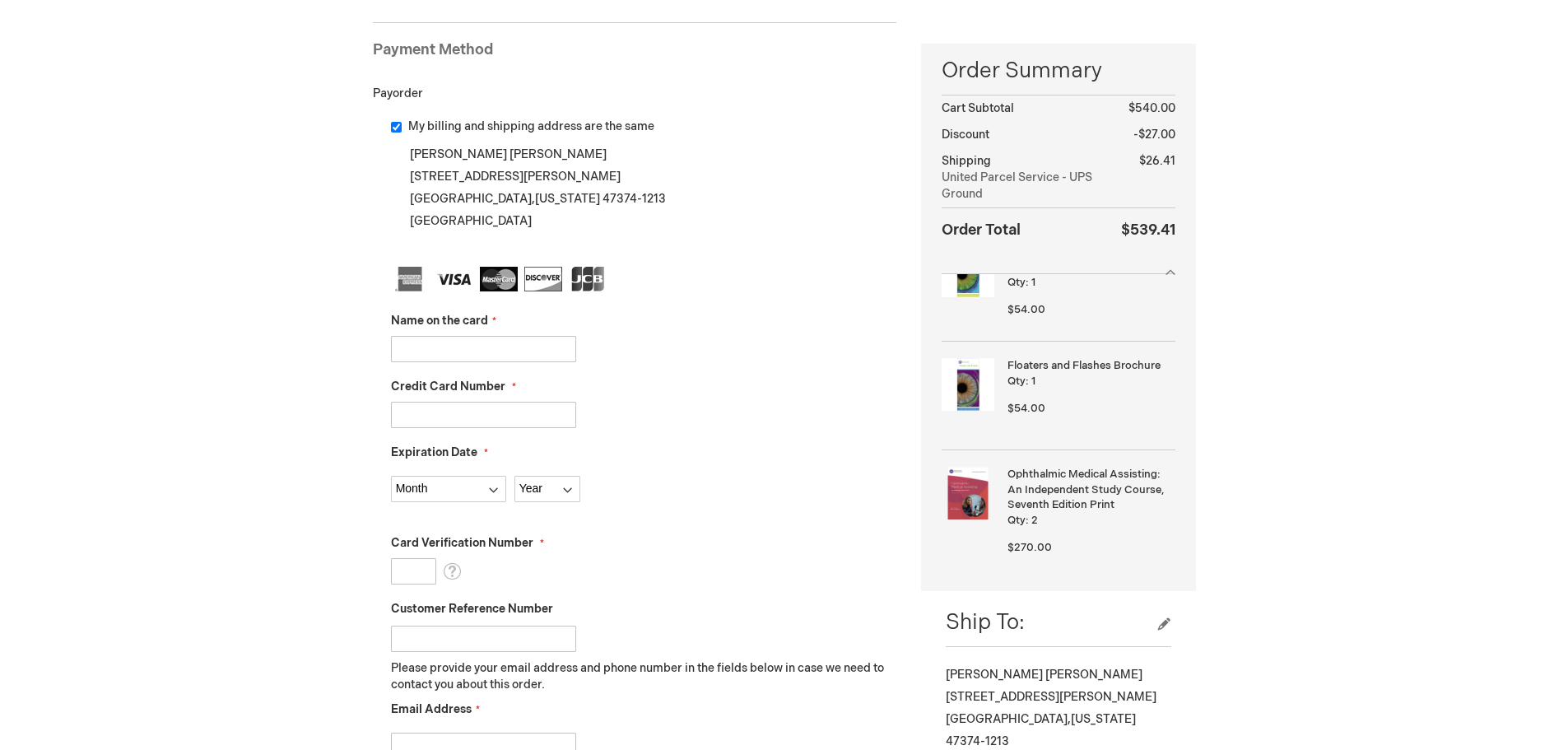
click at [425, 349] on input "Name on the card" at bounding box center [483, 349] width 185 height 26
type input "[PERSON_NAME]"
type input "[CREDIT_CARD_NUMBER]"
select select "11"
select select "2028"
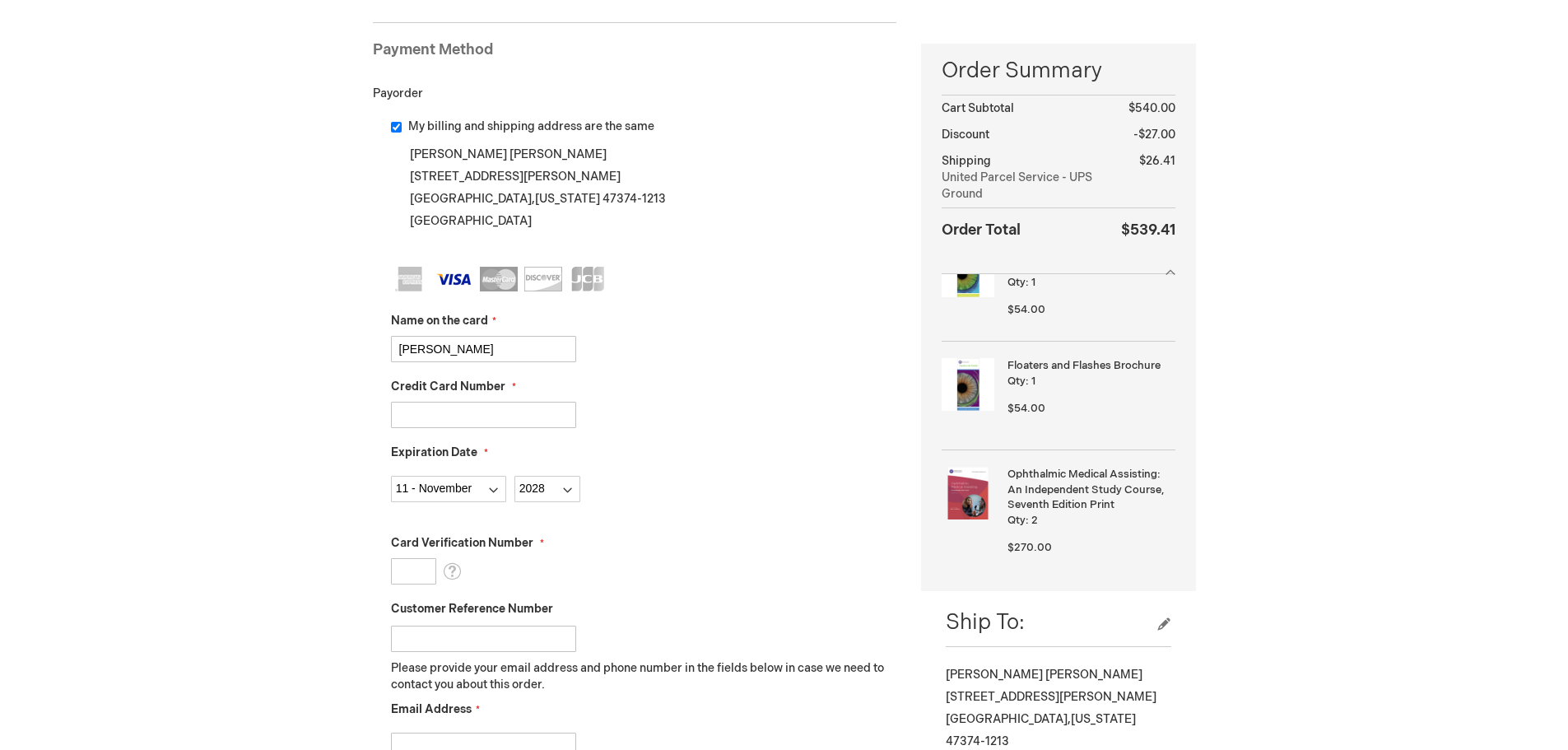
click at [414, 562] on input "Card Verification Number" at bounding box center [413, 572] width 45 height 26
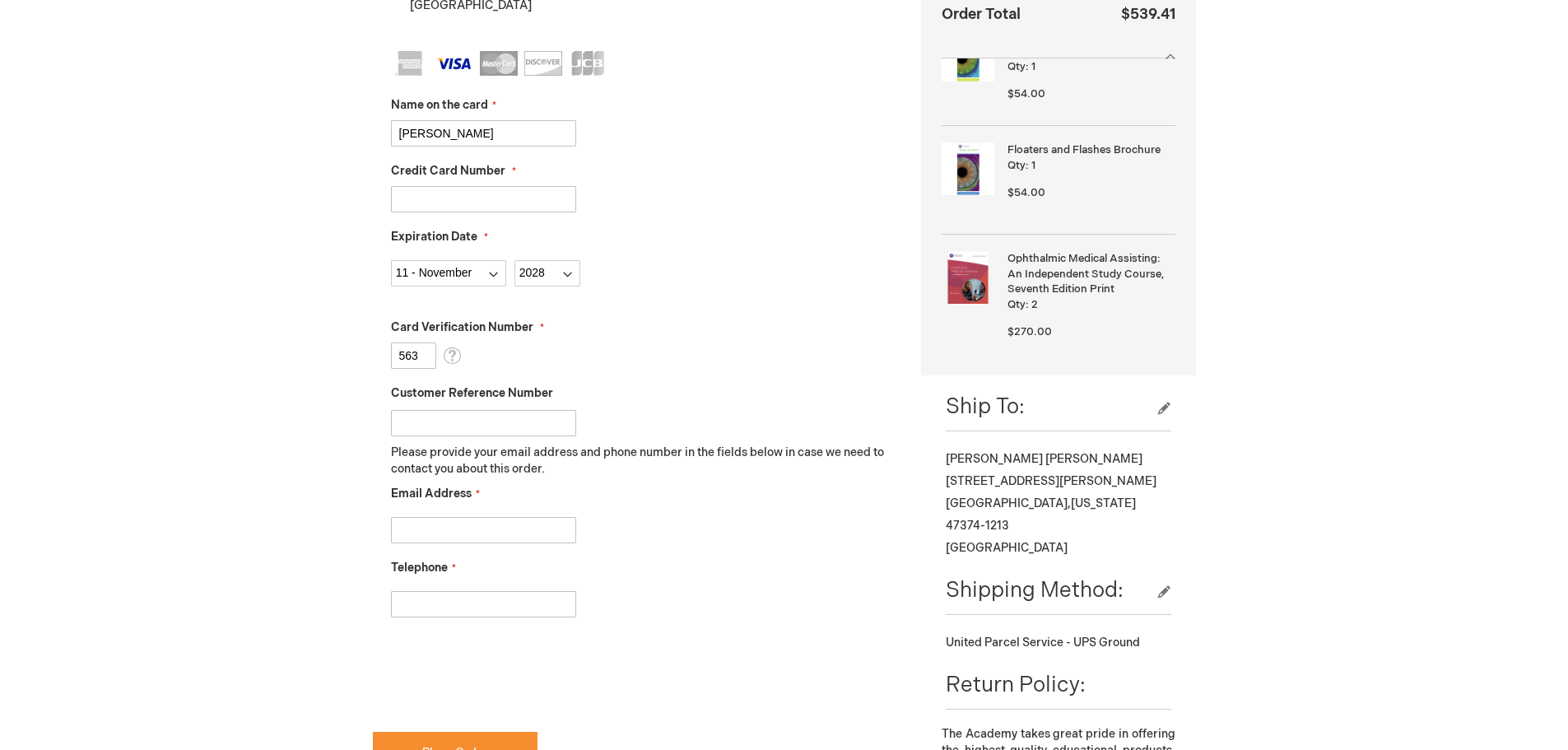
scroll to position [439, 0]
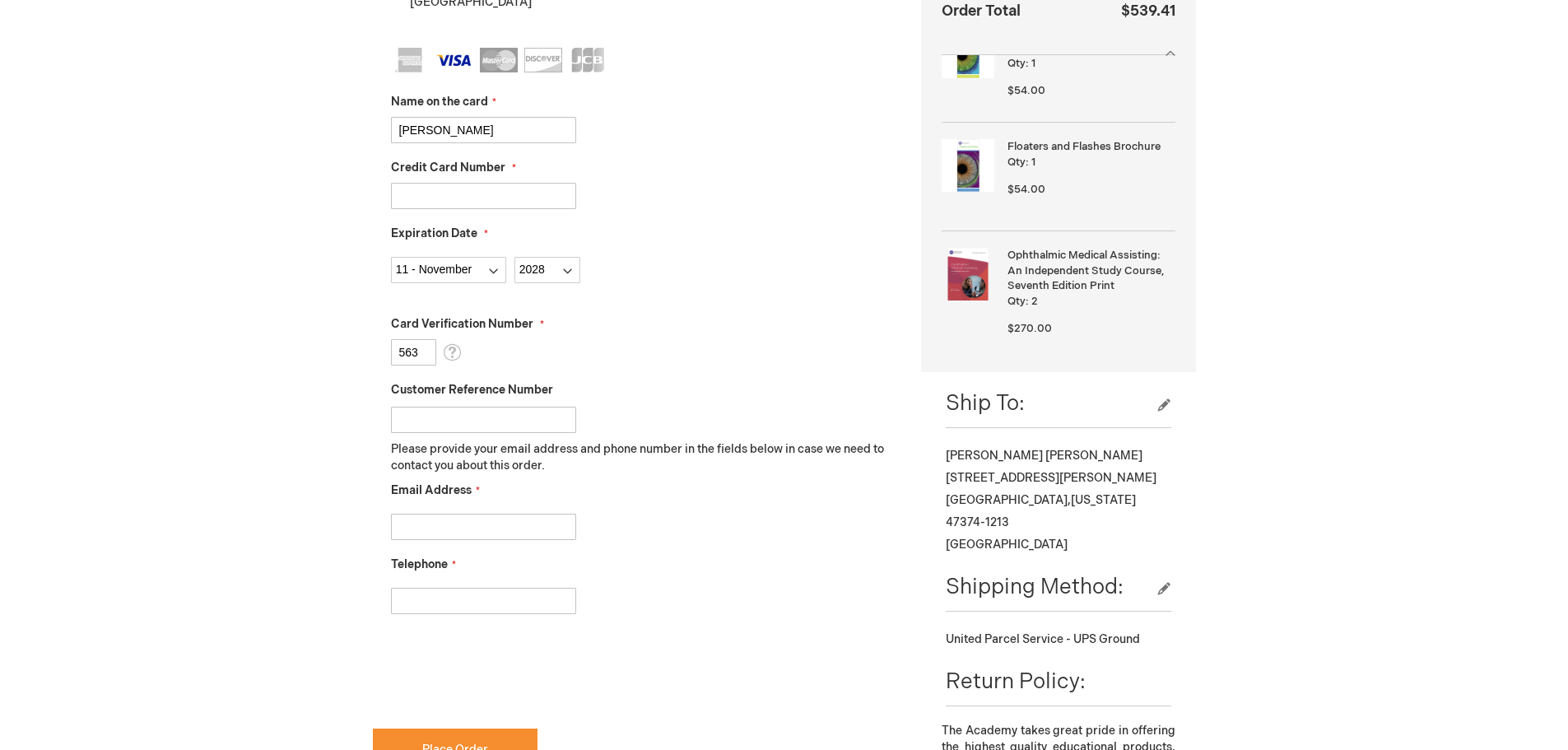
type input "563"
click at [505, 427] on input "Customer Reference Number" at bounding box center [483, 420] width 185 height 26
type input "A"
type input "[EMAIL_ADDRESS][DOMAIN_NAME]"
click at [530, 534] on input "Email Address" at bounding box center [483, 527] width 185 height 26
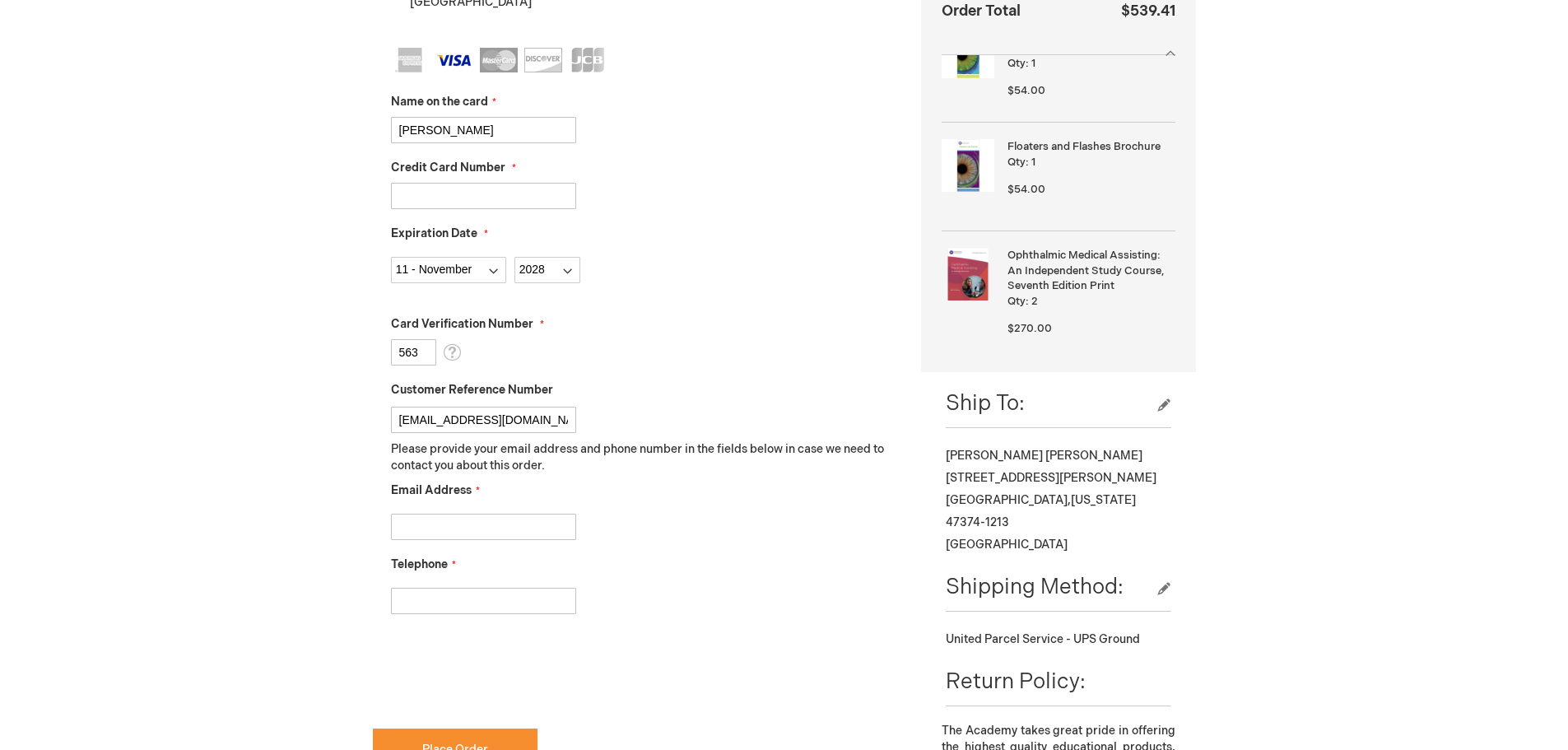
type input "[EMAIL_ADDRESS][DOMAIN_NAME]"
click at [498, 591] on input "Telephone" at bounding box center [483, 601] width 185 height 26
type input "7659832120"
checkbox input "true"
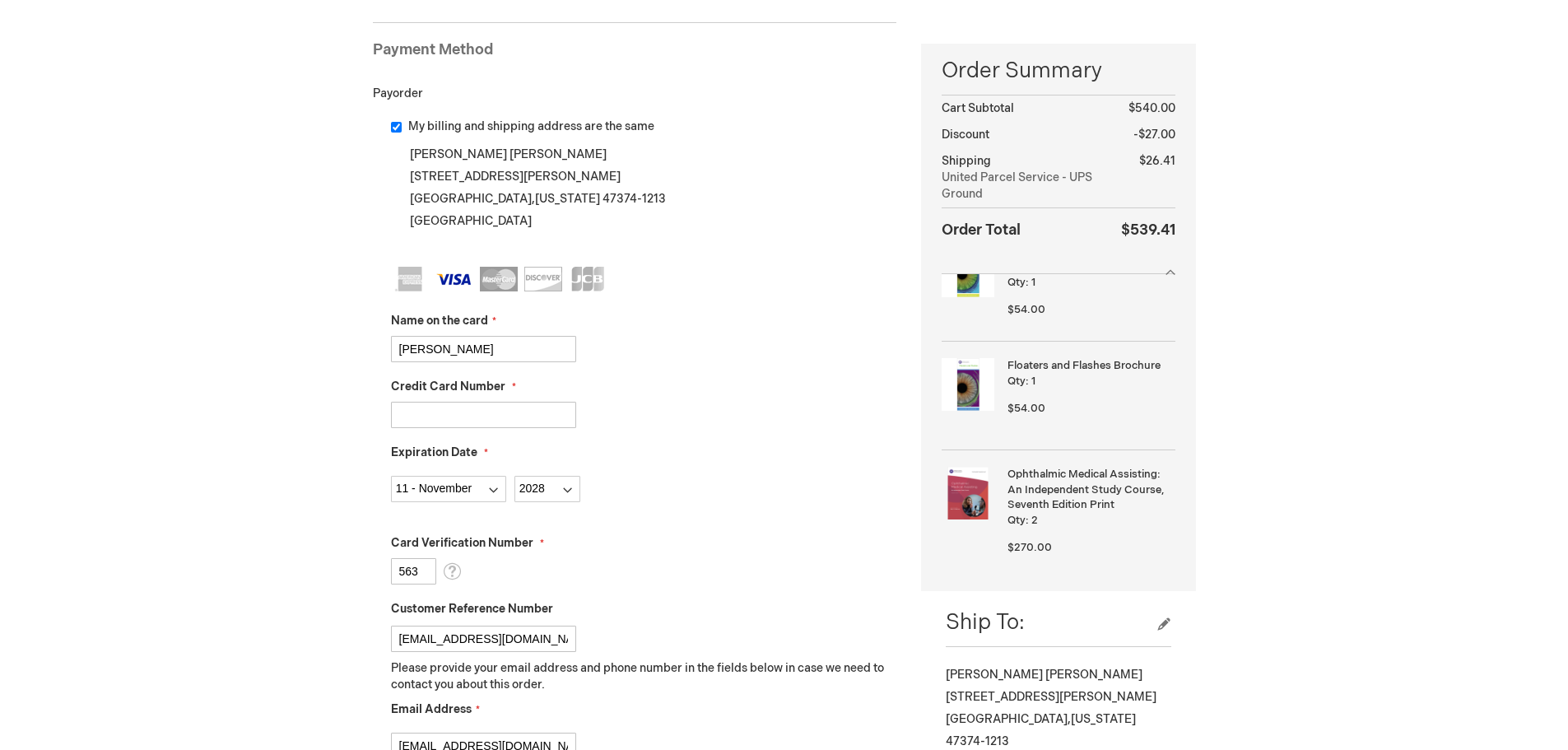
scroll to position [550, 0]
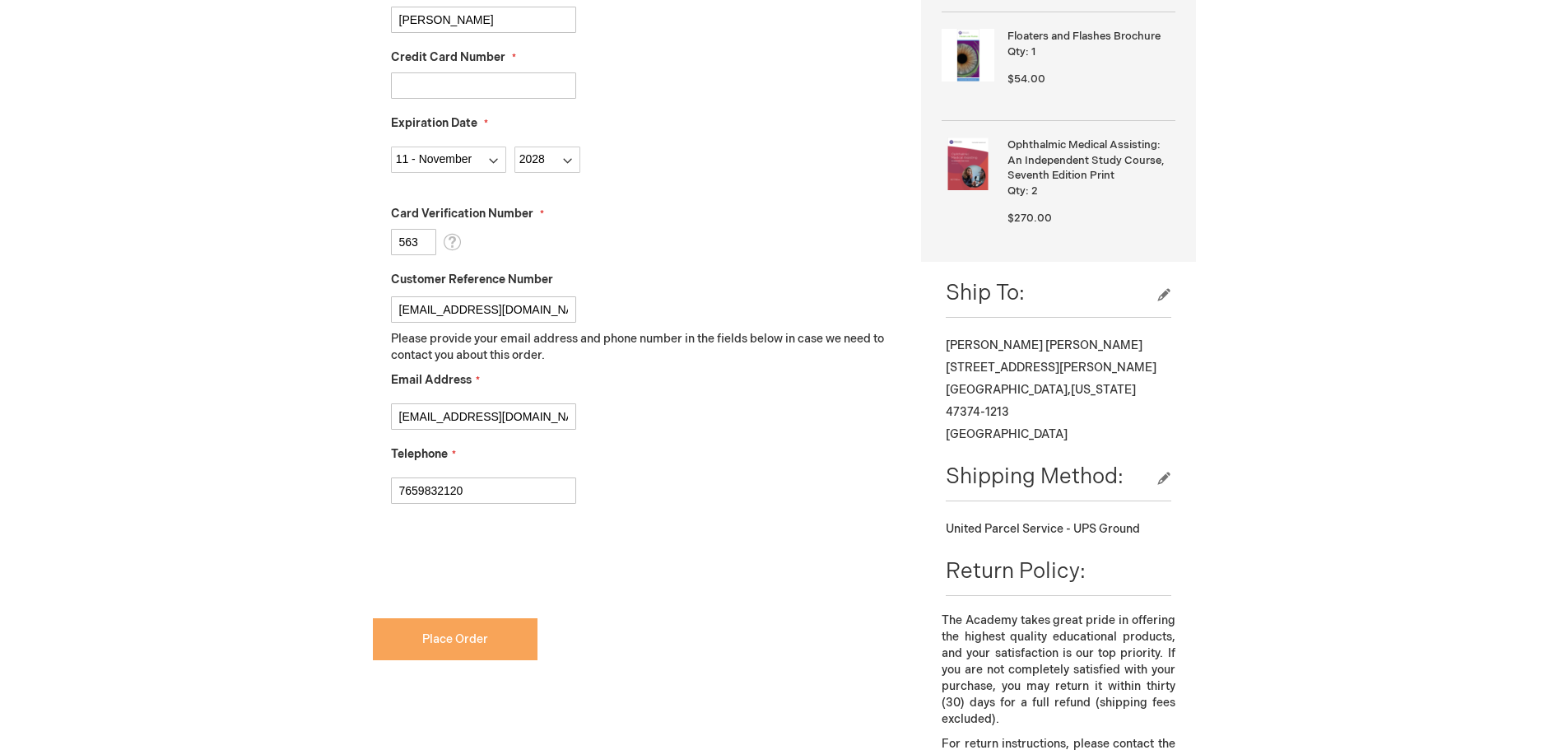
click at [476, 622] on button "Place Order" at bounding box center [454, 639] width 164 height 42
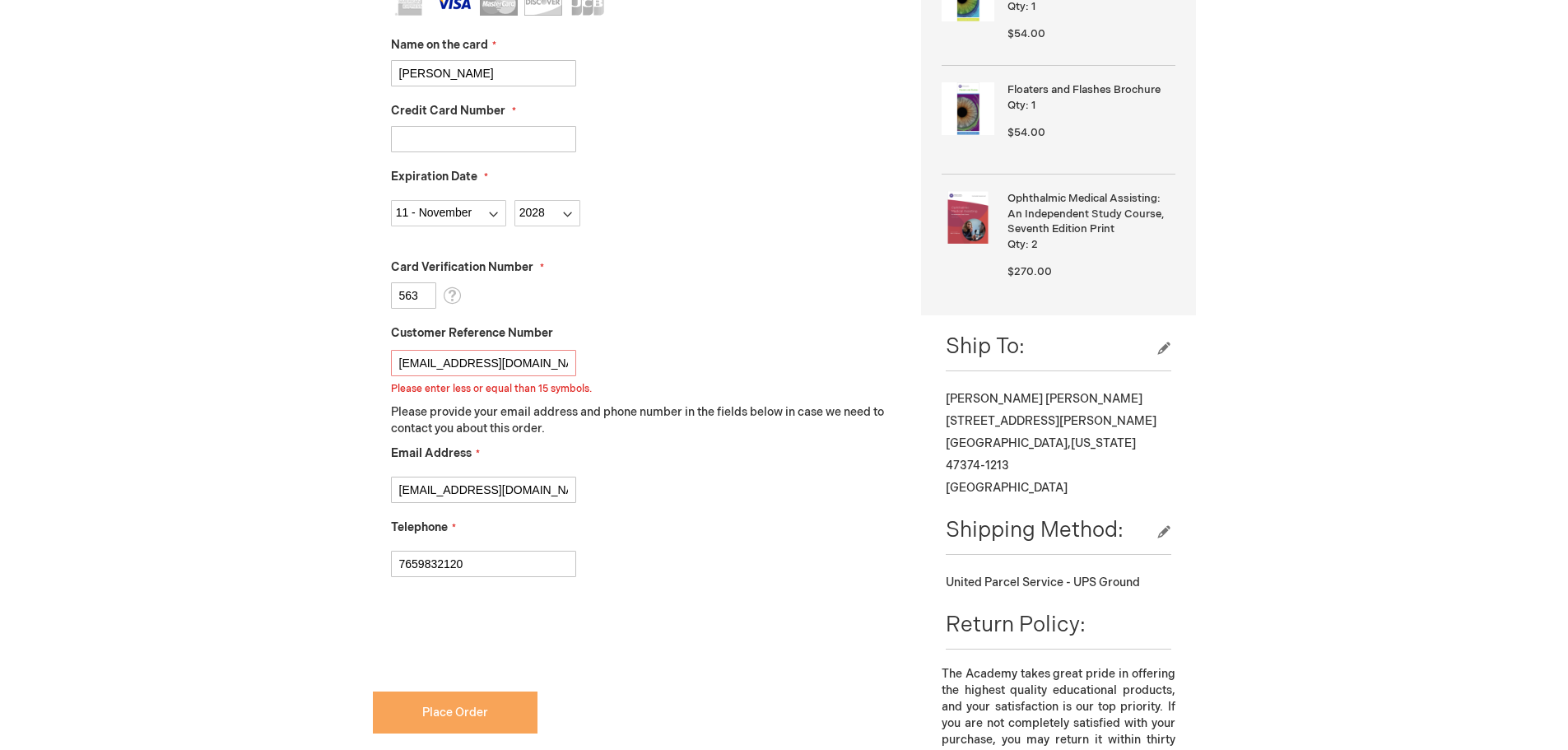
scroll to position [462, 0]
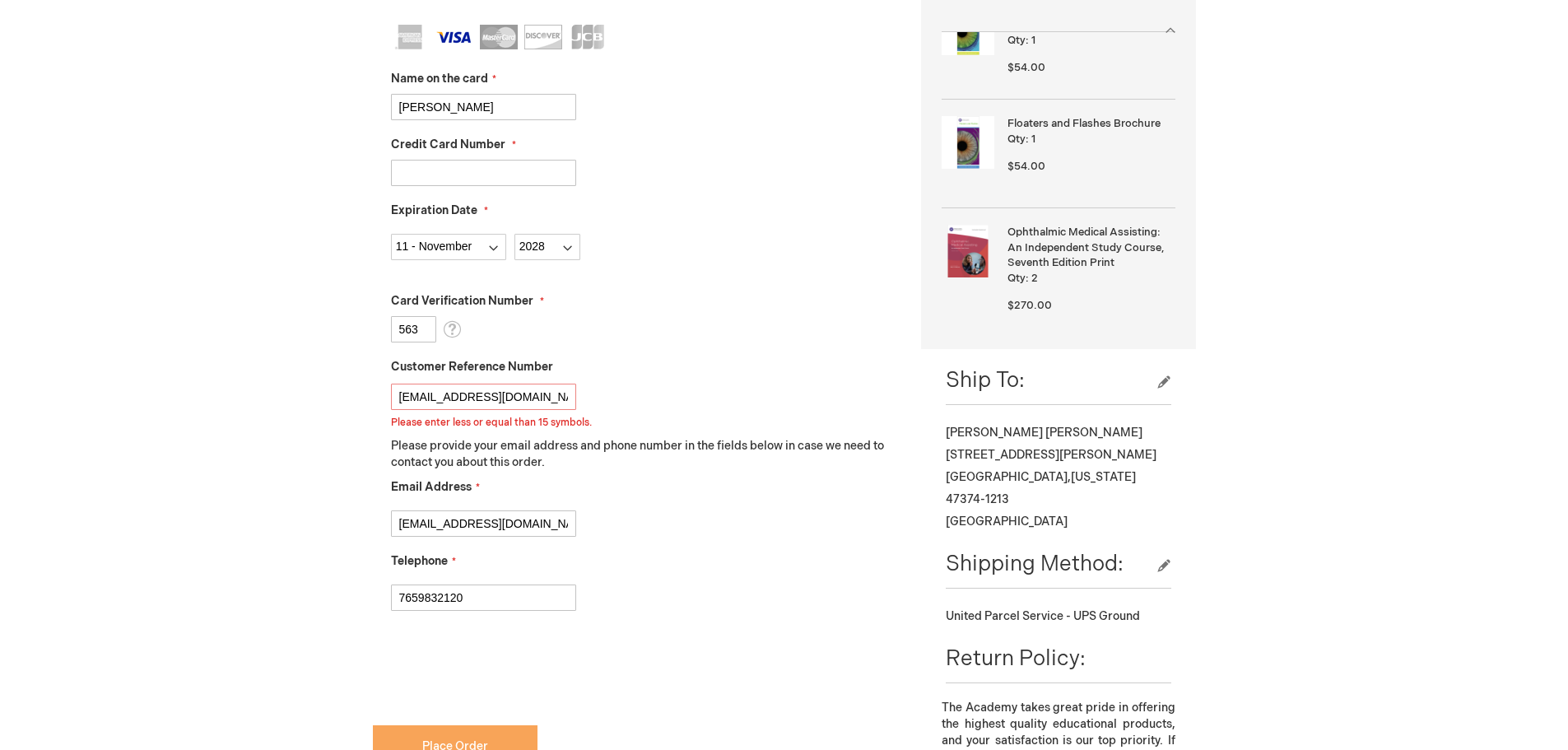
click at [454, 741] on span "Place Order" at bounding box center [454, 746] width 66 height 14
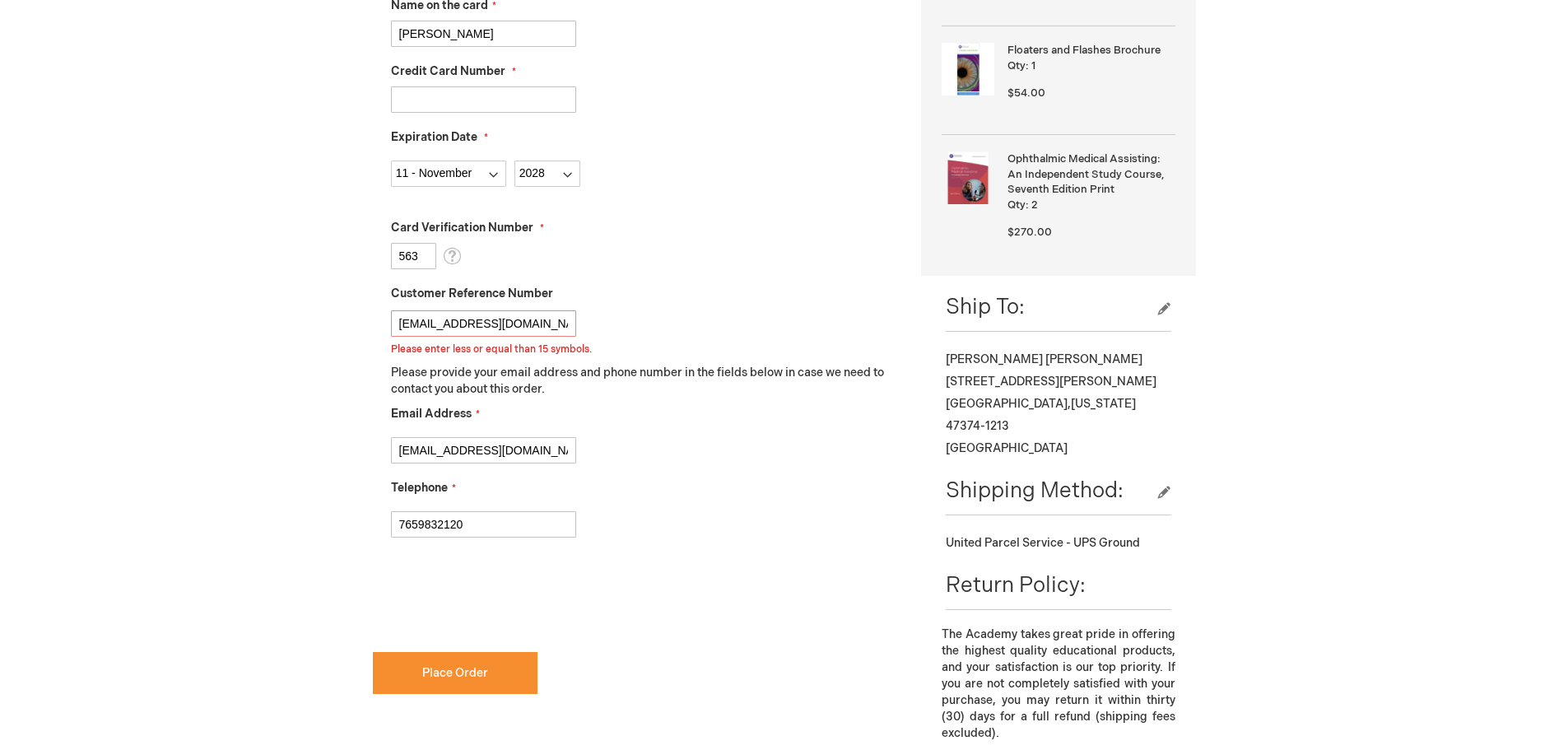
scroll to position [572, 0]
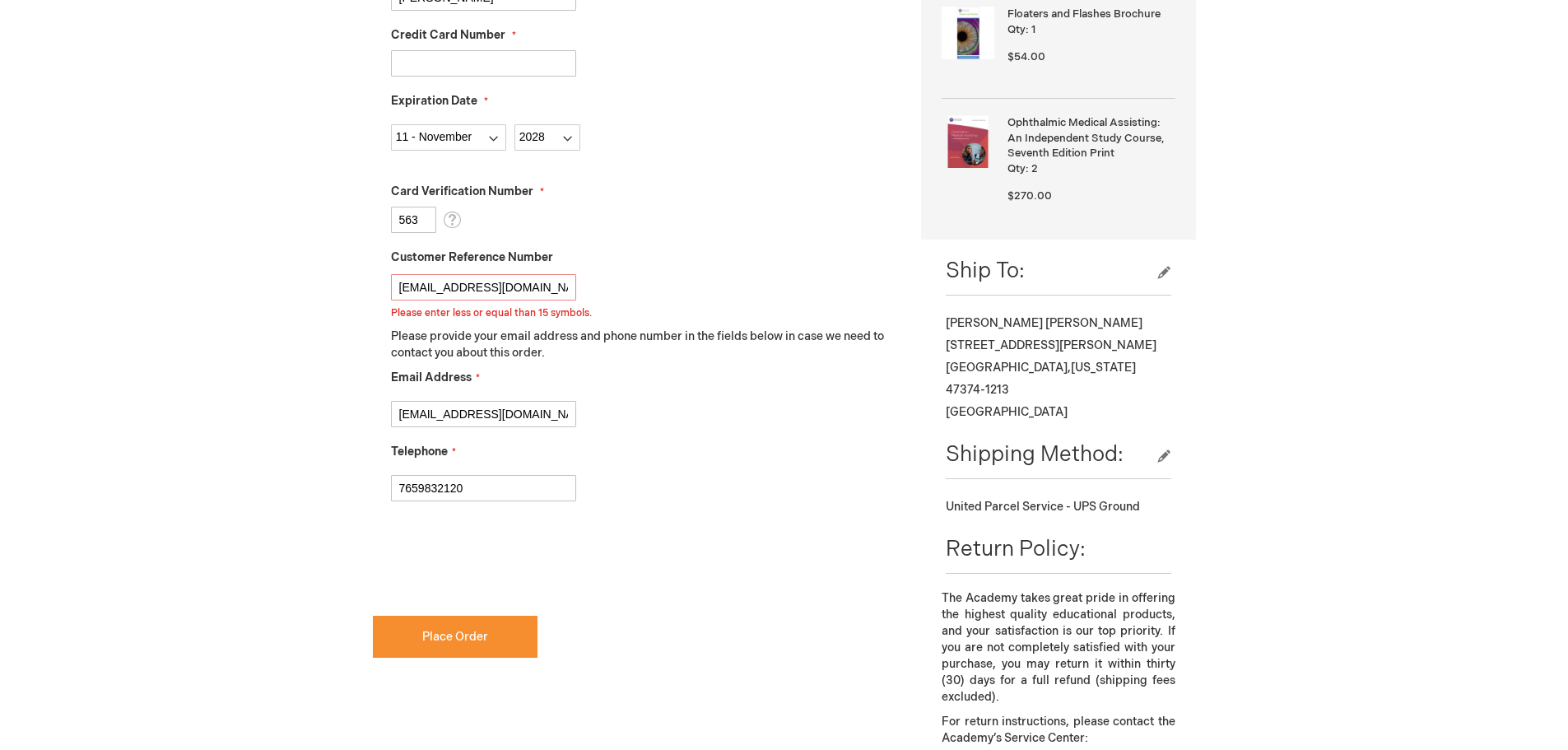
drag, startPoint x: 562, startPoint y: 282, endPoint x: 301, endPoint y: 282, distance: 261.0
click at [301, 282] on div "[PERSON_NAME] Log Out Search My Cart 7 7 items CLOSE RECENTLY ADDED ITEM(S) Clo…" at bounding box center [784, 387] width 1568 height 1917
type input "7"
click at [424, 640] on span "Place Order" at bounding box center [454, 637] width 66 height 14
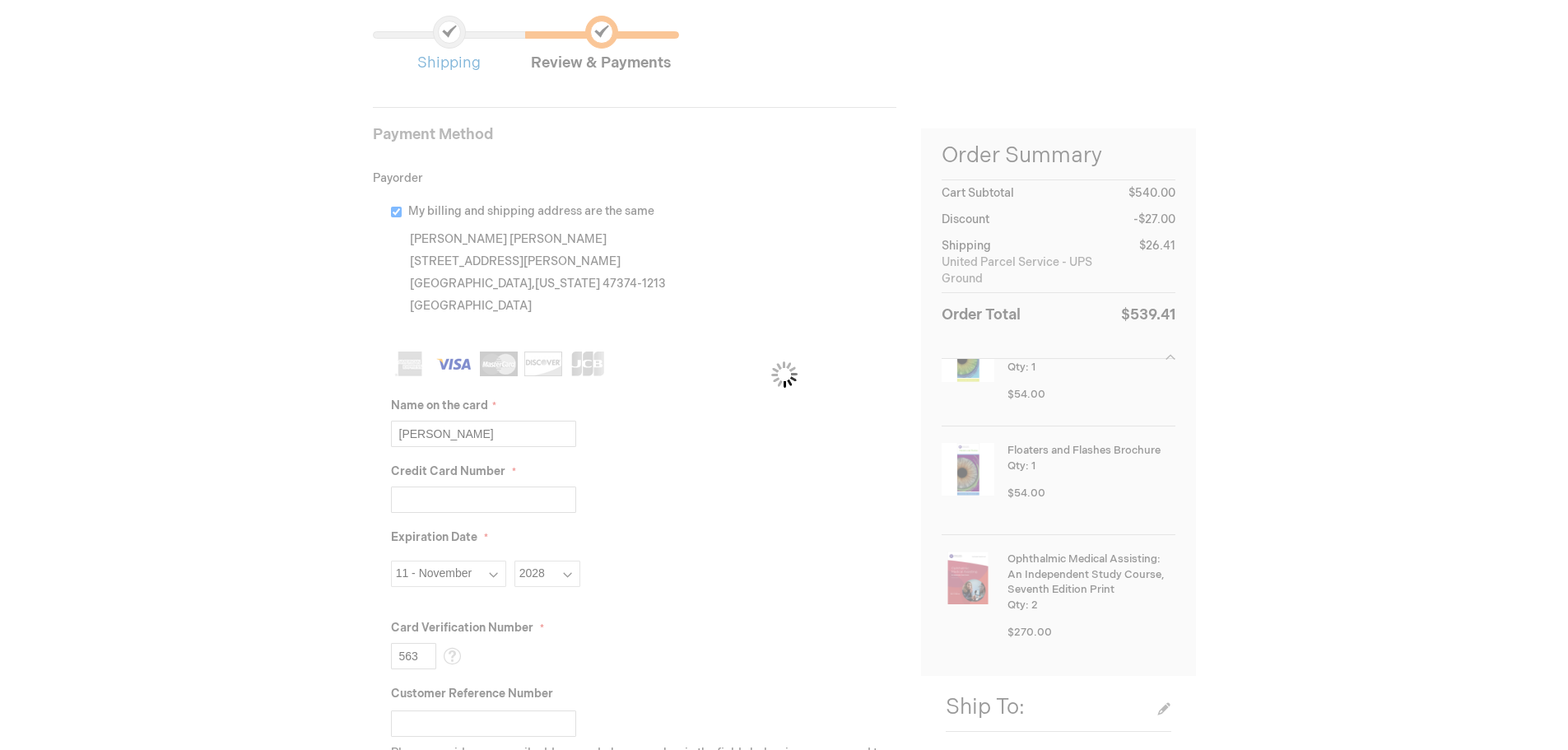
scroll to position [22, 0]
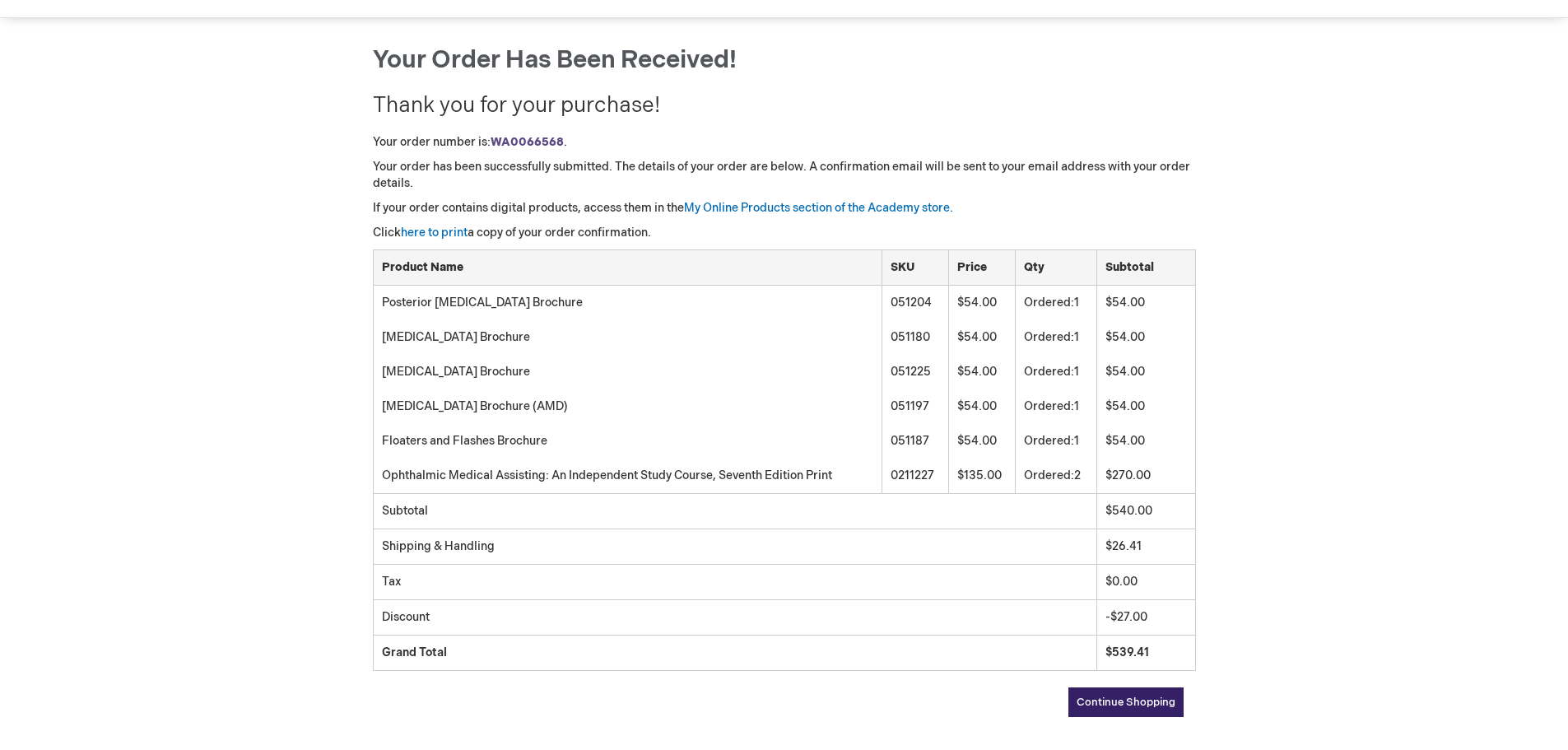
scroll to position [97, 0]
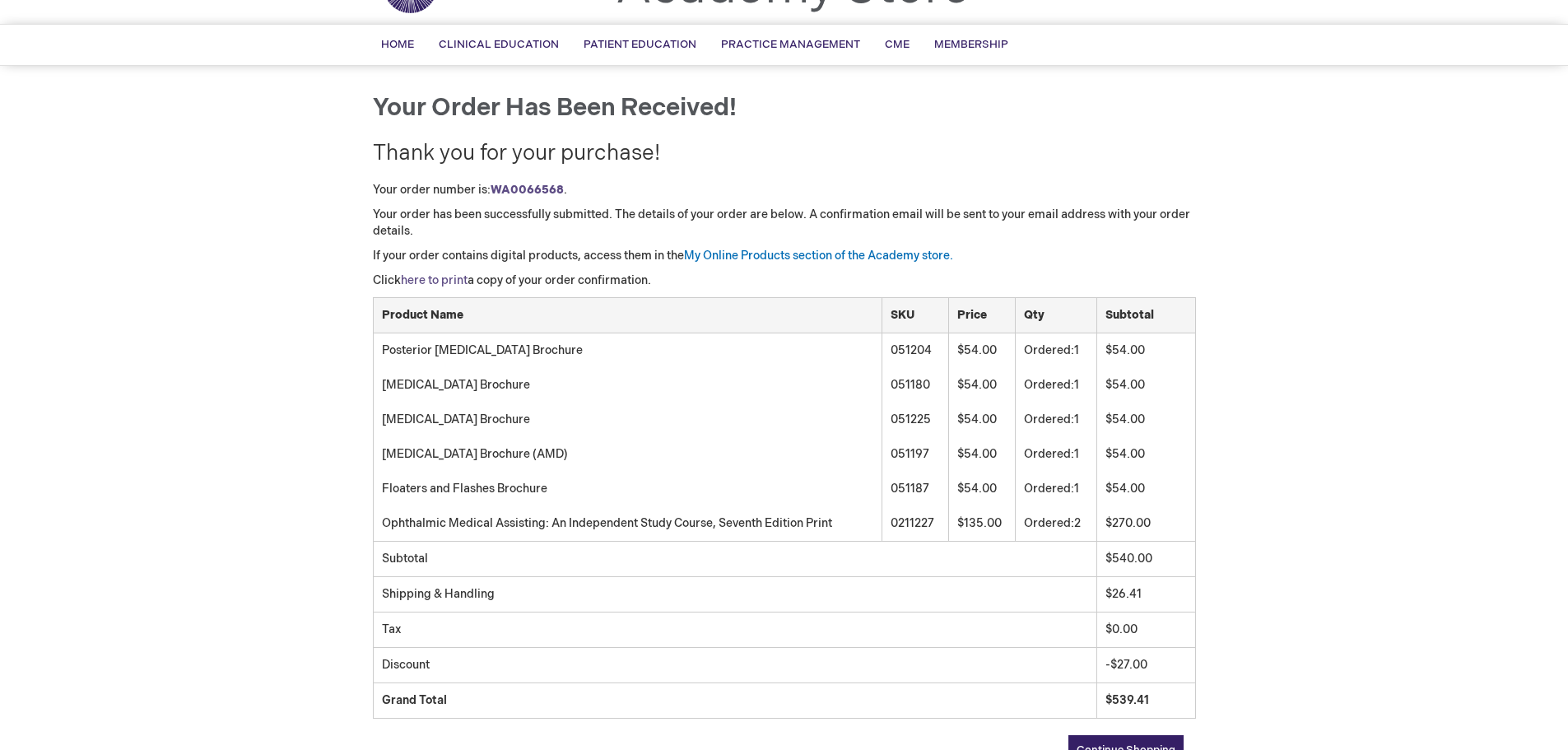
click at [447, 278] on link "here to print" at bounding box center [434, 280] width 67 height 14
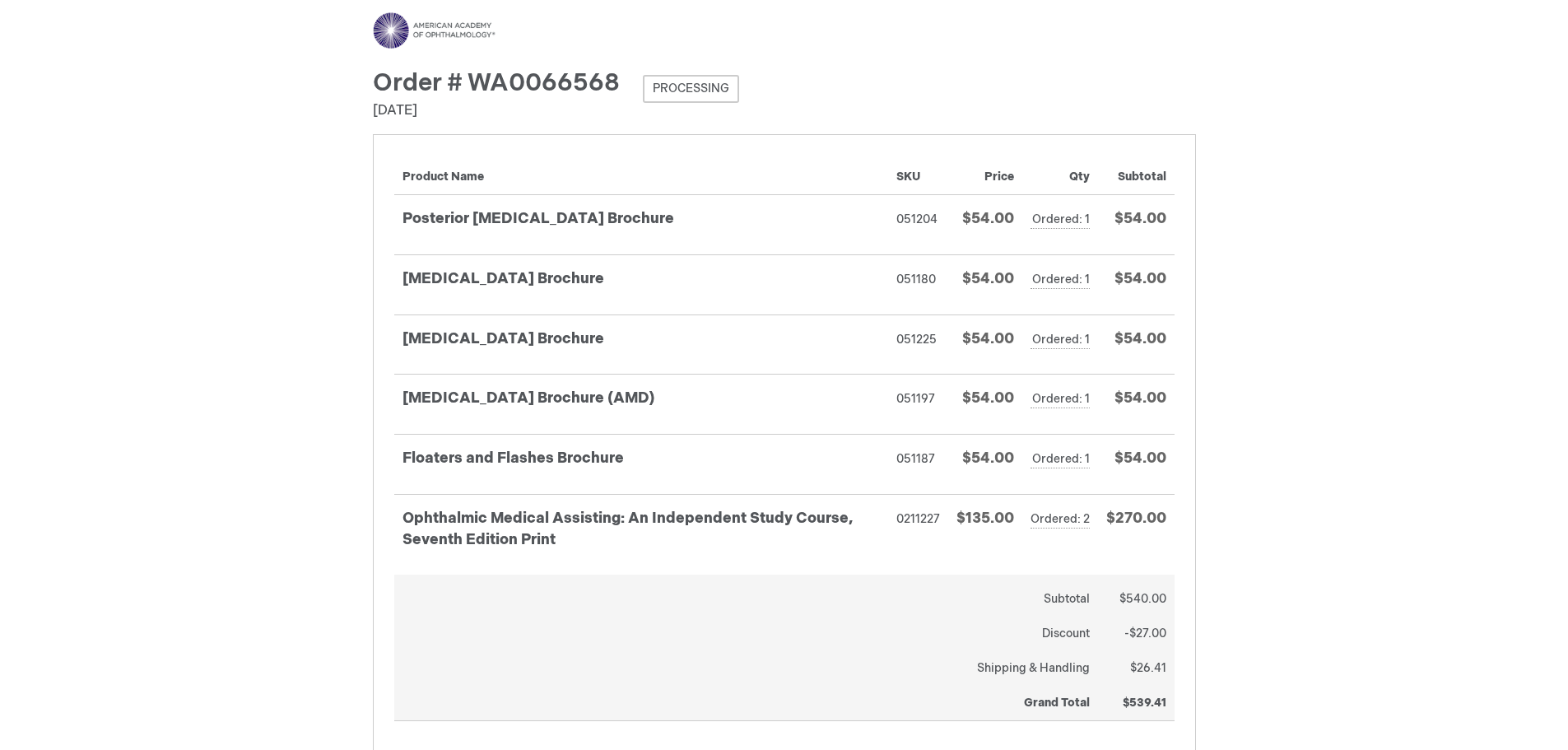
click at [1506, 198] on div "Menu Search Search × Advanced Search Search Account Toggle Nav" at bounding box center [784, 581] width 1568 height 1162
